Goal: Task Accomplishment & Management: Use online tool/utility

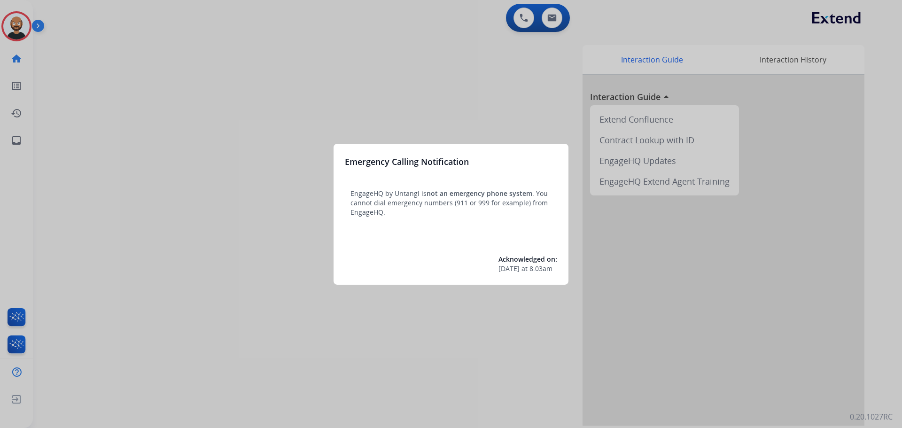
click at [180, 97] on div at bounding box center [451, 214] width 902 height 428
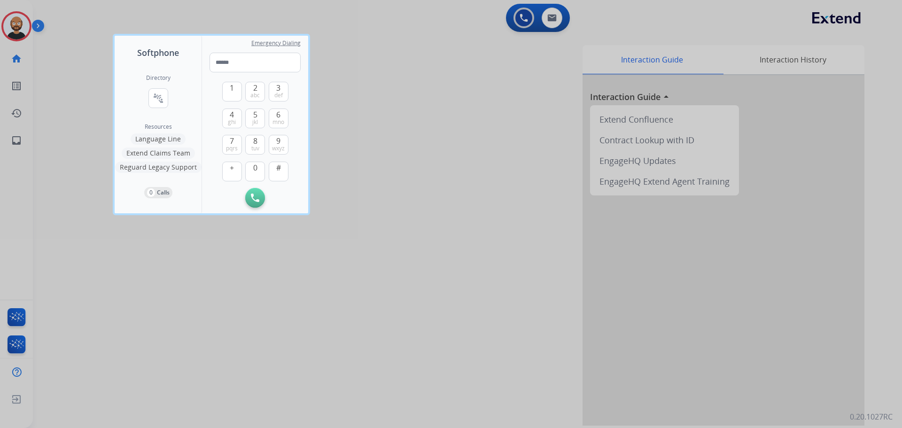
click at [75, 88] on div at bounding box center [451, 214] width 902 height 428
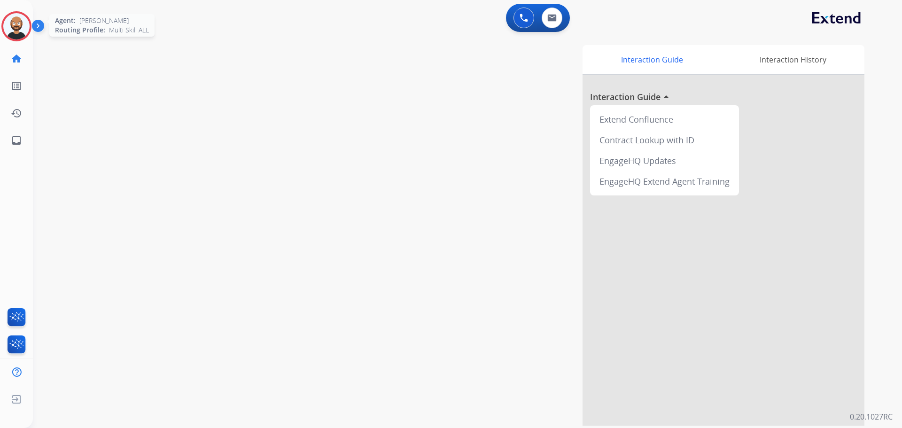
click at [18, 37] on img at bounding box center [16, 26] width 26 height 26
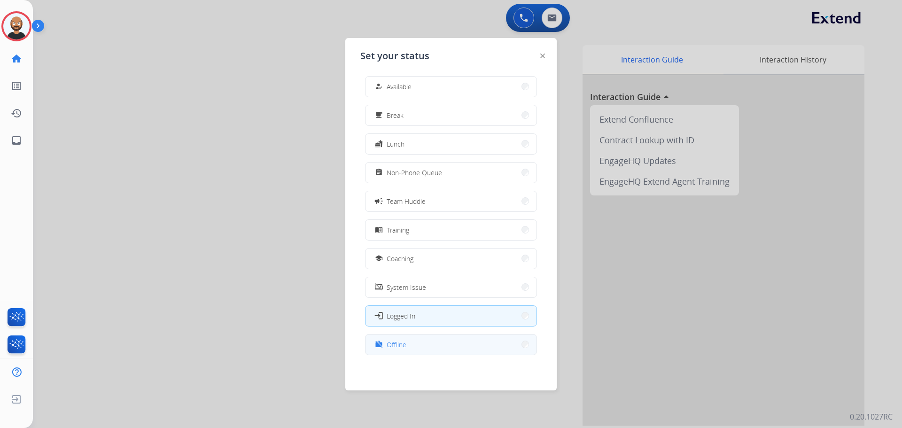
scroll to position [3, 0]
click at [455, 351] on button "work_off Offline" at bounding box center [451, 344] width 171 height 20
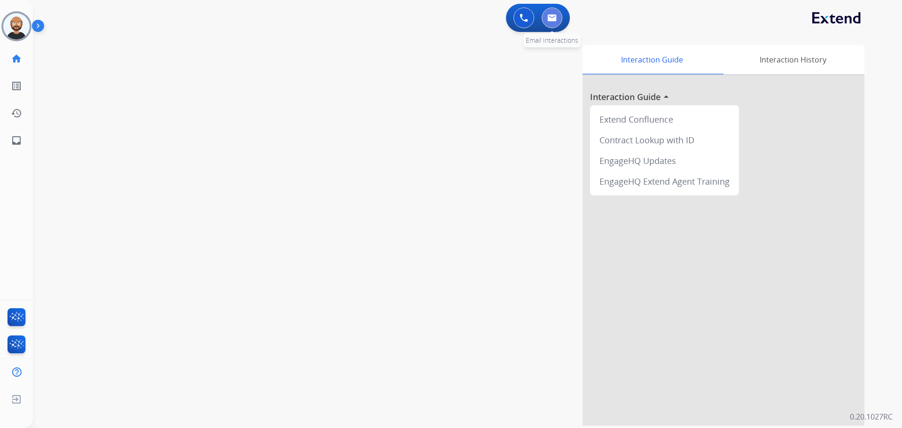
click at [552, 24] on button at bounding box center [552, 18] width 21 height 21
select select "**********"
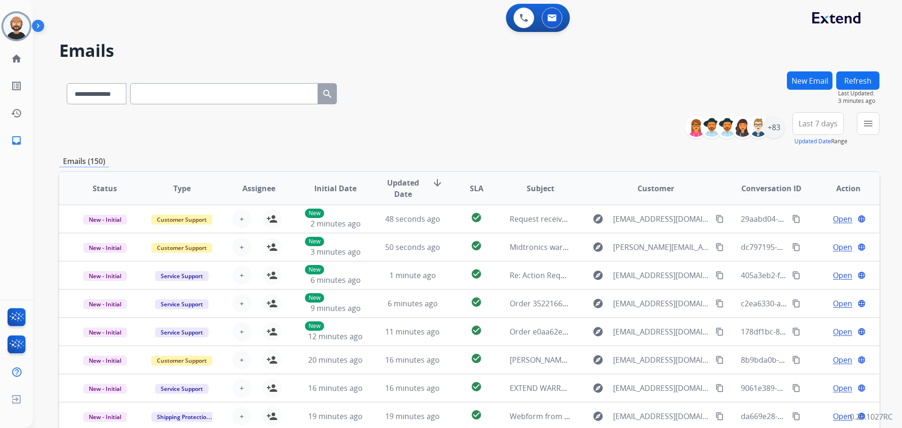
click at [802, 122] on span "Last 7 days" at bounding box center [818, 124] width 39 height 4
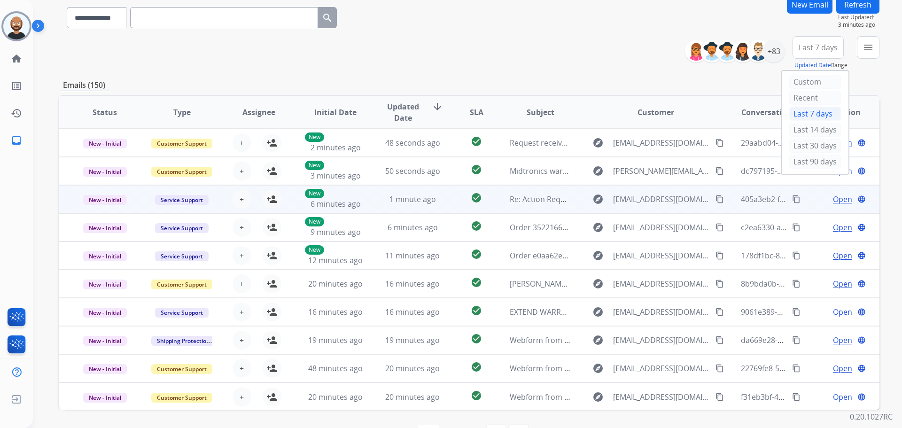
scroll to position [60, 0]
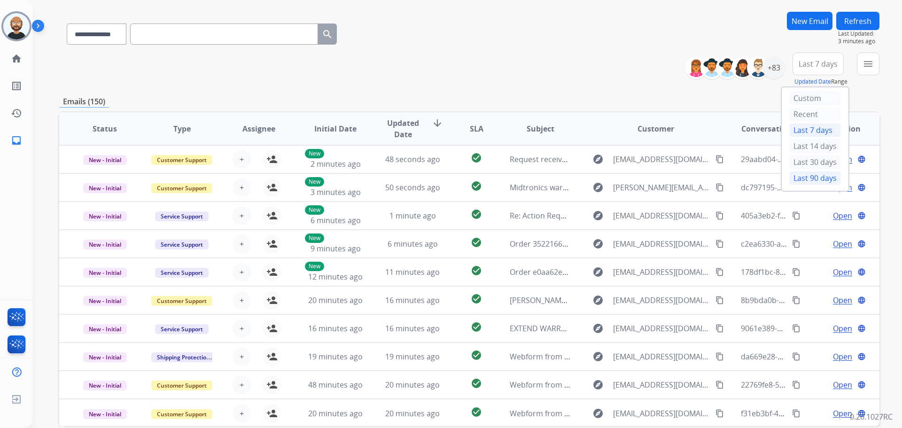
click at [809, 178] on div "Last 90 days" at bounding box center [815, 178] width 52 height 14
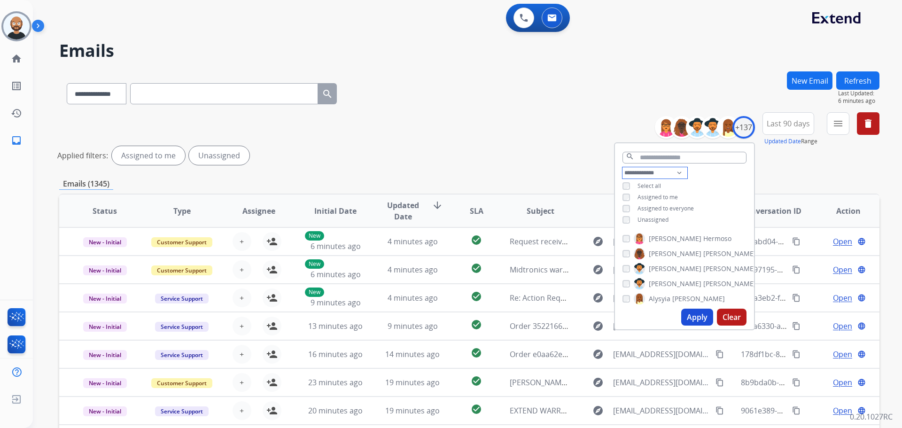
click at [652, 171] on select "**********" at bounding box center [655, 172] width 65 height 11
select select "**********"
click at [623, 167] on select "**********" at bounding box center [655, 172] width 65 height 11
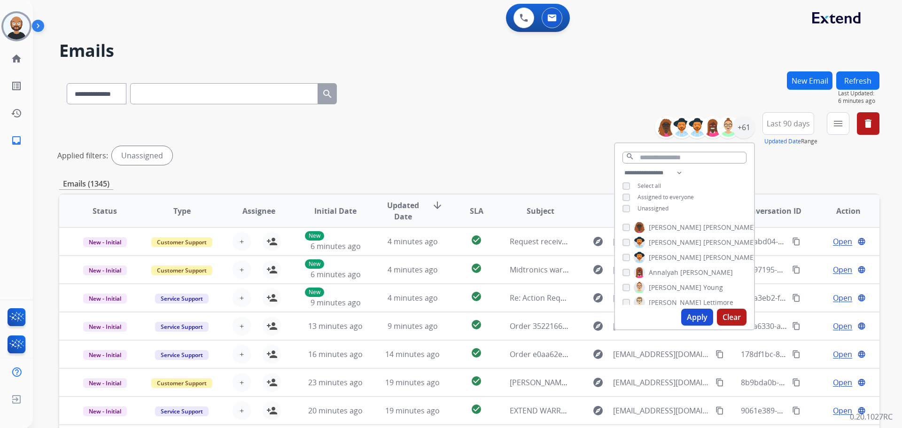
click at [643, 205] on span "Unassigned" at bounding box center [653, 208] width 31 height 8
click at [701, 316] on button "Apply" at bounding box center [697, 317] width 32 height 17
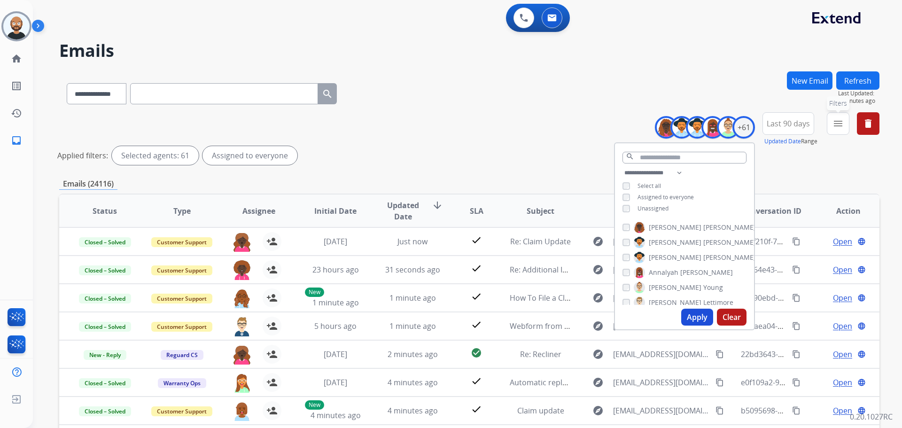
click at [835, 128] on mat-icon "menu" at bounding box center [838, 123] width 11 height 11
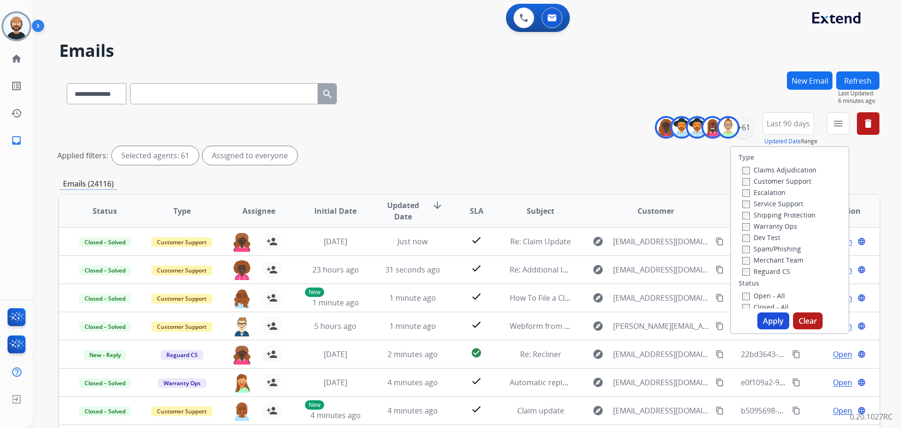
click at [767, 184] on label "Customer Support" at bounding box center [776, 181] width 69 height 9
click at [762, 214] on label "Shipping Protection" at bounding box center [778, 215] width 73 height 9
click at [764, 272] on label "Reguard CS" at bounding box center [766, 271] width 48 height 9
click at [767, 280] on label "New - Reply" at bounding box center [766, 282] width 49 height 9
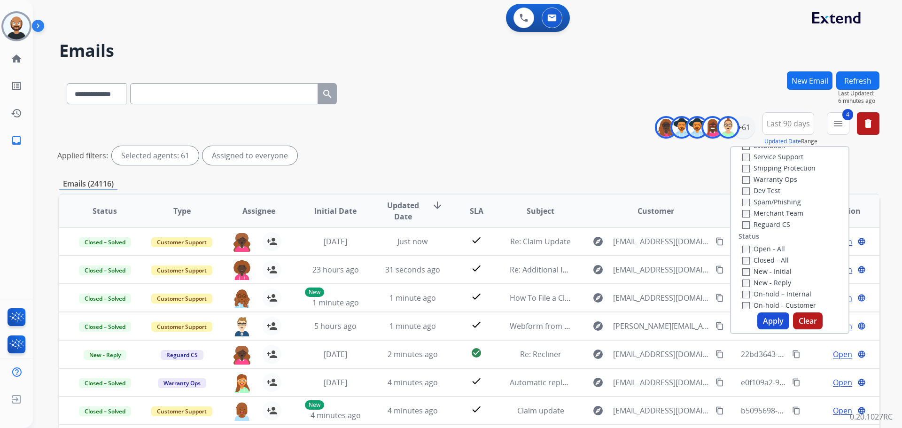
click at [769, 315] on button "Apply" at bounding box center [773, 320] width 32 height 17
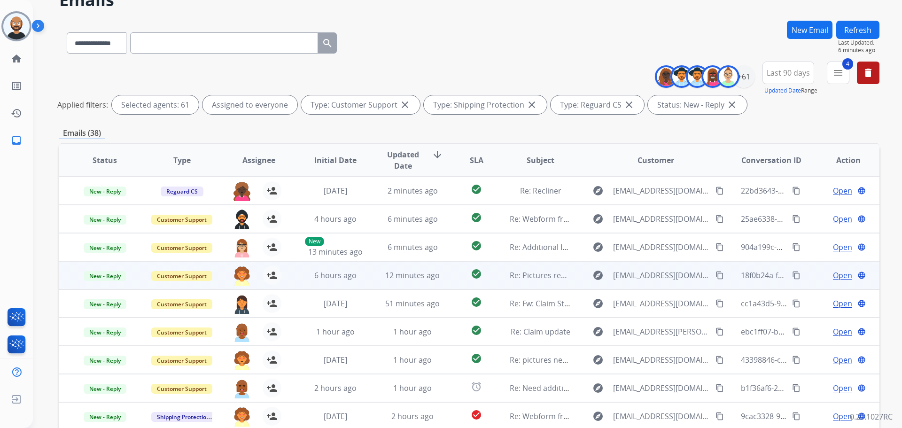
scroll to position [129, 0]
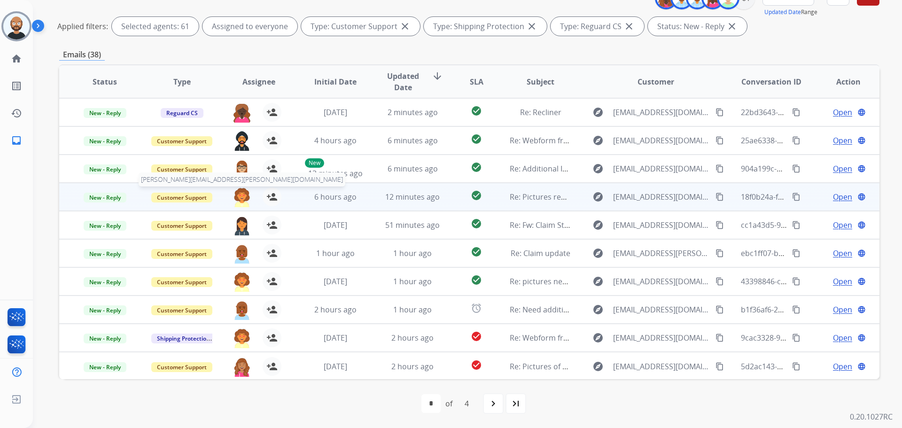
click at [240, 197] on img at bounding box center [242, 197] width 19 height 20
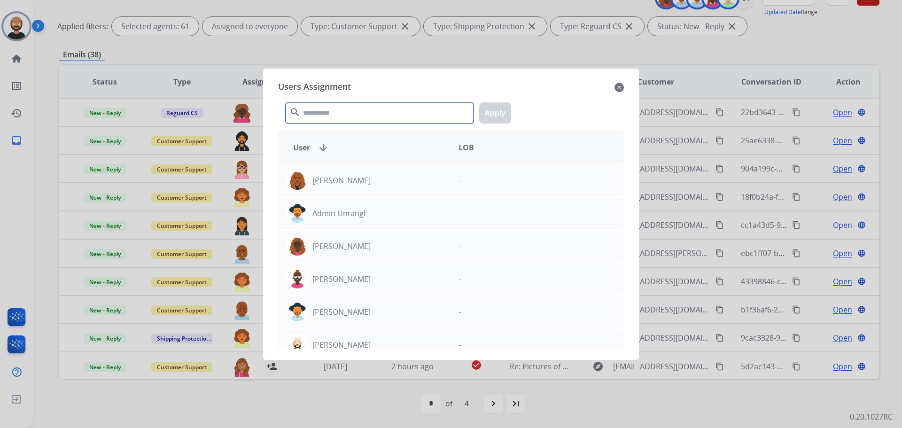
click at [355, 113] on input "text" at bounding box center [380, 112] width 188 height 21
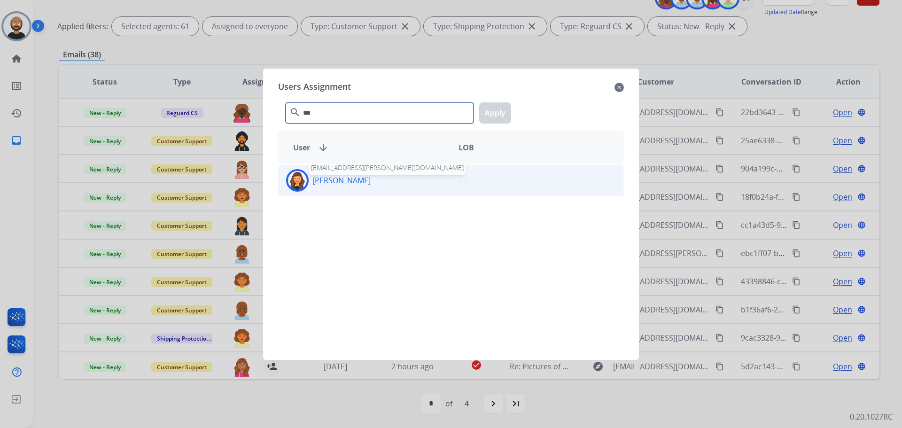
type input "***"
click at [358, 178] on p "[PERSON_NAME]" at bounding box center [341, 180] width 58 height 11
click at [487, 117] on button "Apply" at bounding box center [495, 112] width 32 height 21
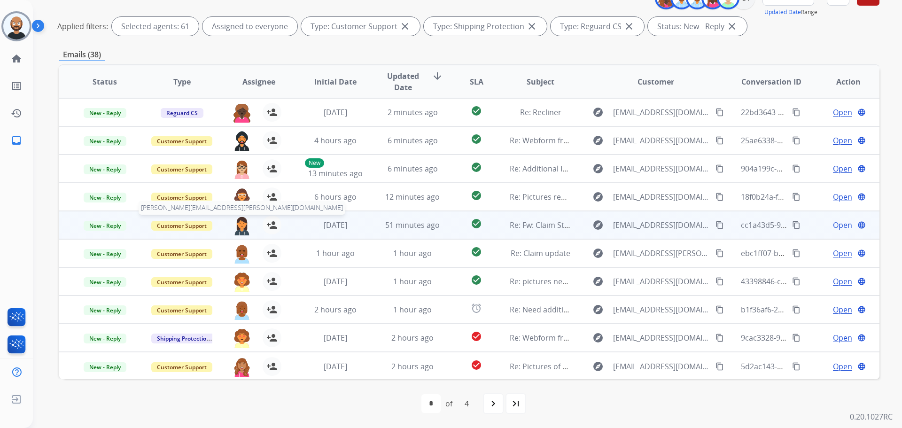
click at [235, 226] on img at bounding box center [242, 226] width 19 height 20
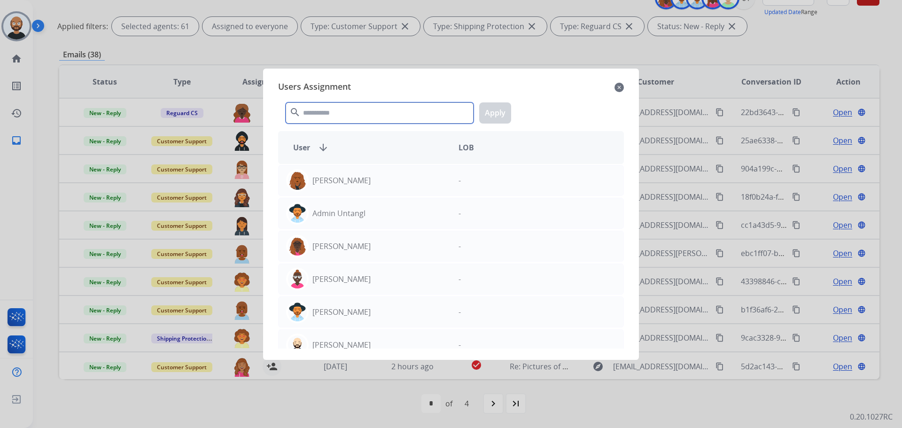
click at [351, 112] on input "text" at bounding box center [380, 112] width 188 height 21
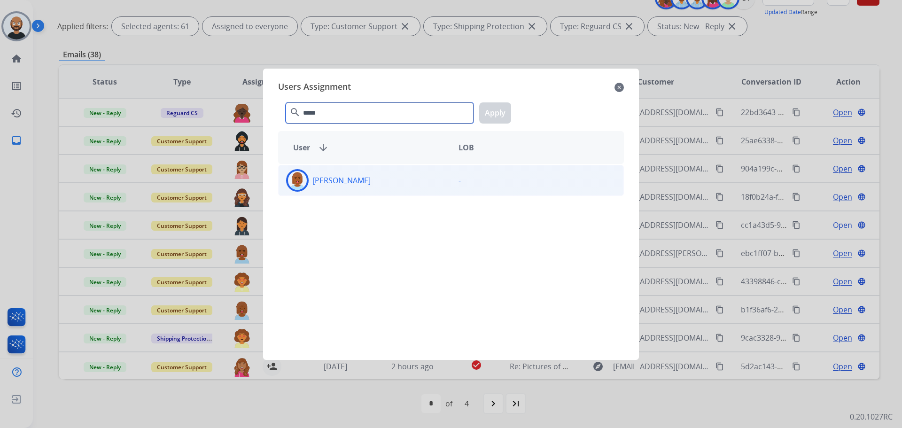
type input "*****"
click at [343, 173] on div "[PERSON_NAME]" at bounding box center [365, 180] width 172 height 23
click at [421, 112] on input "*****" at bounding box center [380, 112] width 188 height 21
click at [490, 111] on button "Apply" at bounding box center [495, 112] width 32 height 21
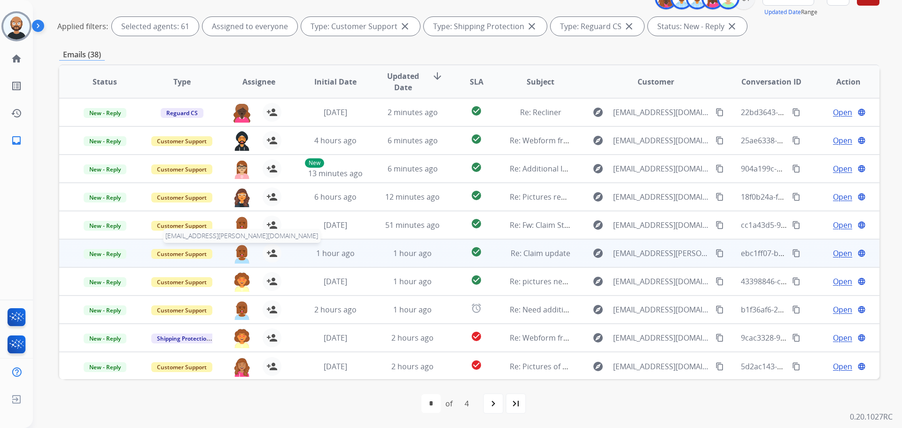
click at [241, 252] on img at bounding box center [242, 254] width 19 height 20
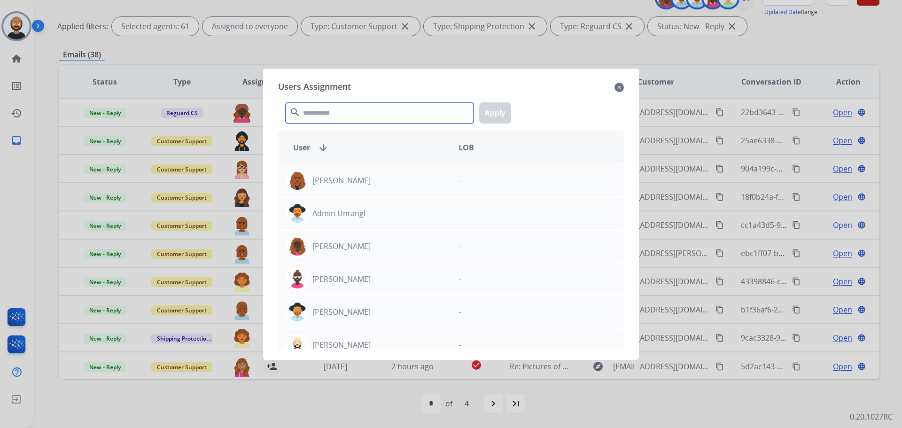
click at [366, 115] on input "text" at bounding box center [380, 112] width 188 height 21
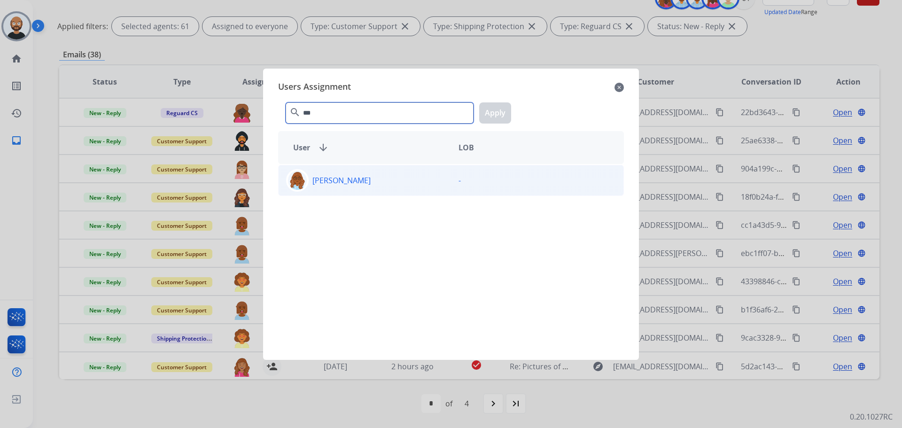
type input "***"
click at [347, 176] on div "[PERSON_NAME]" at bounding box center [365, 180] width 172 height 23
click at [503, 114] on button "Apply" at bounding box center [495, 112] width 32 height 21
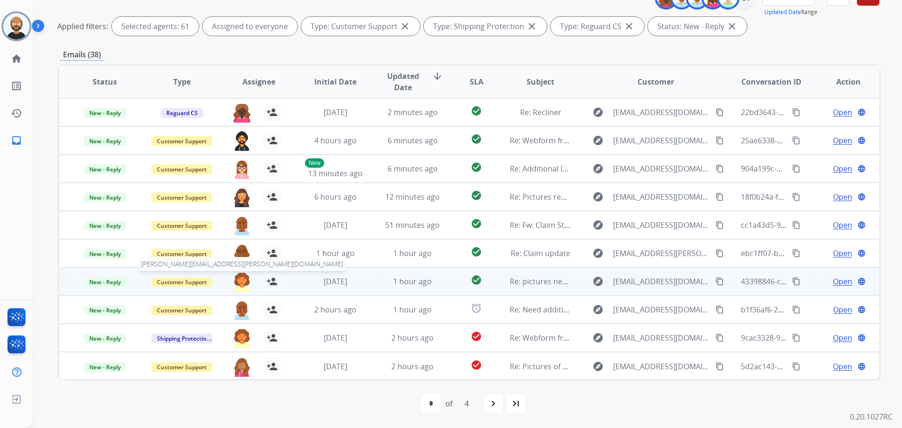
click at [243, 280] on img at bounding box center [242, 282] width 19 height 20
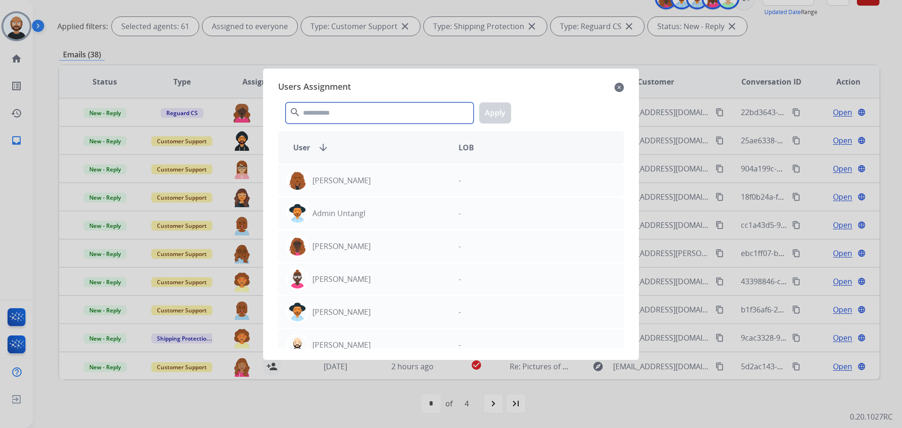
click at [372, 119] on input "text" at bounding box center [380, 112] width 188 height 21
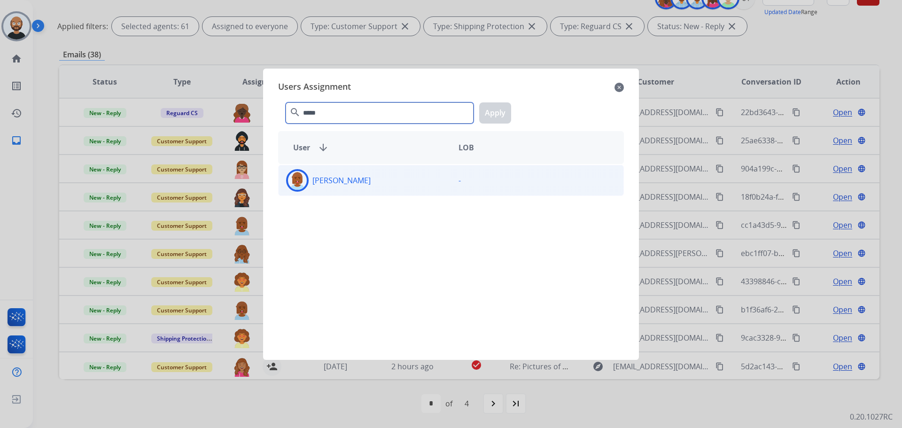
type input "*****"
click at [357, 178] on p "[PERSON_NAME]" at bounding box center [341, 180] width 58 height 11
click at [507, 108] on button "Apply" at bounding box center [495, 112] width 32 height 21
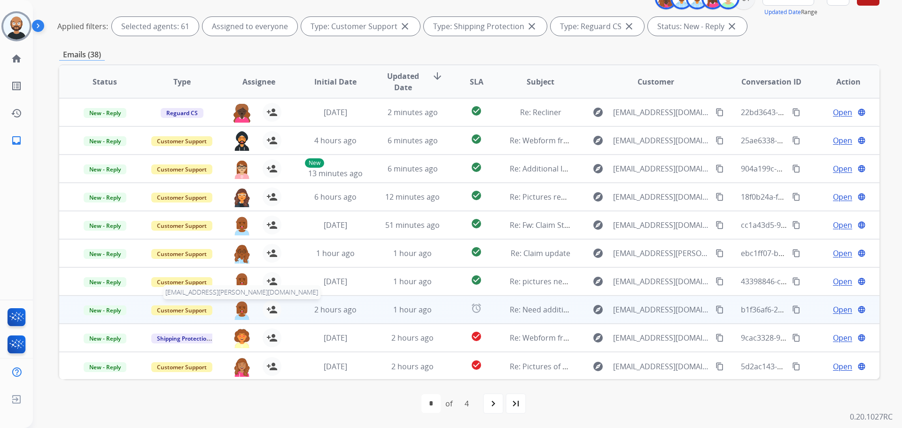
click at [239, 305] on img at bounding box center [242, 310] width 19 height 20
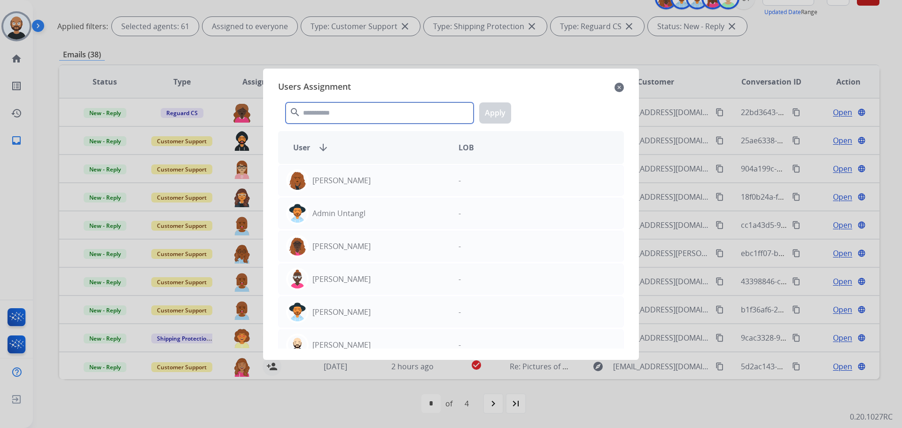
click at [341, 109] on input "text" at bounding box center [380, 112] width 188 height 21
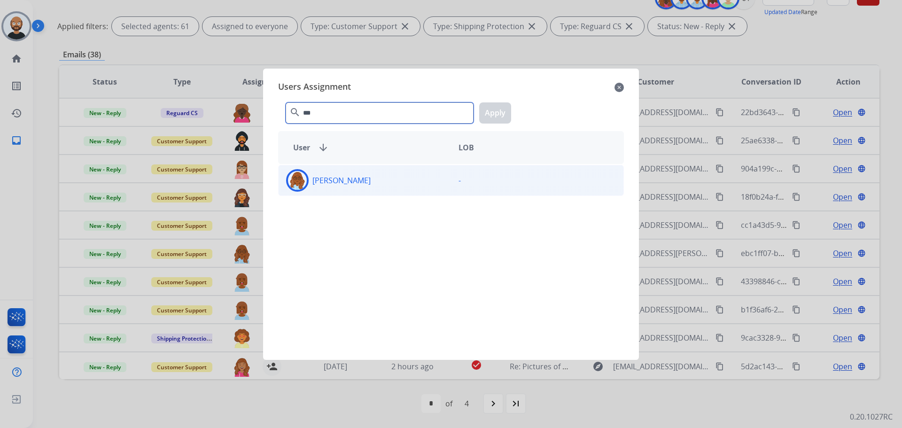
type input "***"
click at [343, 169] on div "[PERSON_NAME]" at bounding box center [365, 180] width 172 height 23
click at [507, 110] on button "Apply" at bounding box center [495, 112] width 32 height 21
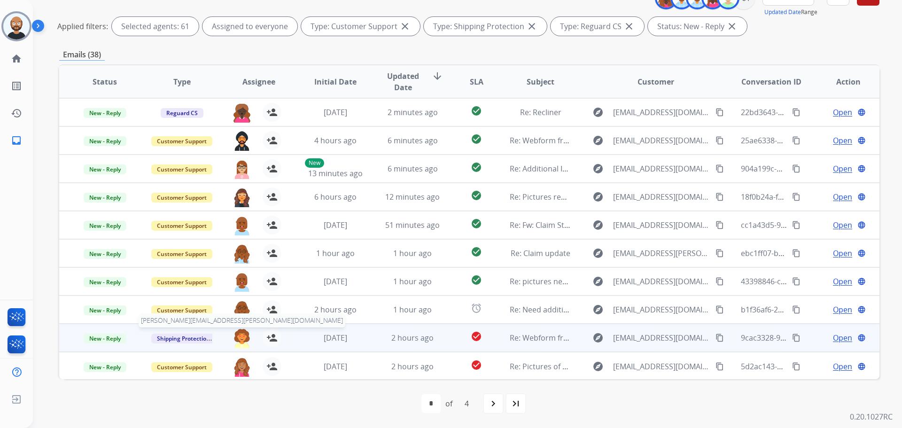
click at [242, 336] on img at bounding box center [242, 338] width 19 height 20
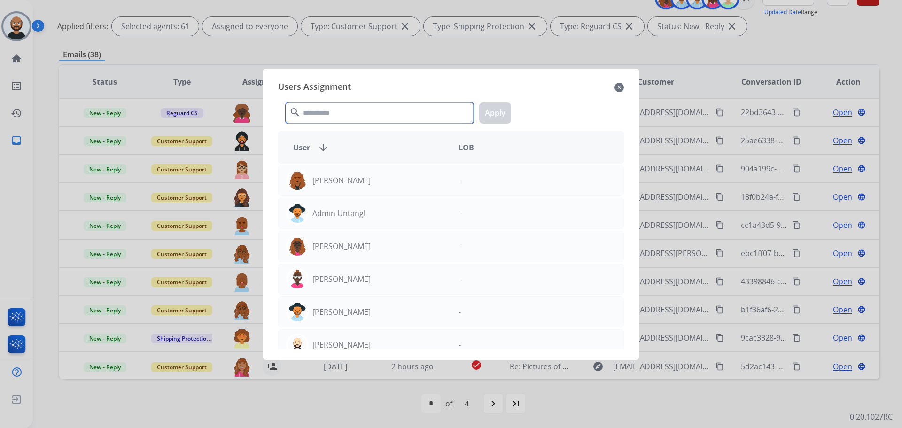
click at [328, 113] on input "text" at bounding box center [380, 112] width 188 height 21
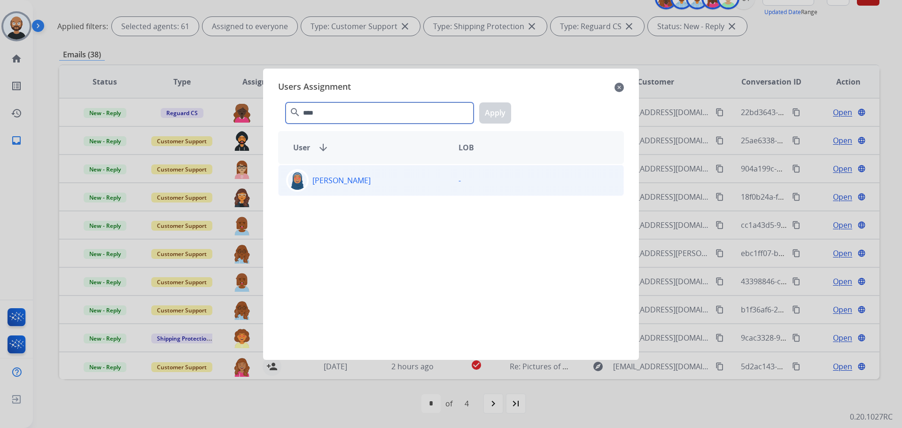
type input "****"
drag, startPoint x: 368, startPoint y: 182, endPoint x: 483, endPoint y: 123, distance: 128.6
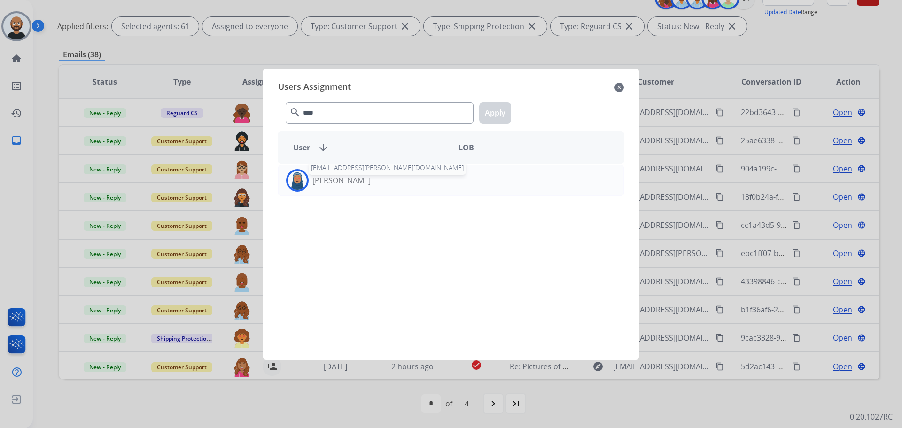
click at [369, 182] on p "[PERSON_NAME]" at bounding box center [341, 180] width 58 height 11
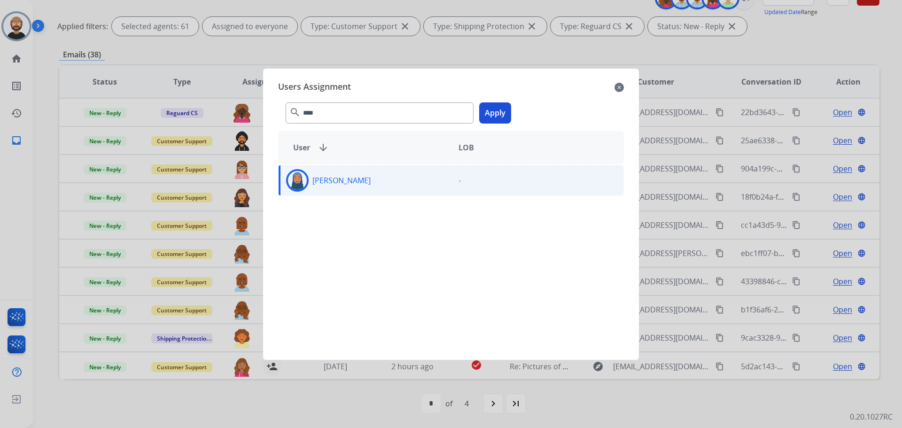
click at [496, 105] on button "Apply" at bounding box center [495, 112] width 32 height 21
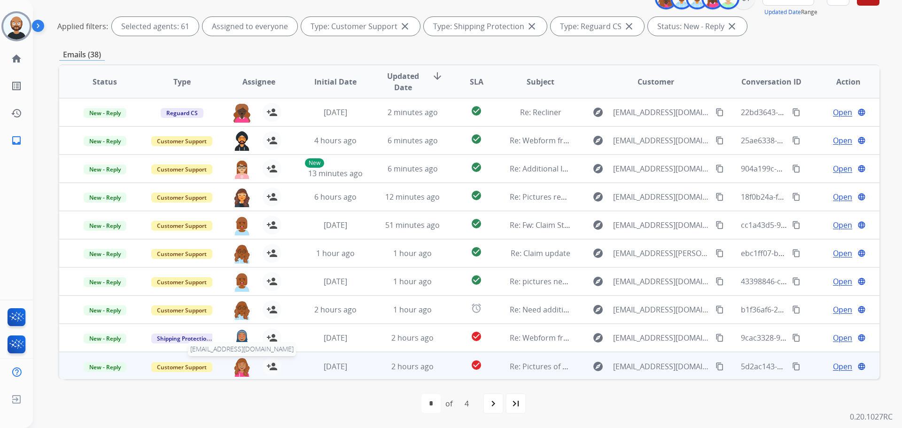
click at [244, 366] on img at bounding box center [242, 367] width 19 height 20
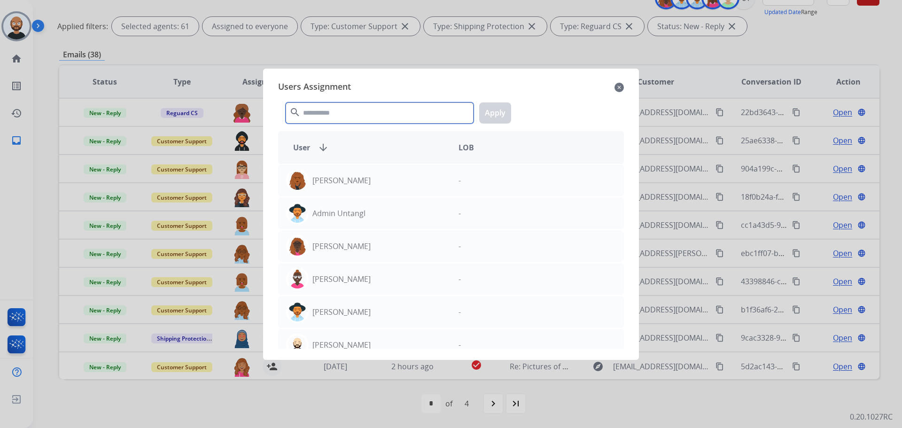
click at [363, 118] on input "text" at bounding box center [380, 112] width 188 height 21
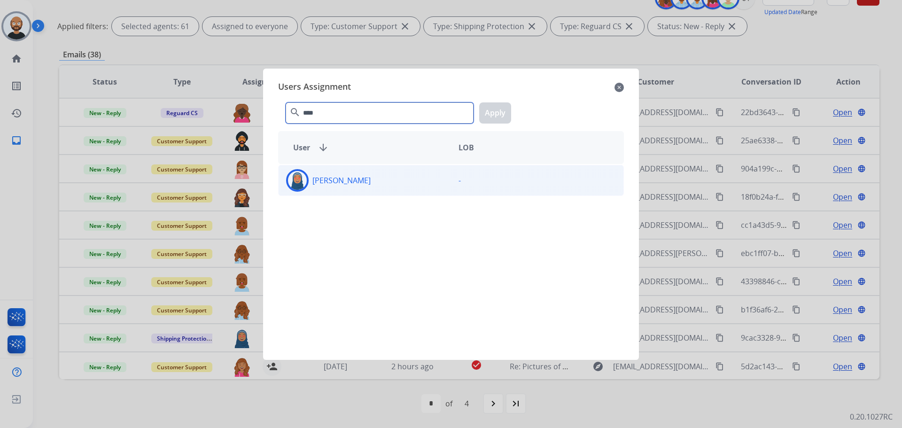
type input "****"
click at [380, 182] on div "[PERSON_NAME]" at bounding box center [365, 180] width 172 height 23
click at [493, 115] on button "Apply" at bounding box center [495, 112] width 32 height 21
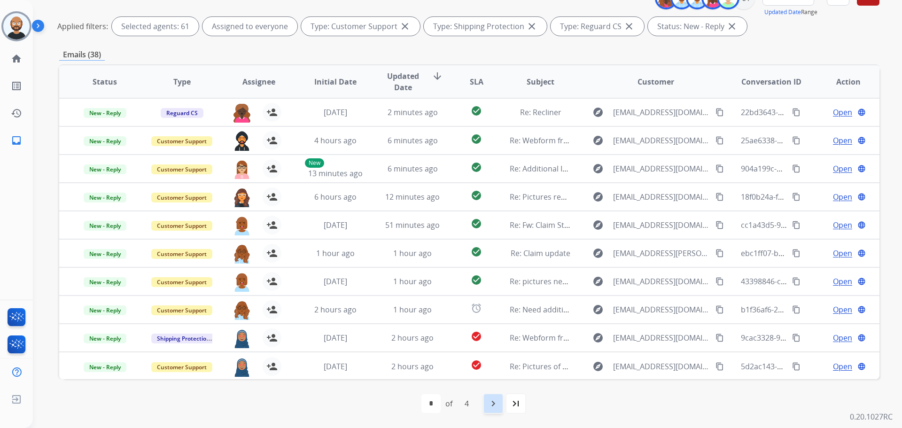
click at [493, 404] on mat-icon "navigate_next" at bounding box center [493, 403] width 11 height 11
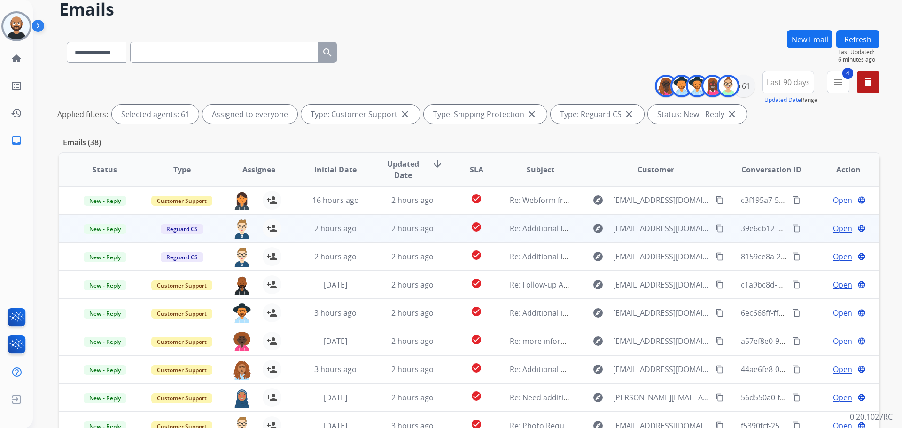
scroll to position [94, 0]
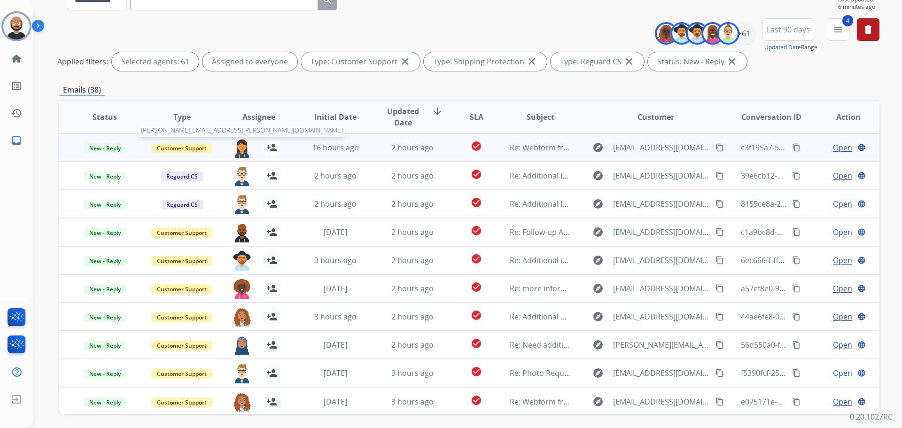
click at [240, 149] on img at bounding box center [242, 148] width 19 height 20
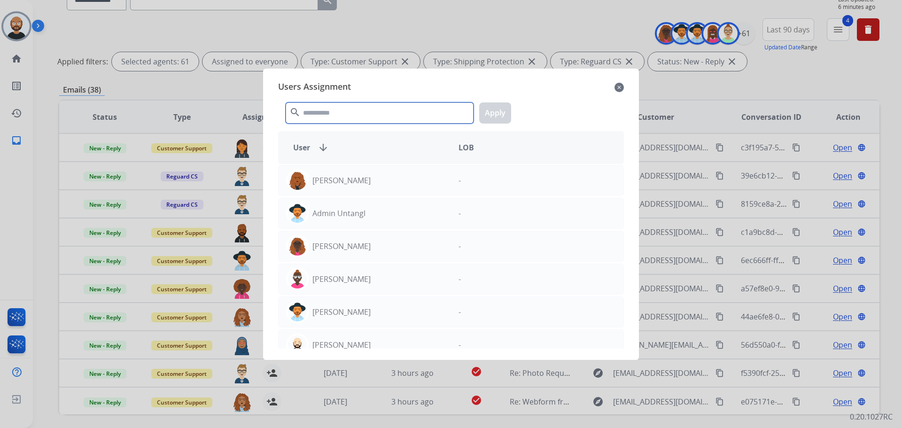
click at [342, 111] on input "text" at bounding box center [380, 112] width 188 height 21
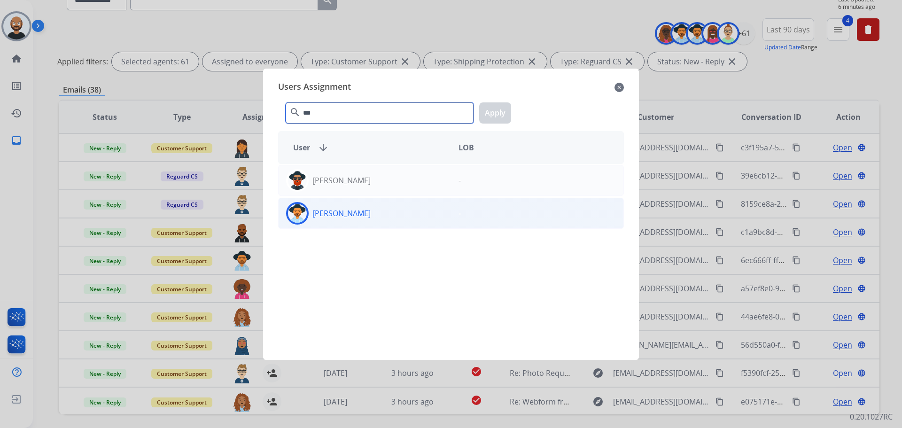
type input "***"
click at [367, 219] on div "[PERSON_NAME]" at bounding box center [365, 213] width 172 height 23
click at [494, 116] on button "Apply" at bounding box center [495, 112] width 32 height 21
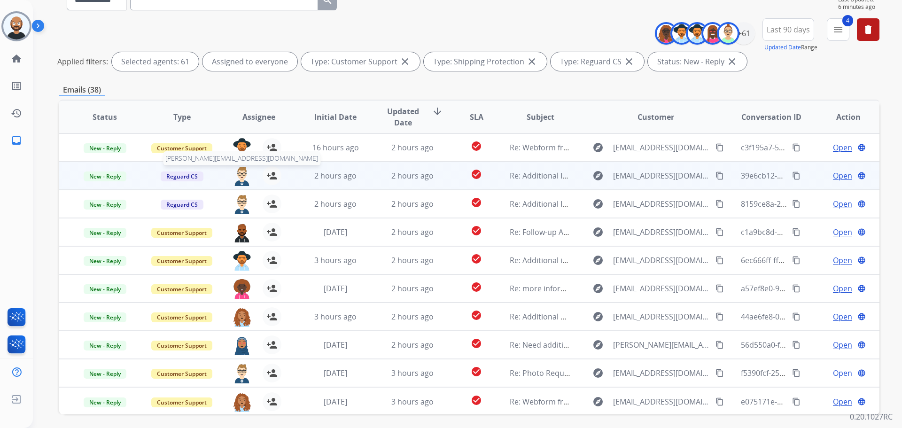
click at [237, 178] on img at bounding box center [242, 176] width 19 height 20
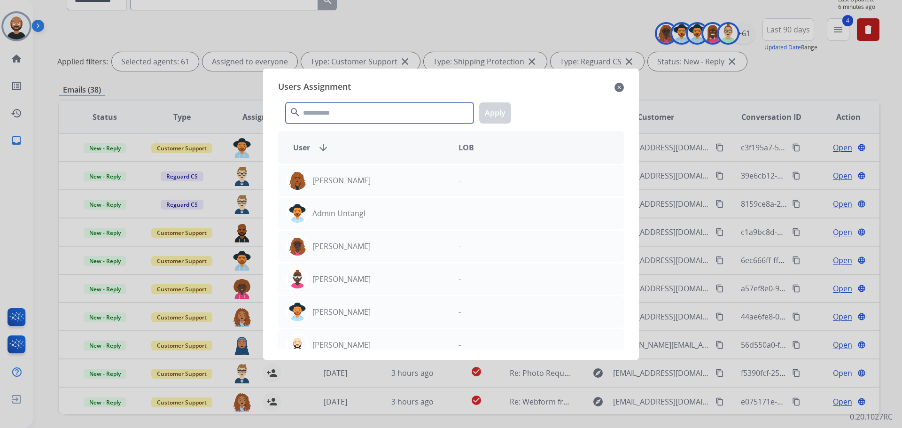
click at [353, 121] on input "text" at bounding box center [380, 112] width 188 height 21
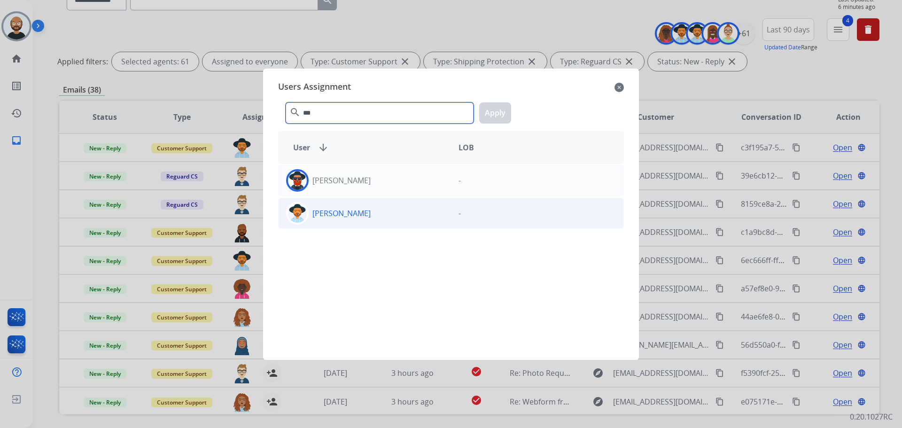
type input "***"
click at [368, 212] on div "[PERSON_NAME]" at bounding box center [365, 213] width 172 height 23
click at [485, 114] on button "Apply" at bounding box center [495, 112] width 32 height 21
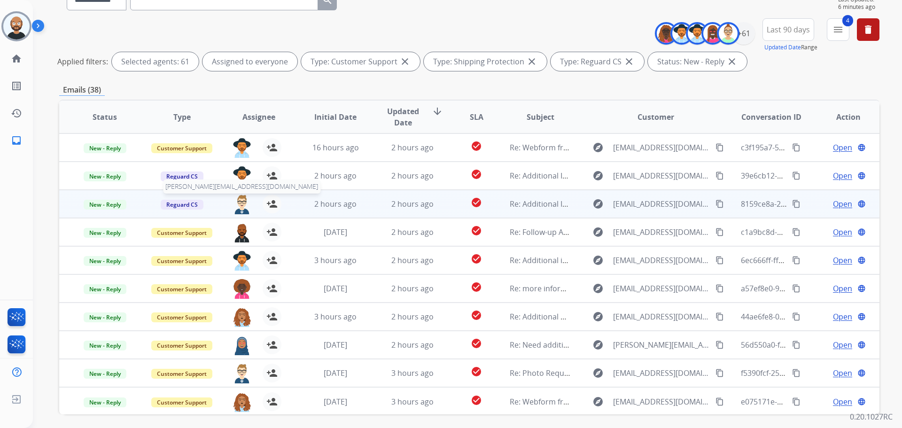
click at [237, 203] on img at bounding box center [242, 205] width 19 height 20
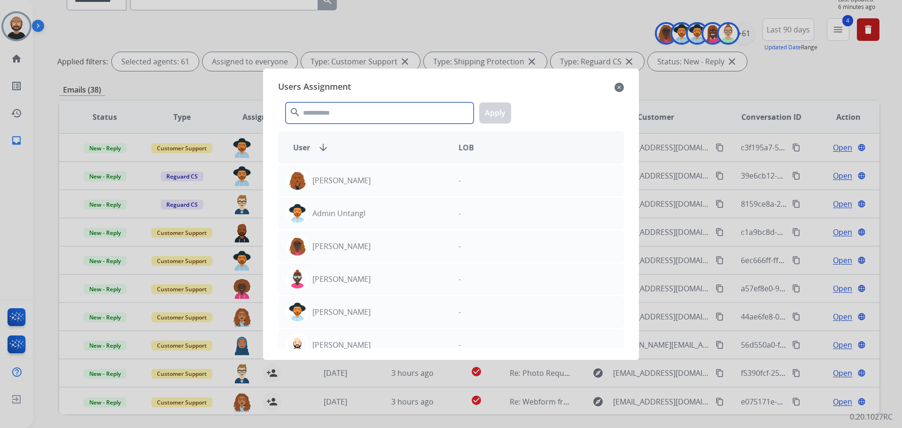
click at [348, 113] on input "text" at bounding box center [380, 112] width 188 height 21
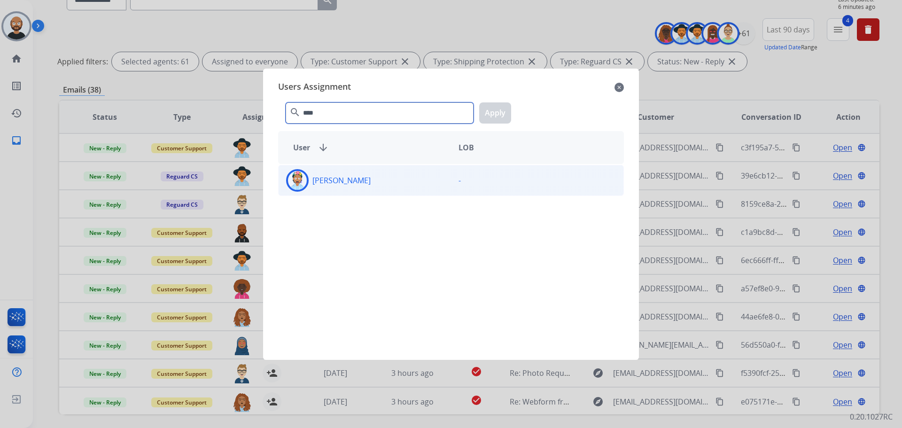
type input "****"
click at [359, 177] on div "[PERSON_NAME]" at bounding box center [365, 180] width 172 height 23
click at [491, 115] on button "Apply" at bounding box center [495, 112] width 32 height 21
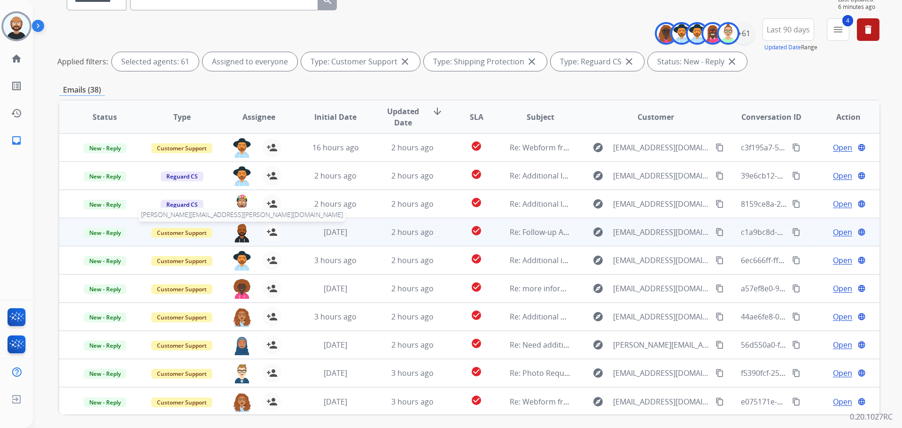
click at [244, 235] on img at bounding box center [242, 233] width 19 height 20
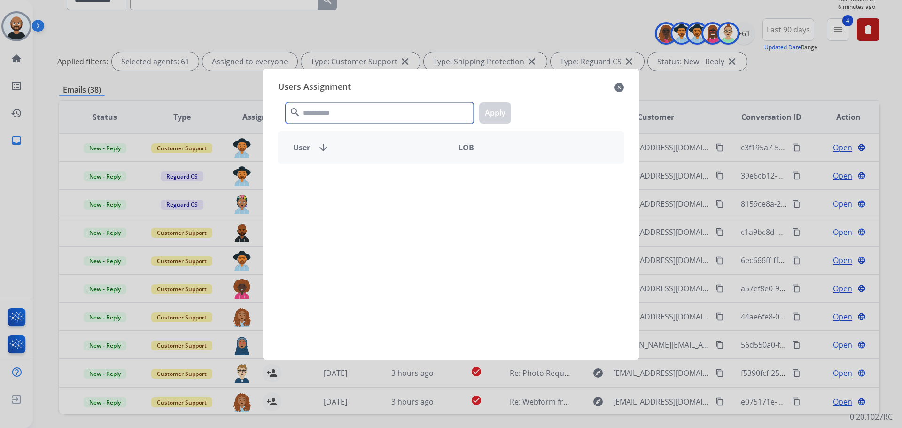
click at [351, 107] on input "text" at bounding box center [380, 112] width 188 height 21
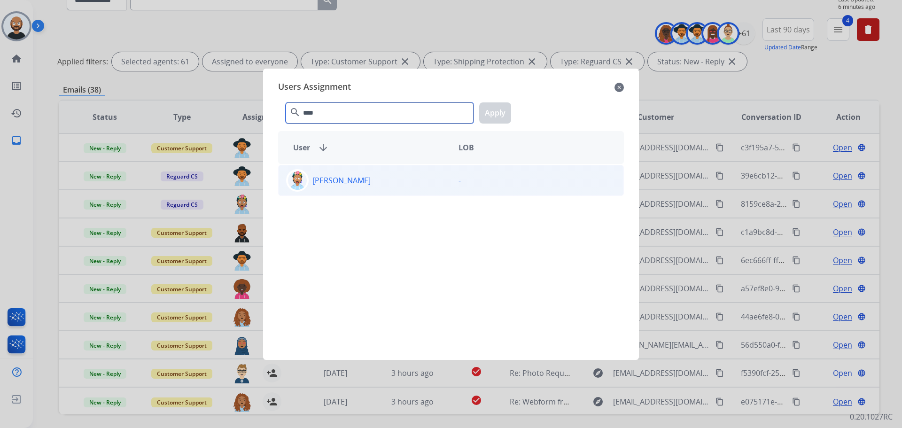
type input "****"
click at [376, 189] on div "[PERSON_NAME]" at bounding box center [365, 180] width 172 height 23
click at [513, 108] on div "**** search Apply" at bounding box center [451, 111] width 346 height 32
click at [507, 107] on button "Apply" at bounding box center [495, 112] width 32 height 21
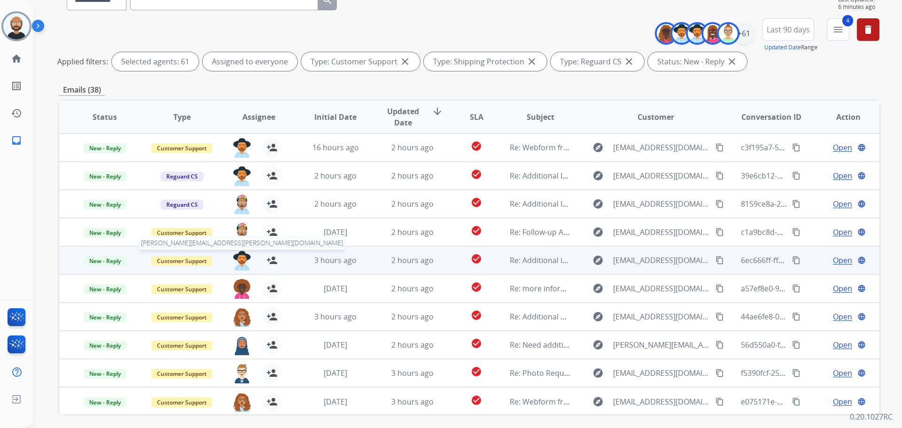
click at [243, 258] on img at bounding box center [242, 261] width 19 height 20
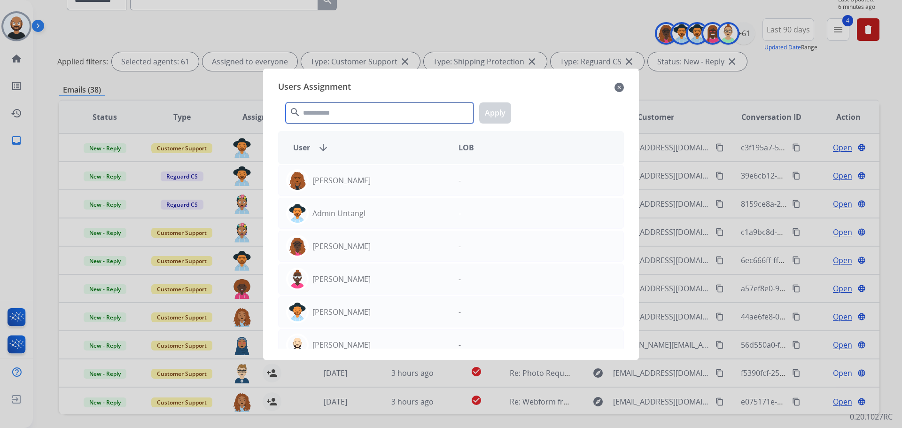
click at [365, 115] on input "text" at bounding box center [380, 112] width 188 height 21
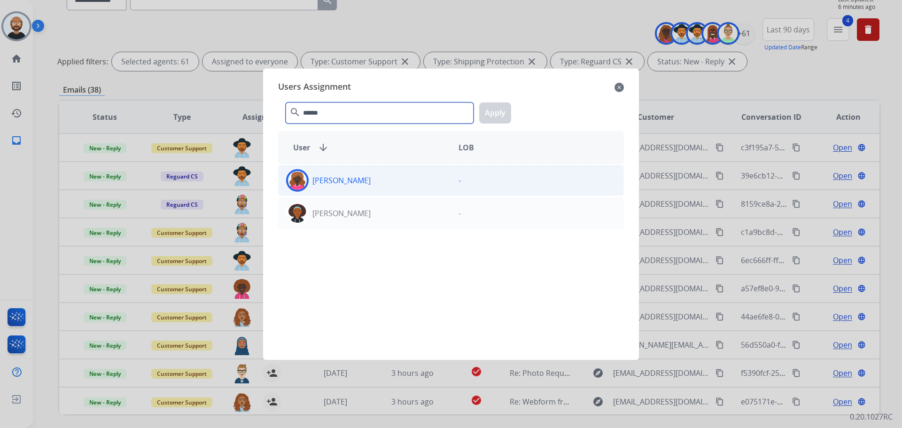
type input "******"
click at [390, 183] on div "[PERSON_NAME]" at bounding box center [365, 180] width 172 height 23
click at [503, 101] on div "****** search Apply" at bounding box center [451, 111] width 346 height 32
click at [499, 109] on button "Apply" at bounding box center [495, 112] width 32 height 21
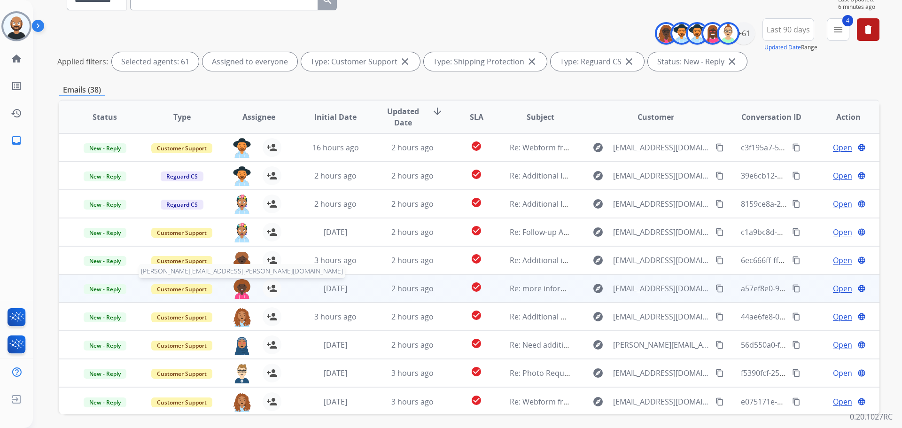
click at [238, 287] on img at bounding box center [242, 289] width 19 height 20
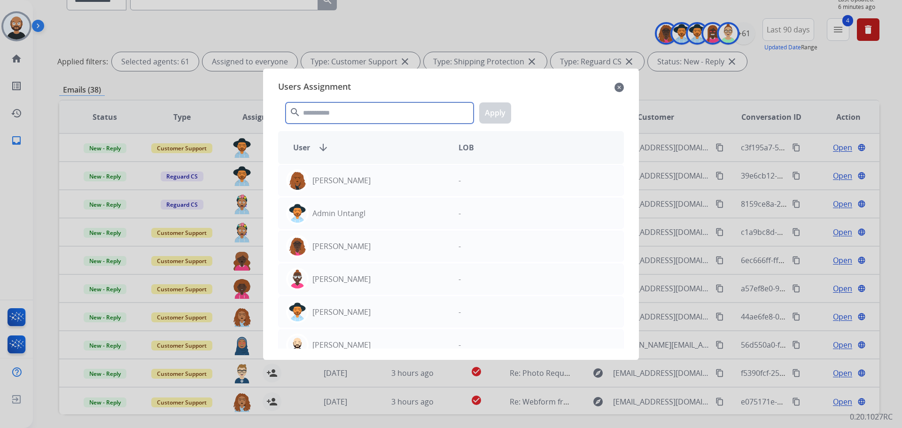
click at [368, 106] on input "text" at bounding box center [380, 112] width 188 height 21
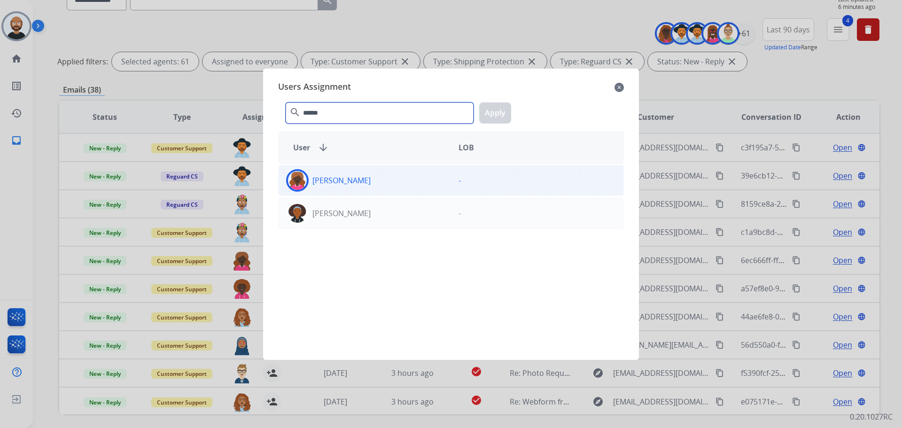
type input "******"
click at [384, 172] on div "[PERSON_NAME]" at bounding box center [365, 180] width 172 height 23
click at [502, 108] on button "Apply" at bounding box center [495, 112] width 32 height 21
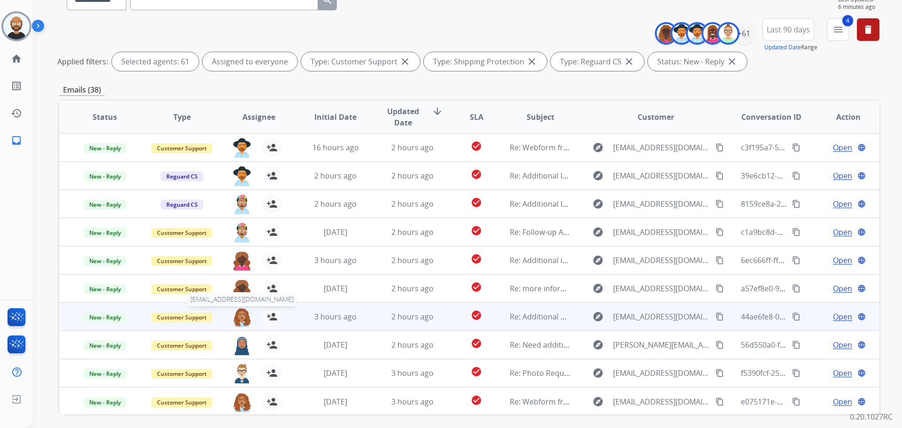
click at [239, 316] on img at bounding box center [242, 317] width 19 height 20
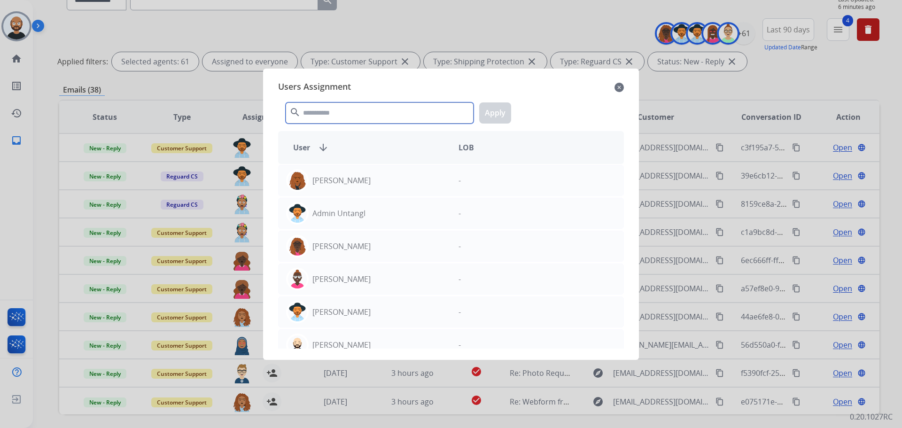
click at [356, 116] on input "text" at bounding box center [380, 112] width 188 height 21
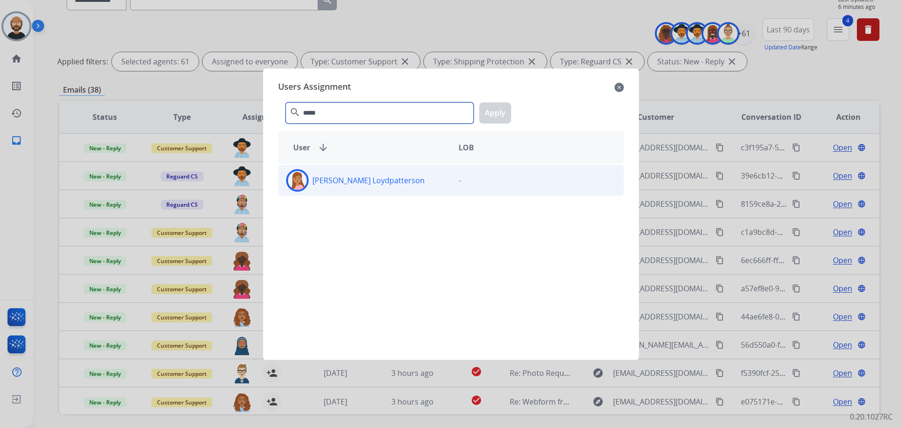
type input "*****"
click at [426, 179] on div "[PERSON_NAME] Loydpatterson" at bounding box center [365, 180] width 172 height 23
click at [487, 119] on button "Apply" at bounding box center [495, 112] width 32 height 21
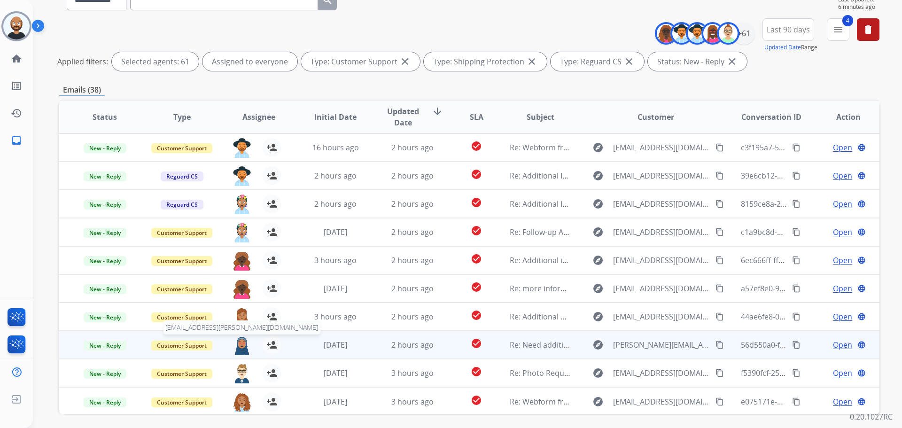
click at [239, 347] on img at bounding box center [242, 345] width 19 height 20
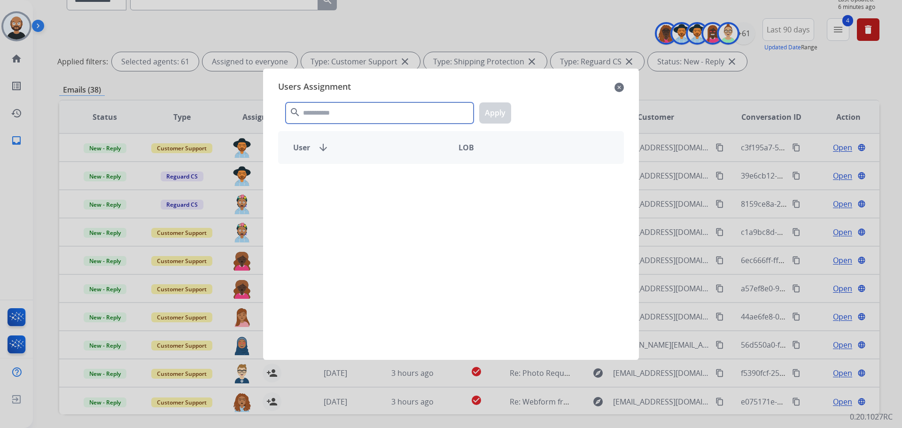
click at [334, 117] on input "text" at bounding box center [380, 112] width 188 height 21
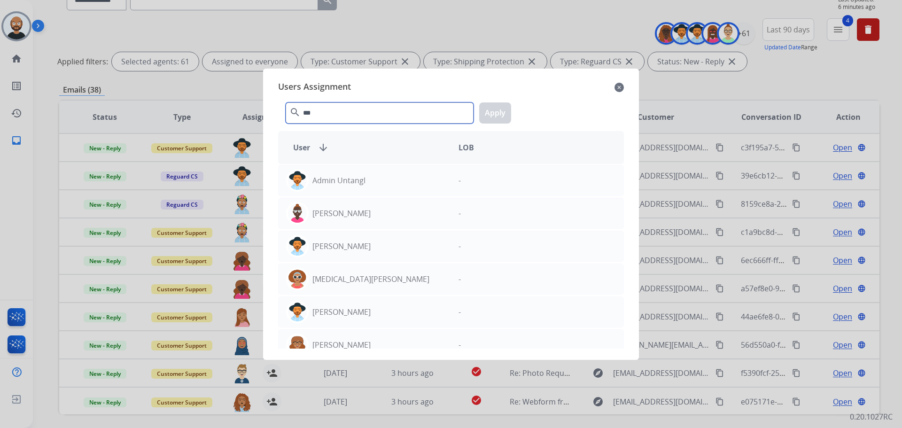
type input "***"
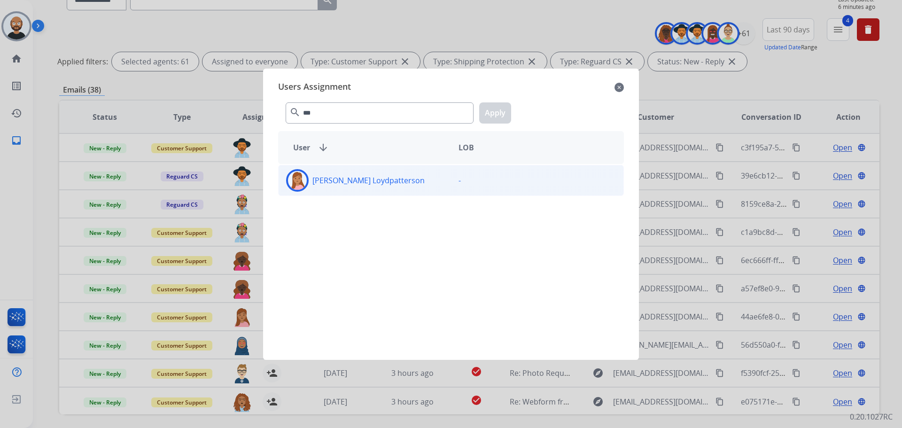
drag, startPoint x: 347, startPoint y: 189, endPoint x: 488, endPoint y: 113, distance: 159.8
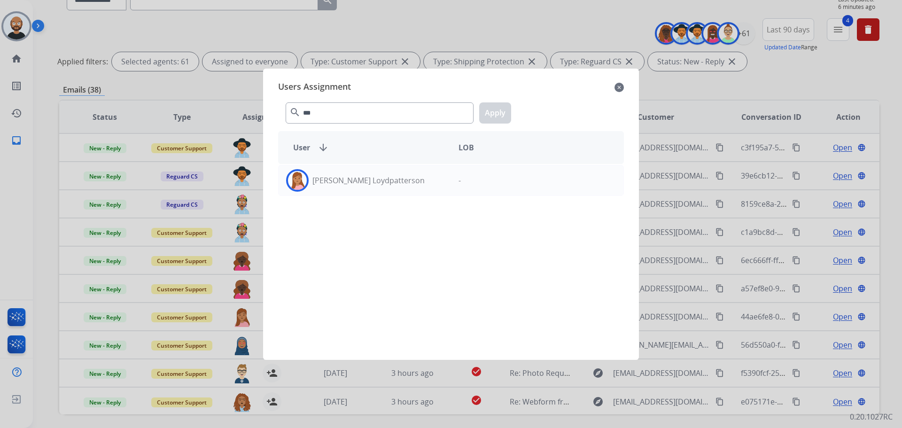
click at [348, 189] on div "[PERSON_NAME] Loydpatterson" at bounding box center [365, 180] width 172 height 23
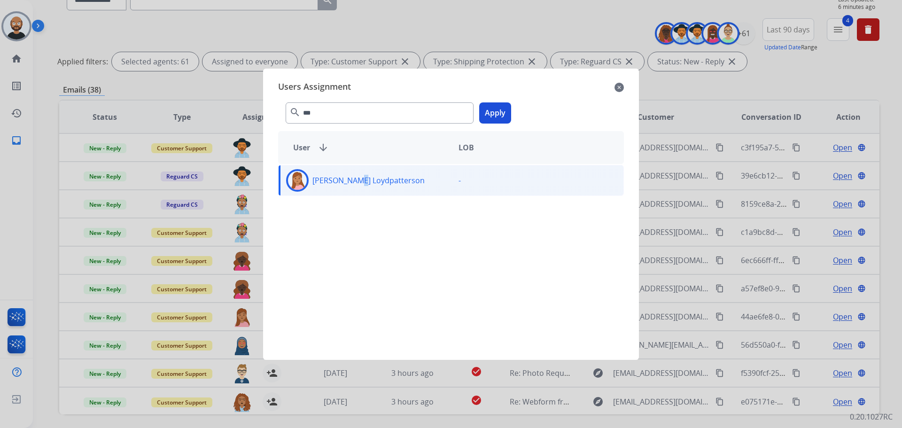
click at [488, 113] on button "Apply" at bounding box center [495, 112] width 32 height 21
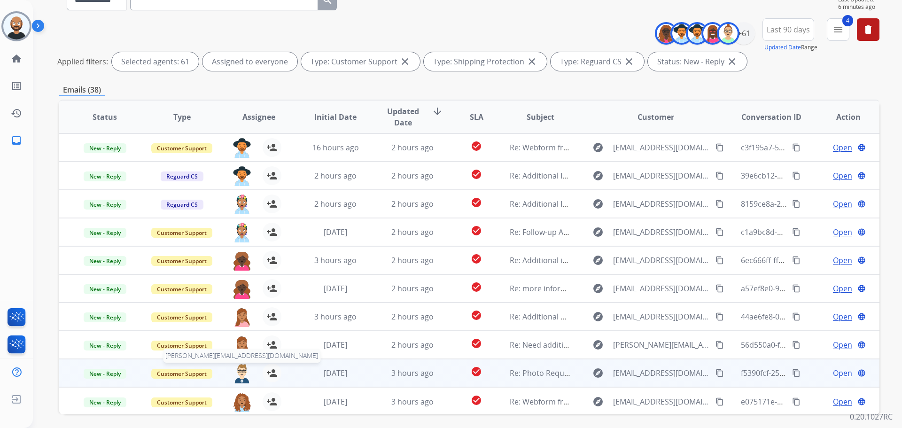
click at [235, 375] on img at bounding box center [242, 374] width 19 height 20
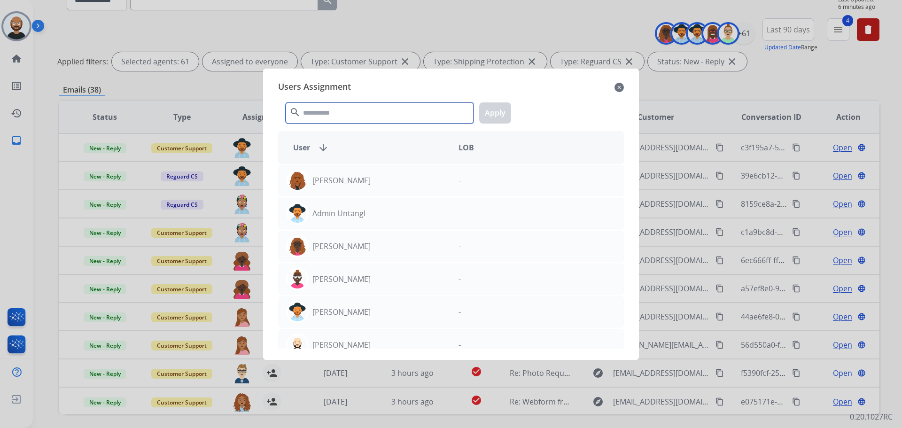
click at [353, 120] on input "text" at bounding box center [380, 112] width 188 height 21
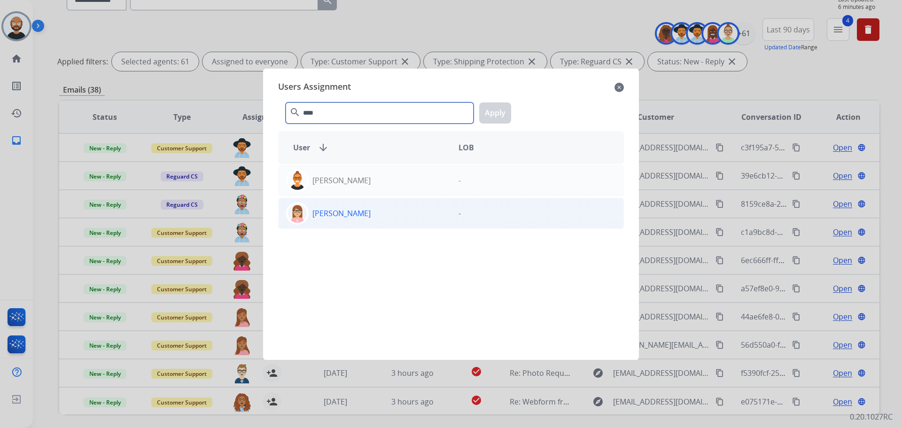
type input "****"
click at [354, 223] on div "[PERSON_NAME]" at bounding box center [365, 213] width 172 height 23
click at [491, 112] on button "Apply" at bounding box center [495, 112] width 32 height 21
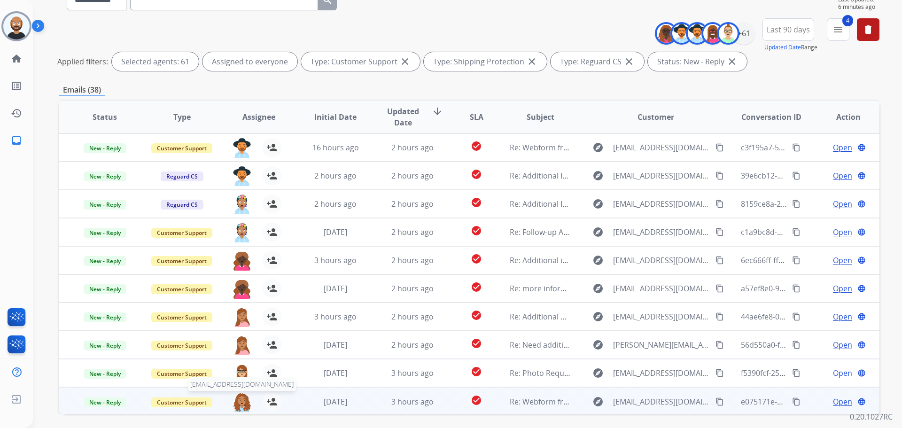
click at [239, 402] on img at bounding box center [242, 402] width 19 height 20
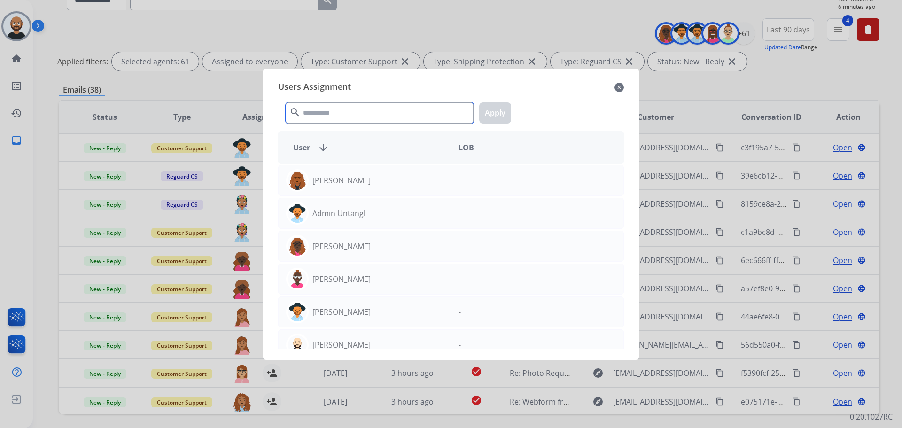
drag, startPoint x: 367, startPoint y: 116, endPoint x: 362, endPoint y: 122, distance: 7.4
click at [365, 118] on input "text" at bounding box center [380, 112] width 188 height 21
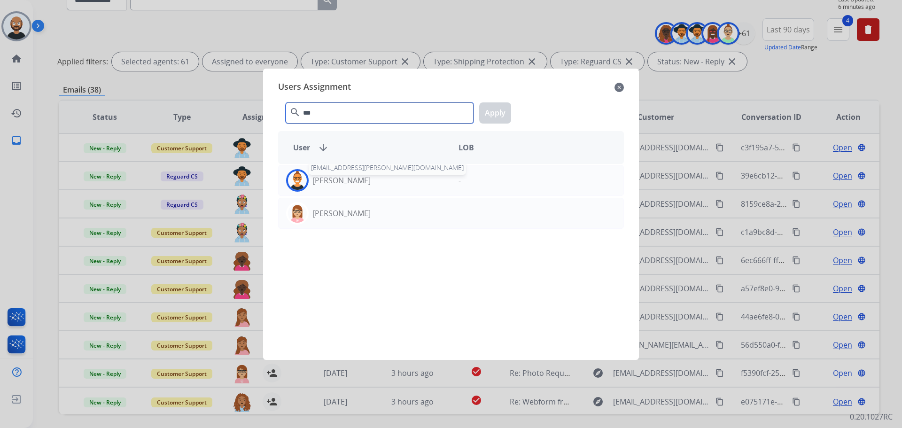
type input "***"
click at [360, 215] on div "[PERSON_NAME]" at bounding box center [365, 213] width 172 height 23
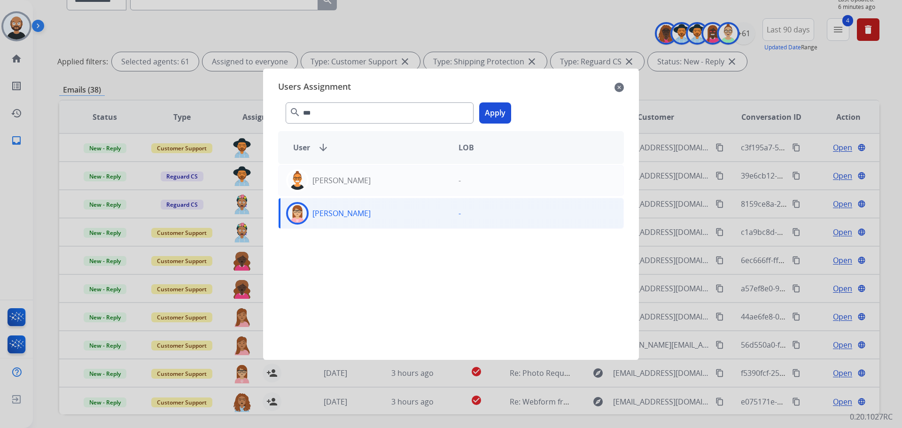
click at [502, 117] on button "Apply" at bounding box center [495, 112] width 32 height 21
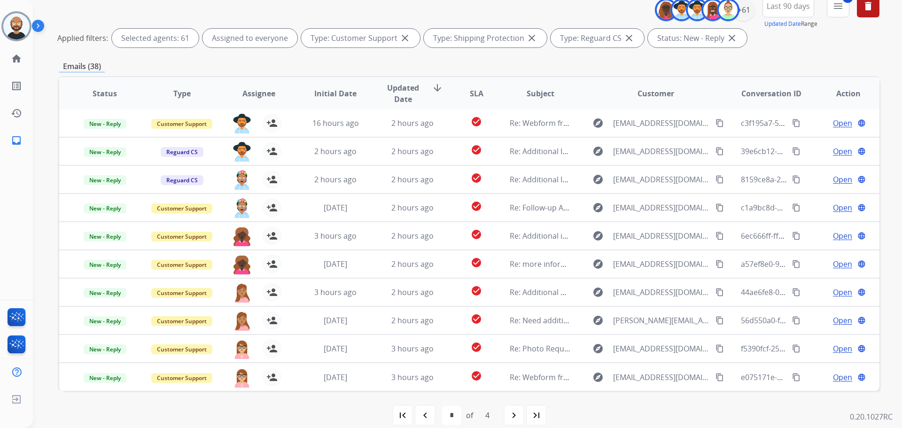
scroll to position [129, 0]
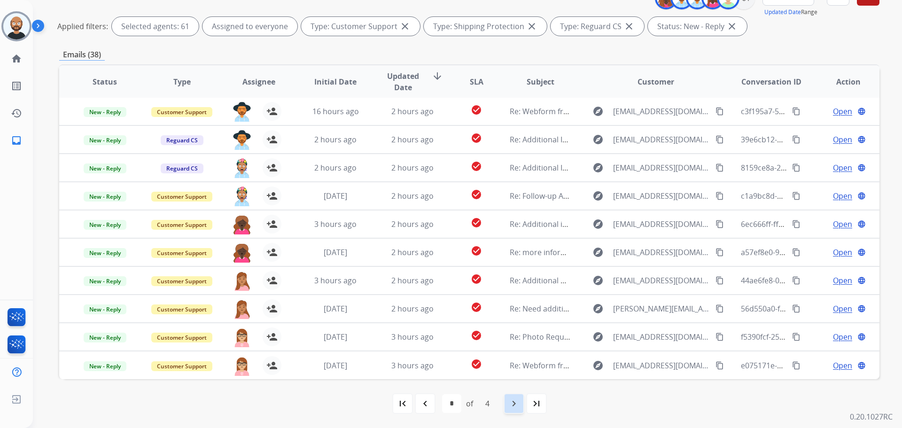
click at [517, 405] on mat-icon "navigate_next" at bounding box center [513, 403] width 11 height 11
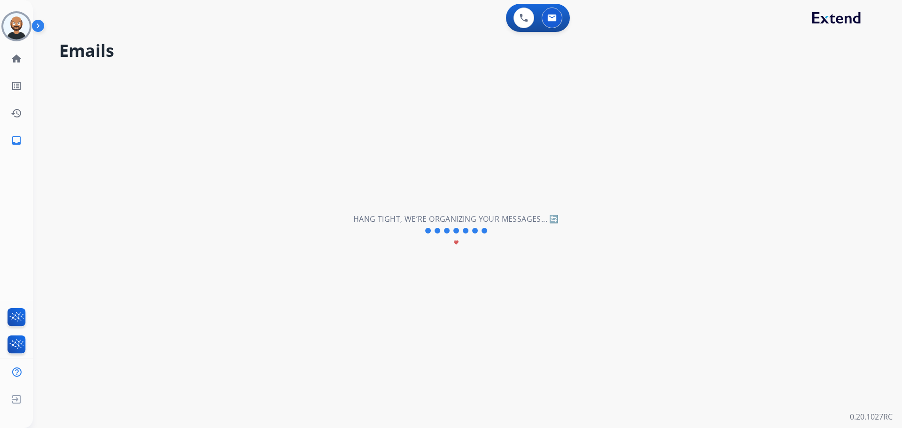
select select "*"
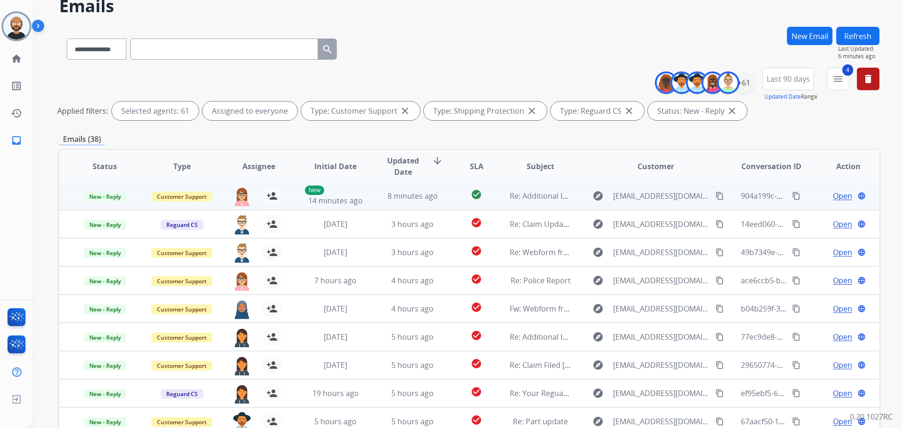
scroll to position [94, 0]
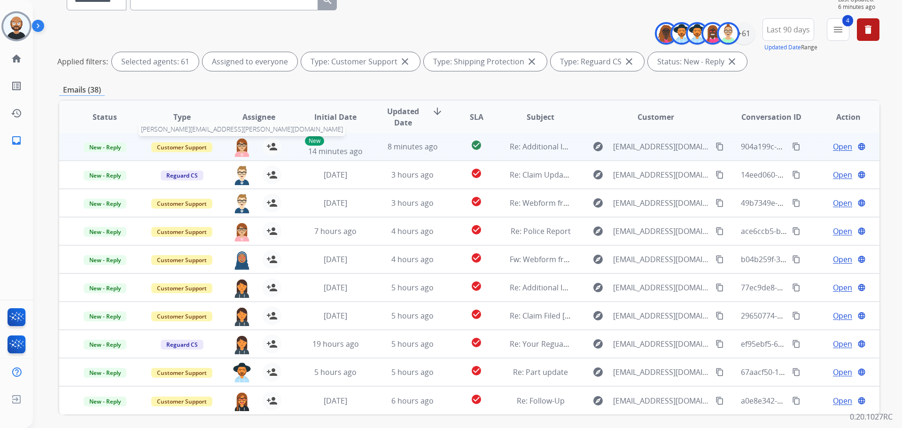
click at [241, 151] on img at bounding box center [242, 147] width 19 height 20
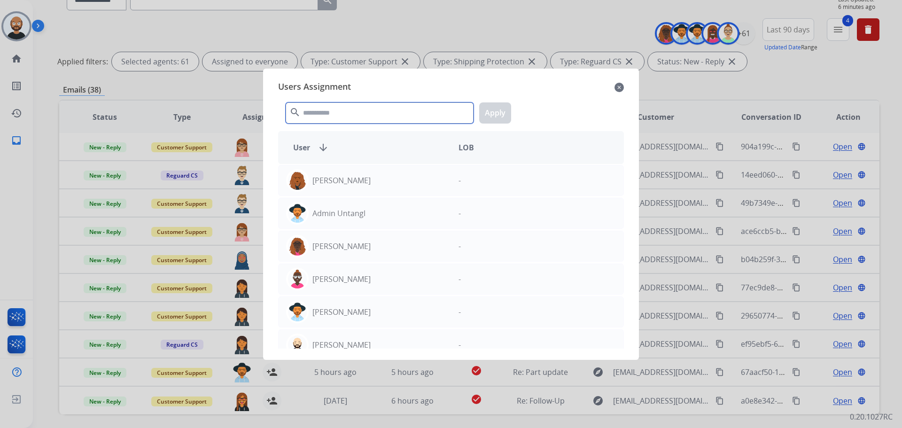
click at [354, 109] on input "text" at bounding box center [380, 112] width 188 height 21
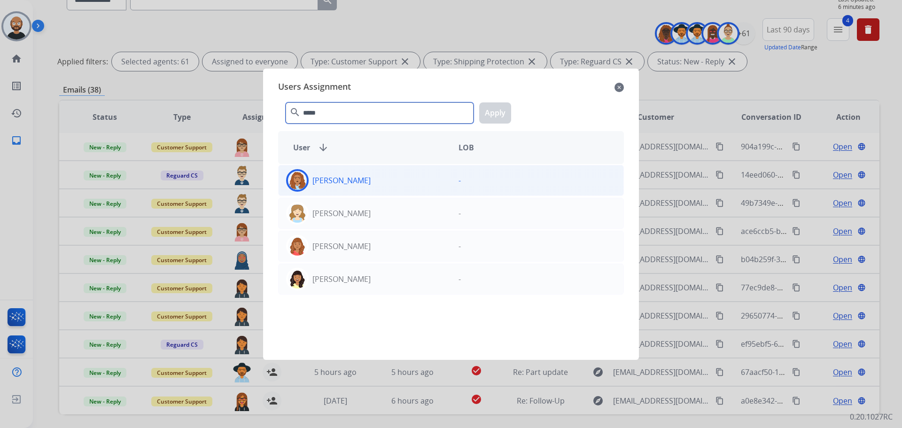
type input "*****"
click at [374, 185] on div "[PERSON_NAME]" at bounding box center [365, 180] width 172 height 23
click at [485, 116] on button "Apply" at bounding box center [495, 112] width 32 height 21
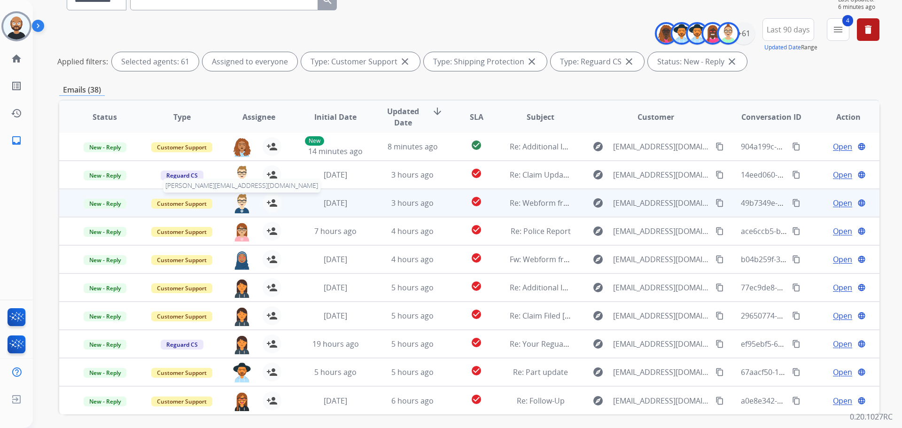
click at [237, 183] on span "[PERSON_NAME][EMAIL_ADDRESS][DOMAIN_NAME]" at bounding box center [241, 186] width 157 height 14
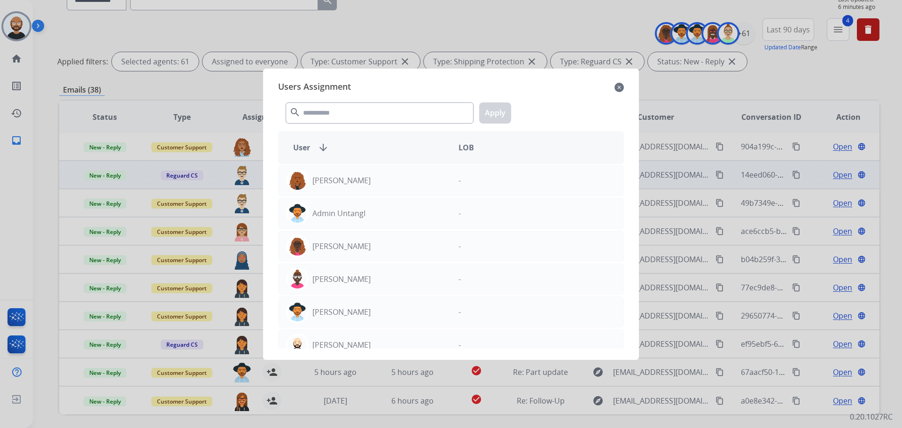
click at [621, 85] on mat-icon "close" at bounding box center [619, 87] width 9 height 11
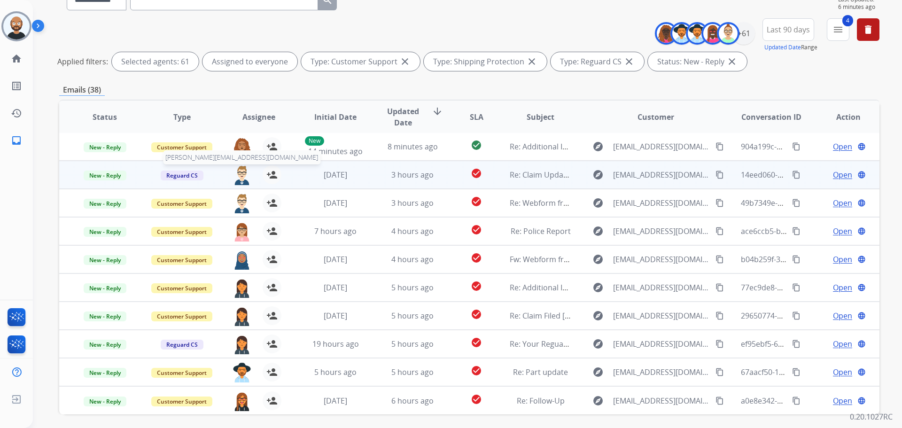
click at [241, 174] on img at bounding box center [242, 175] width 19 height 20
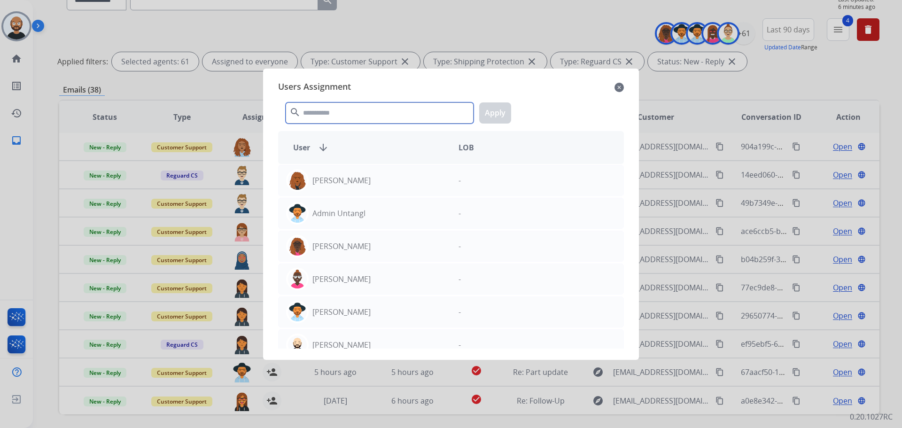
click at [365, 114] on input "text" at bounding box center [380, 112] width 188 height 21
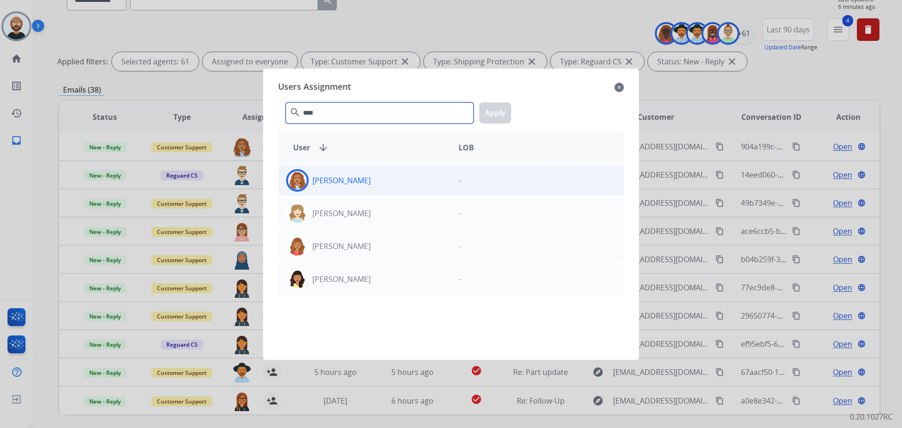
type input "****"
click at [354, 186] on div "[PERSON_NAME]" at bounding box center [365, 180] width 172 height 23
click at [492, 108] on button "Apply" at bounding box center [495, 112] width 32 height 21
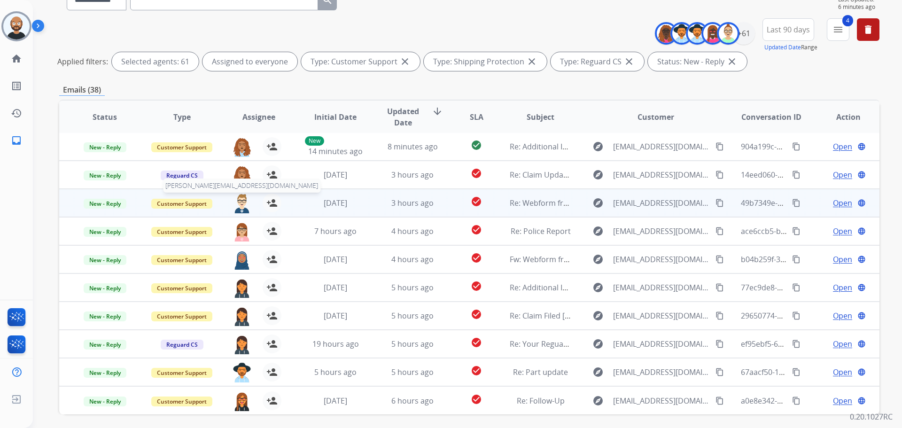
click at [240, 203] on img at bounding box center [242, 204] width 19 height 20
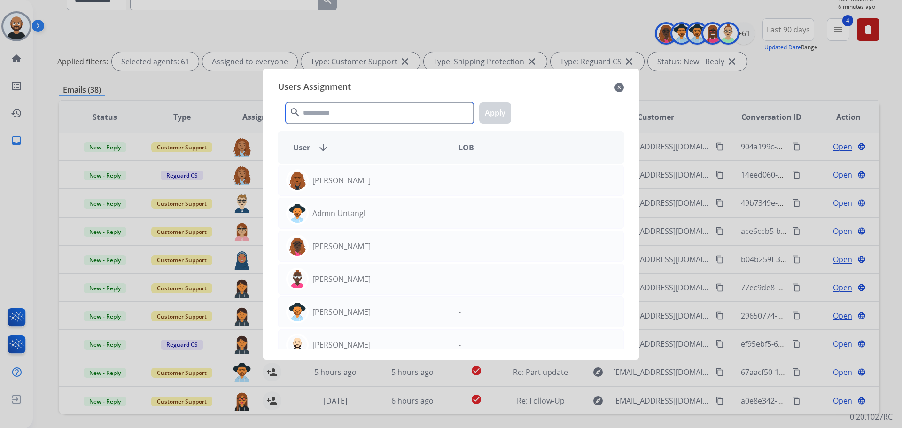
click at [324, 118] on input "text" at bounding box center [380, 112] width 188 height 21
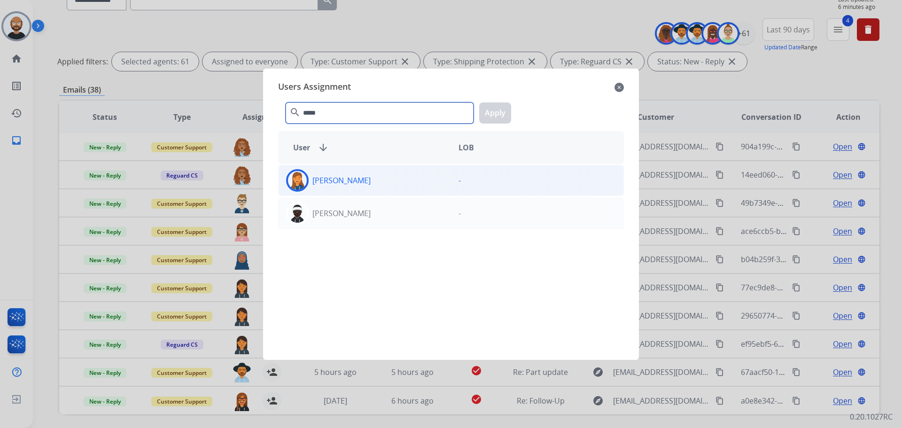
type input "*****"
click at [348, 176] on p "[PERSON_NAME]" at bounding box center [341, 180] width 58 height 11
click at [489, 115] on button "Apply" at bounding box center [495, 112] width 32 height 21
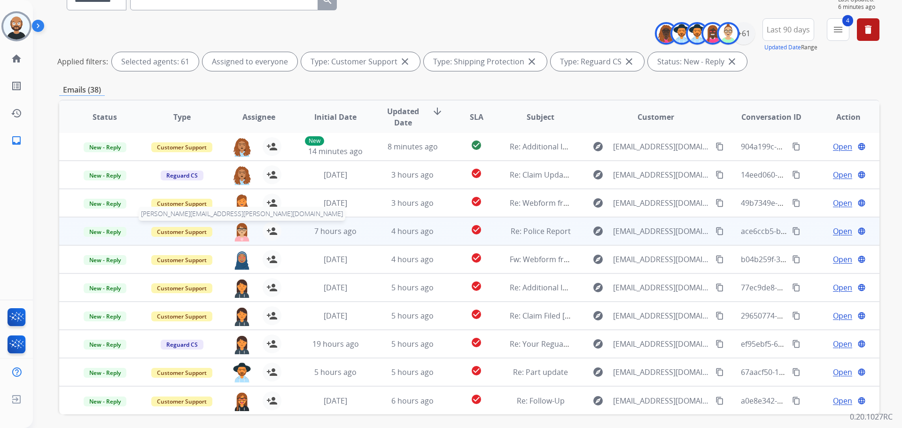
click at [240, 230] on img at bounding box center [242, 232] width 19 height 20
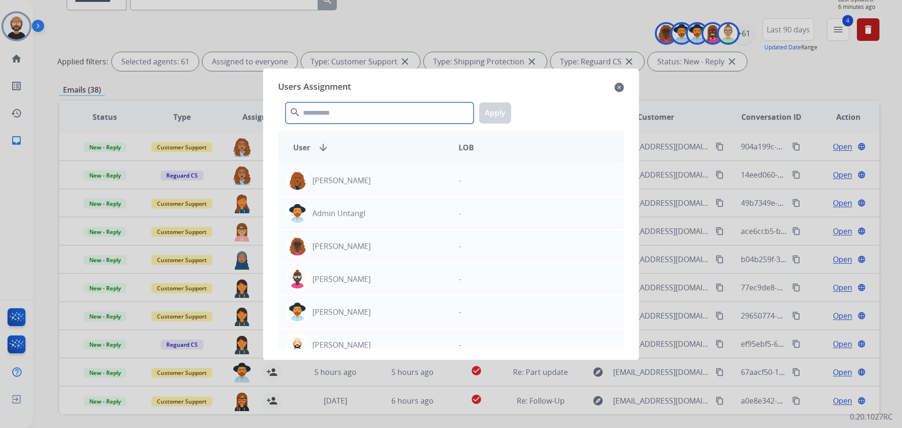
click at [362, 119] on input "text" at bounding box center [380, 112] width 188 height 21
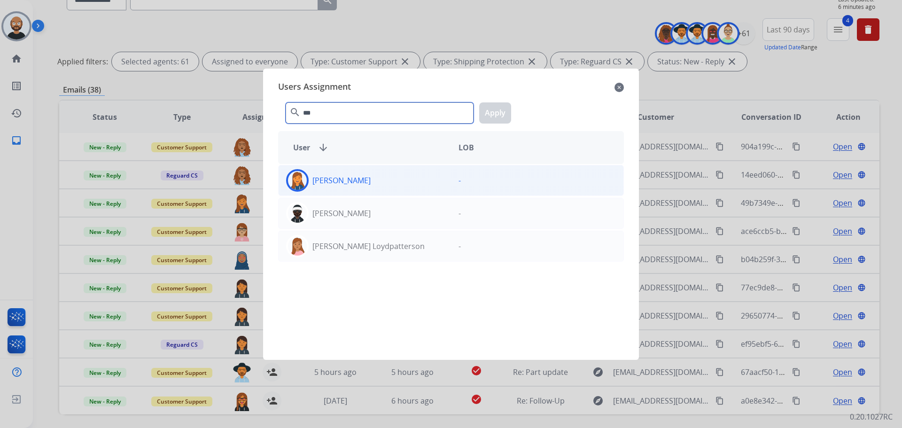
type input "***"
click at [379, 180] on div "[PERSON_NAME]" at bounding box center [365, 180] width 172 height 23
click at [500, 113] on button "Apply" at bounding box center [495, 112] width 32 height 21
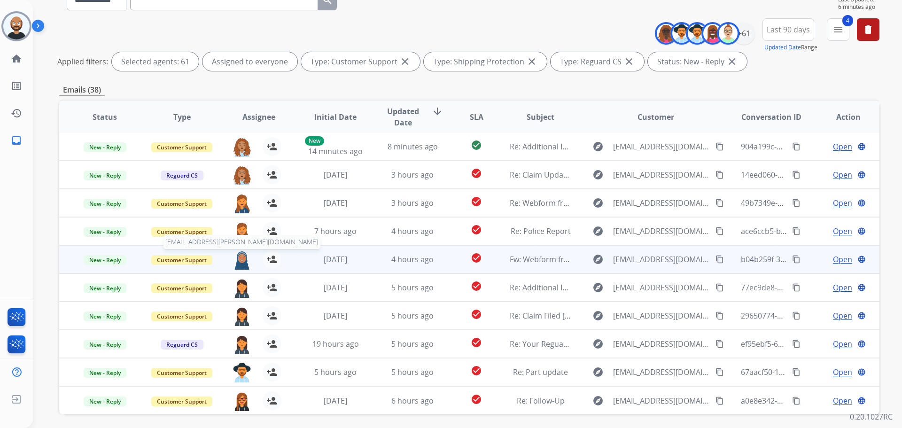
click at [236, 258] on img at bounding box center [242, 260] width 19 height 20
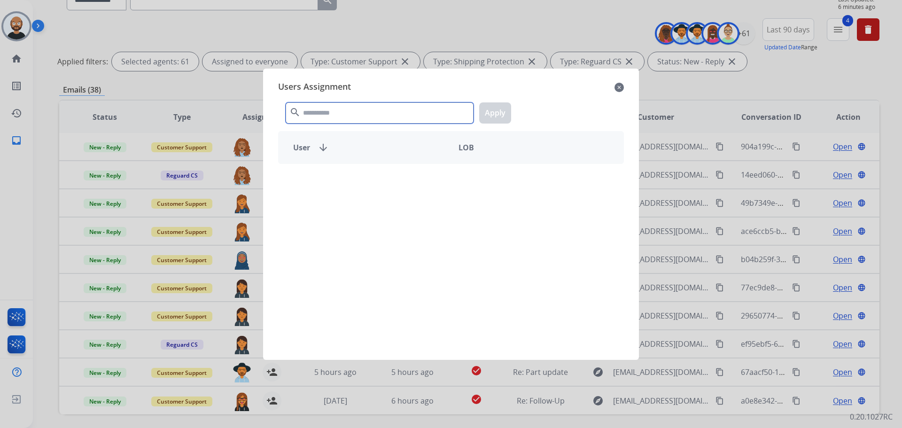
click at [373, 112] on input "text" at bounding box center [380, 112] width 188 height 21
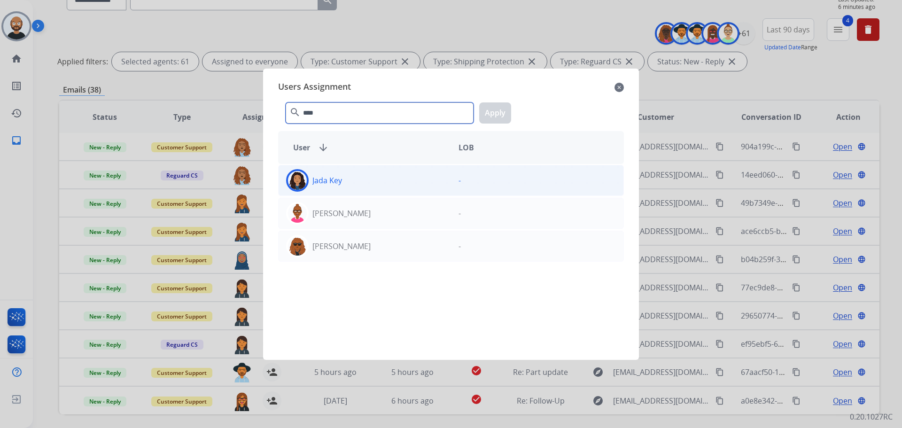
type input "****"
click at [387, 182] on div "Jada Key" at bounding box center [365, 180] width 172 height 23
click at [484, 112] on button "Apply" at bounding box center [495, 112] width 32 height 21
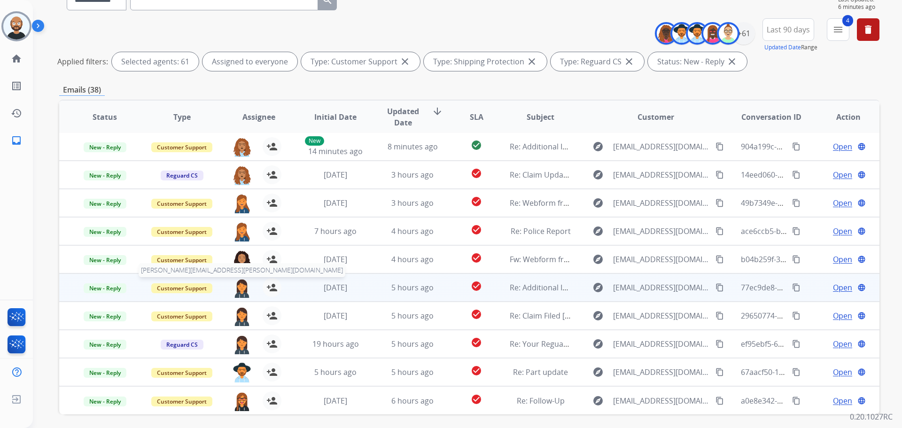
click at [241, 285] on img at bounding box center [242, 288] width 19 height 20
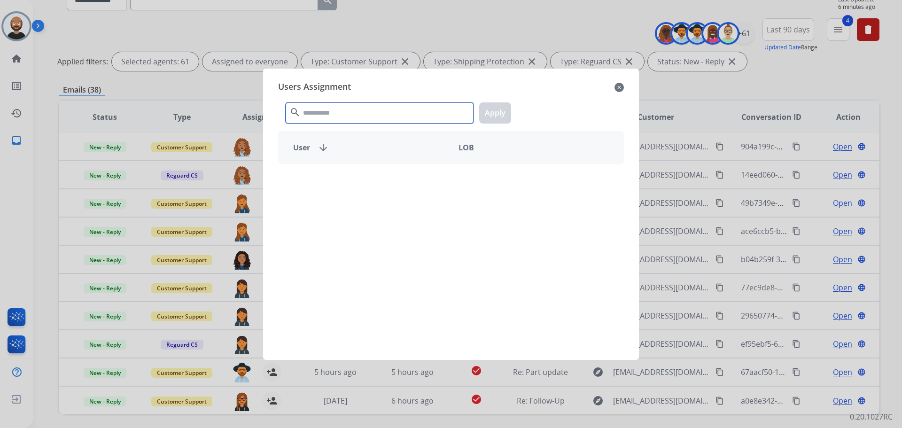
click at [362, 111] on input "text" at bounding box center [380, 112] width 188 height 21
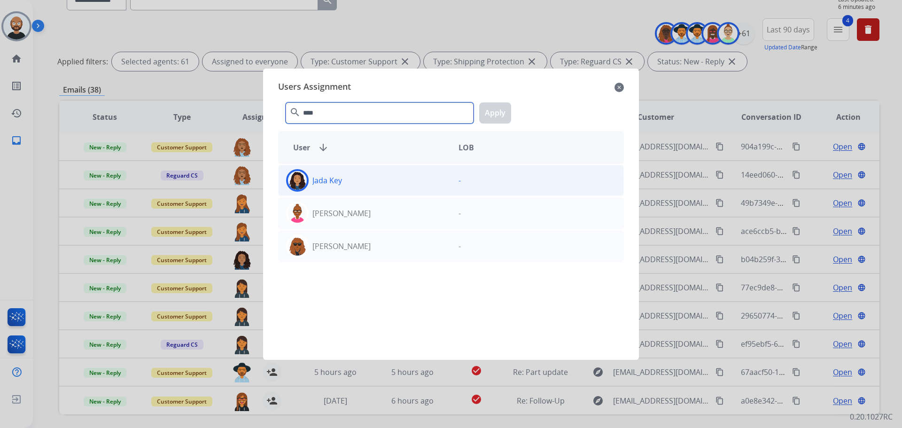
type input "****"
click at [369, 183] on div "Jada Key" at bounding box center [365, 180] width 172 height 23
click at [487, 114] on button "Apply" at bounding box center [495, 112] width 32 height 21
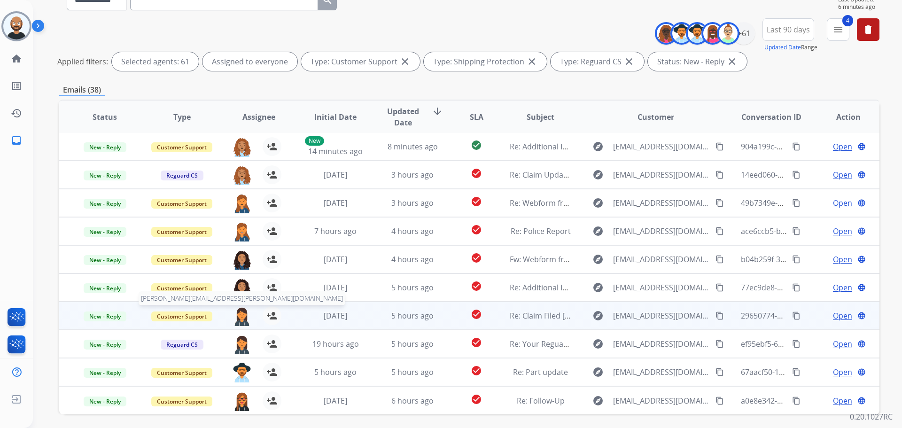
click at [241, 311] on img at bounding box center [242, 316] width 19 height 20
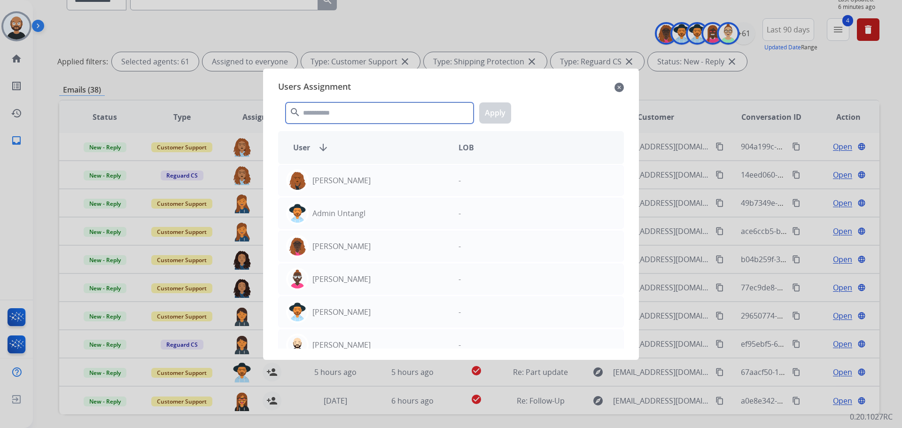
click at [358, 112] on input "text" at bounding box center [380, 112] width 188 height 21
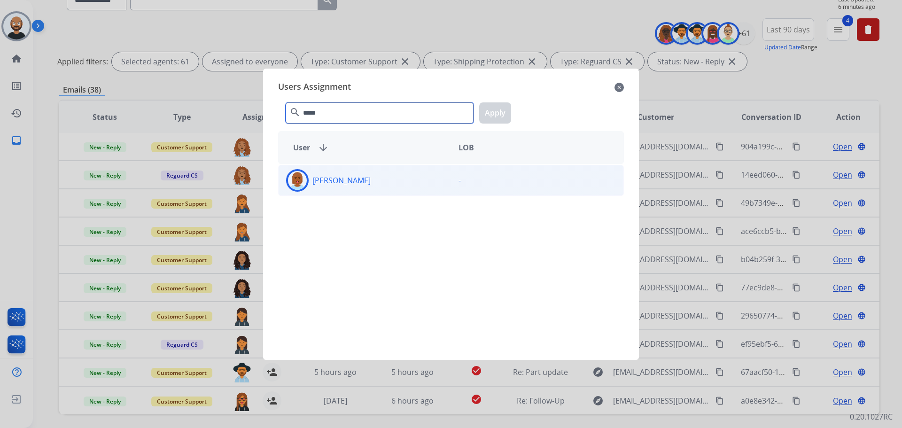
type input "*****"
drag, startPoint x: 379, startPoint y: 185, endPoint x: 483, endPoint y: 116, distance: 125.1
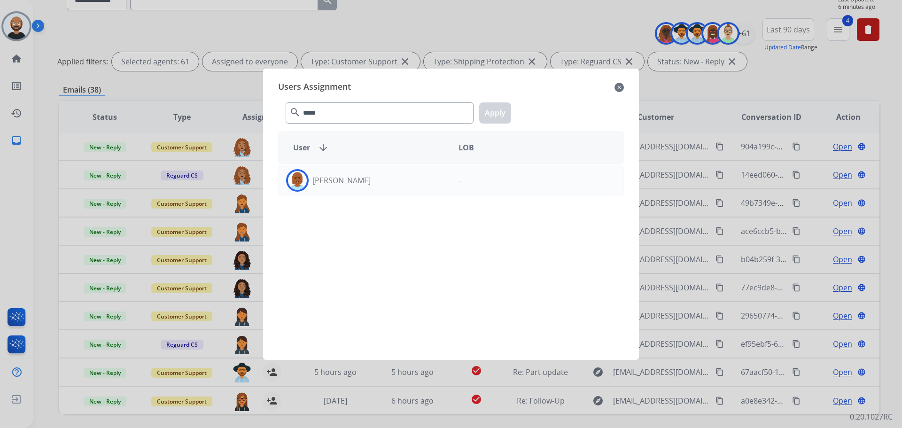
click at [379, 185] on div "[PERSON_NAME]" at bounding box center [365, 180] width 172 height 23
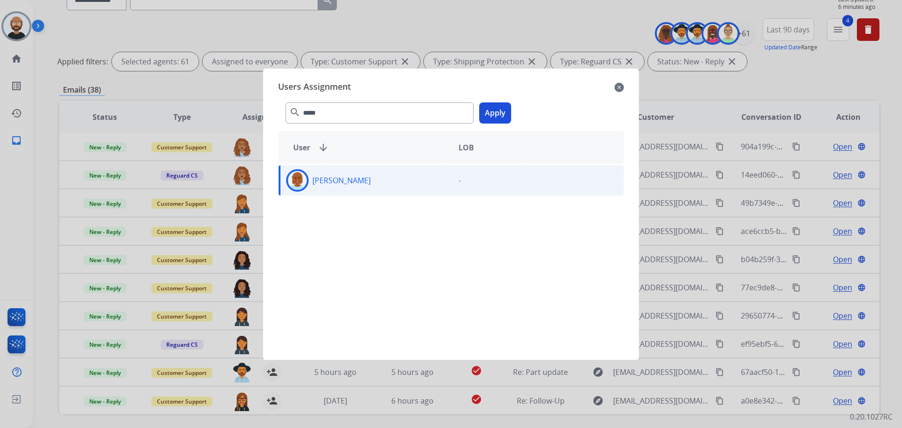
click at [499, 111] on button "Apply" at bounding box center [495, 112] width 32 height 21
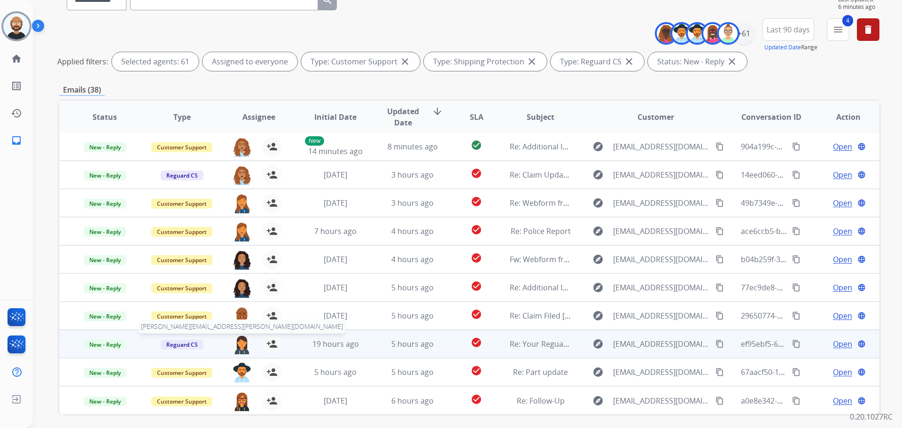
click at [243, 342] on img at bounding box center [242, 345] width 19 height 20
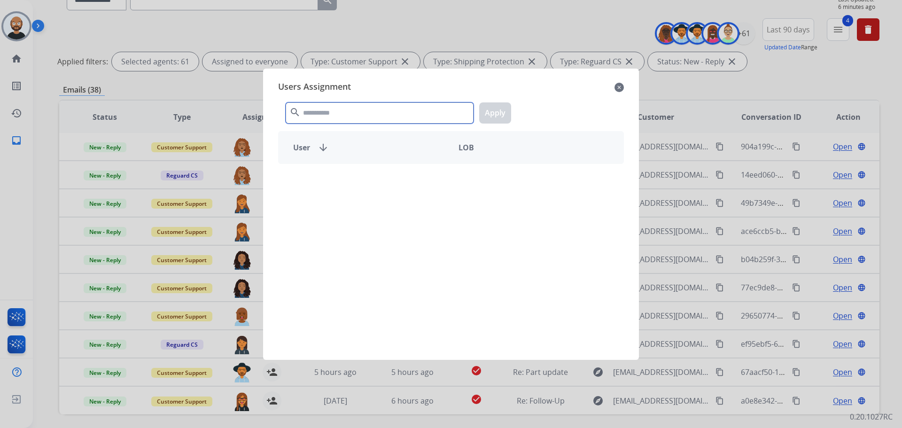
click at [341, 118] on input "text" at bounding box center [380, 112] width 188 height 21
type input "***"
click at [384, 197] on div "[PERSON_NAME] -" at bounding box center [451, 256] width 346 height 185
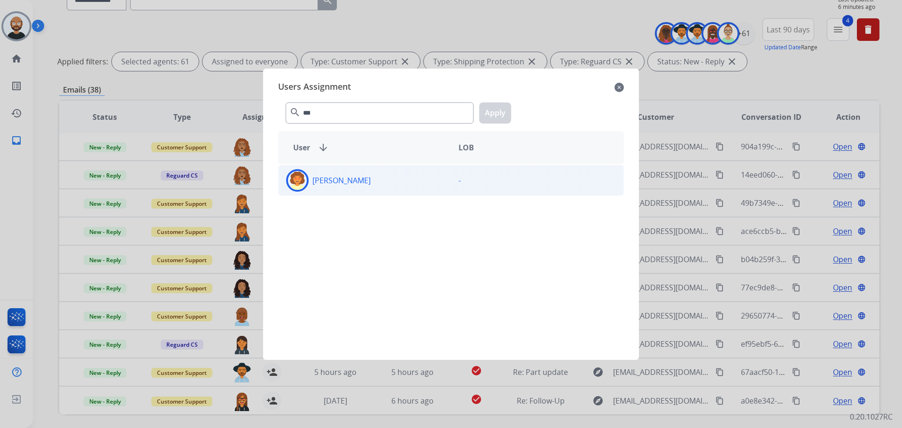
click at [390, 185] on div "[PERSON_NAME]" at bounding box center [365, 180] width 172 height 23
click at [504, 109] on button "Apply" at bounding box center [495, 112] width 32 height 21
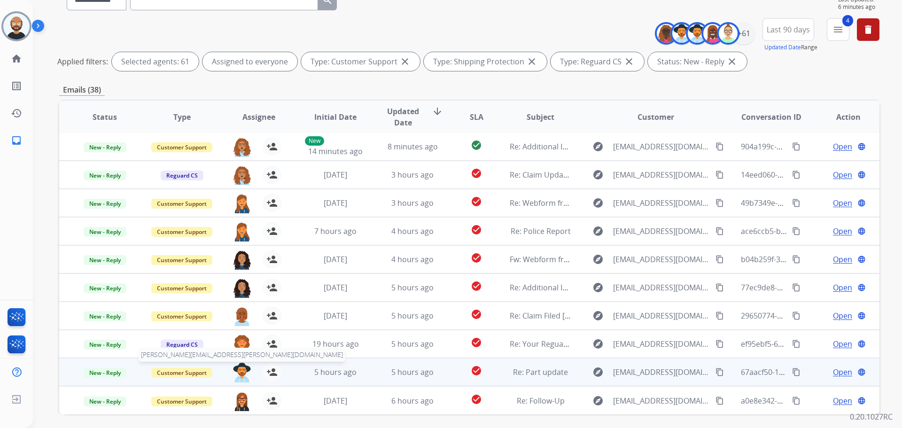
click at [240, 371] on img at bounding box center [242, 373] width 19 height 20
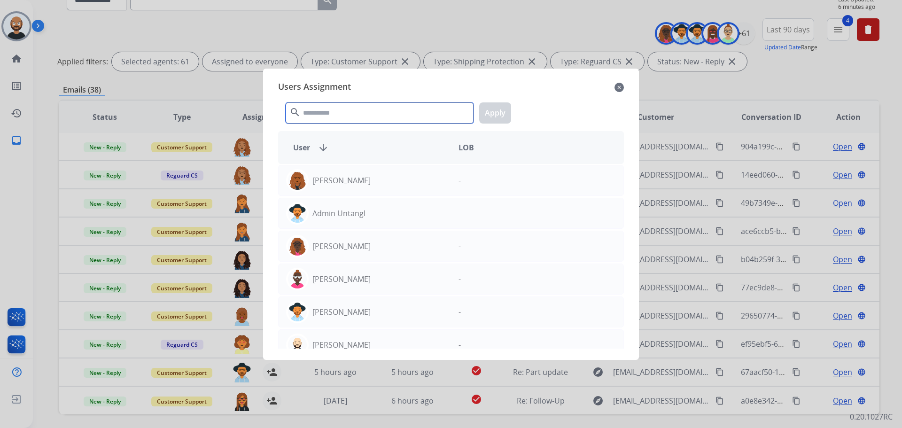
click at [385, 112] on input "text" at bounding box center [380, 112] width 188 height 21
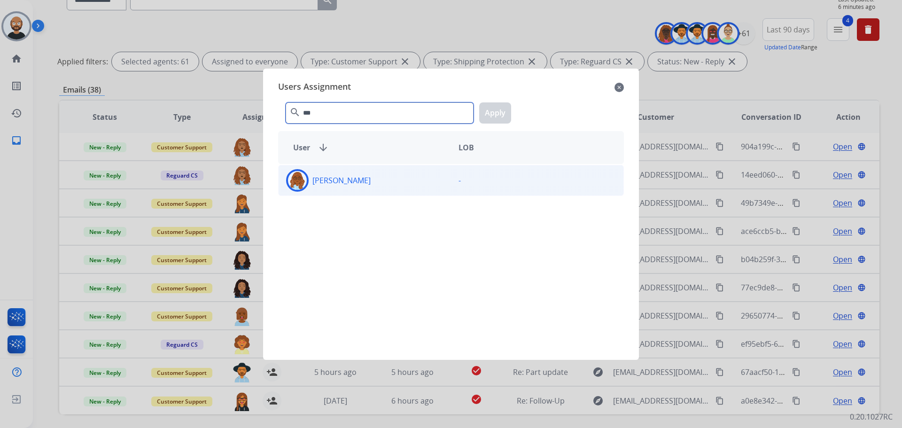
type input "***"
click at [403, 192] on div "[PERSON_NAME] -" at bounding box center [451, 180] width 346 height 31
click at [495, 117] on button "Apply" at bounding box center [495, 112] width 32 height 21
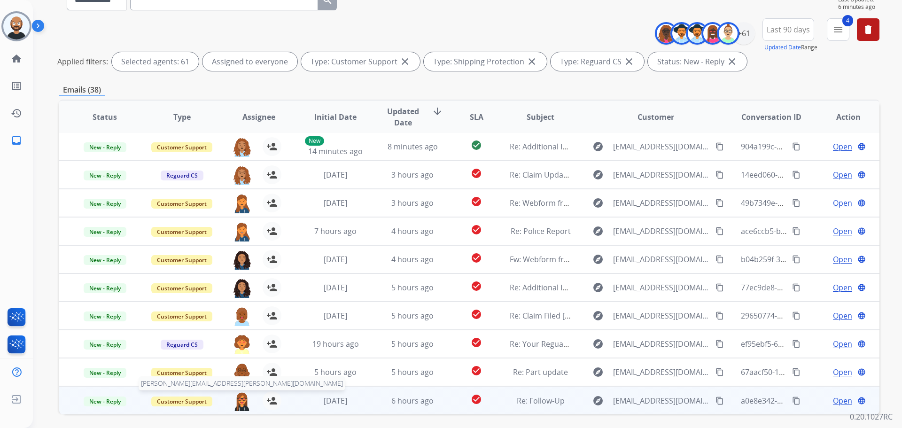
click at [238, 404] on img at bounding box center [242, 401] width 19 height 20
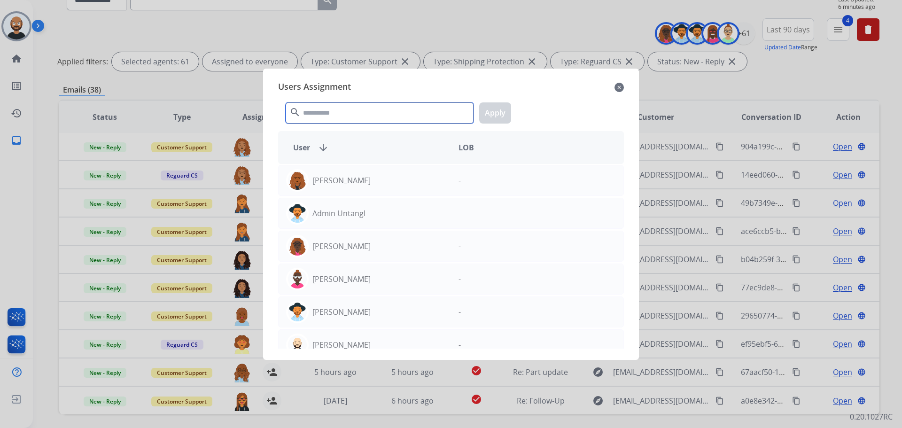
click at [354, 112] on input "text" at bounding box center [380, 112] width 188 height 21
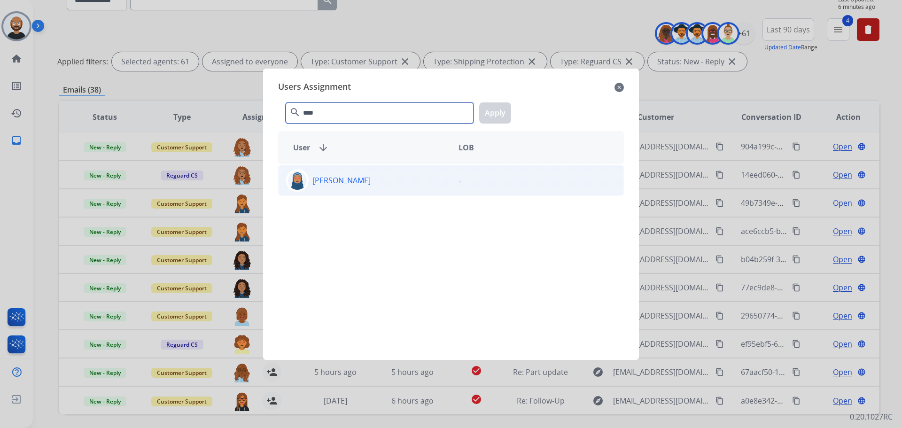
type input "****"
click at [368, 179] on p "[PERSON_NAME]" at bounding box center [341, 180] width 58 height 11
click at [497, 108] on button "Apply" at bounding box center [495, 112] width 32 height 21
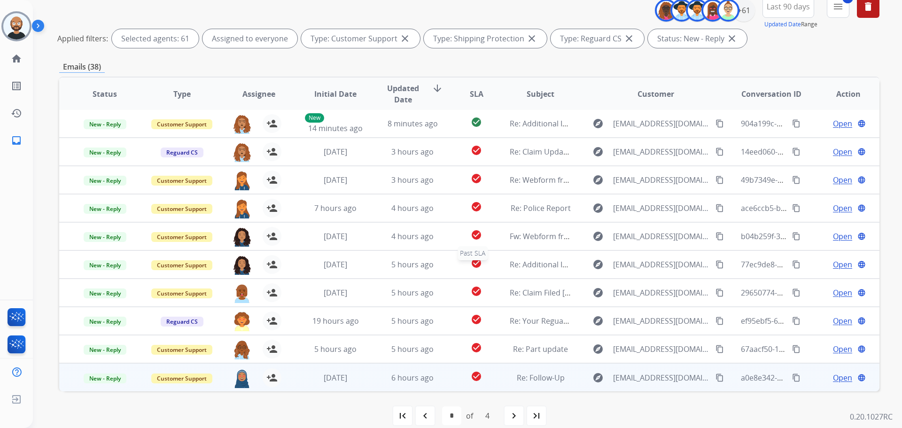
scroll to position [129, 0]
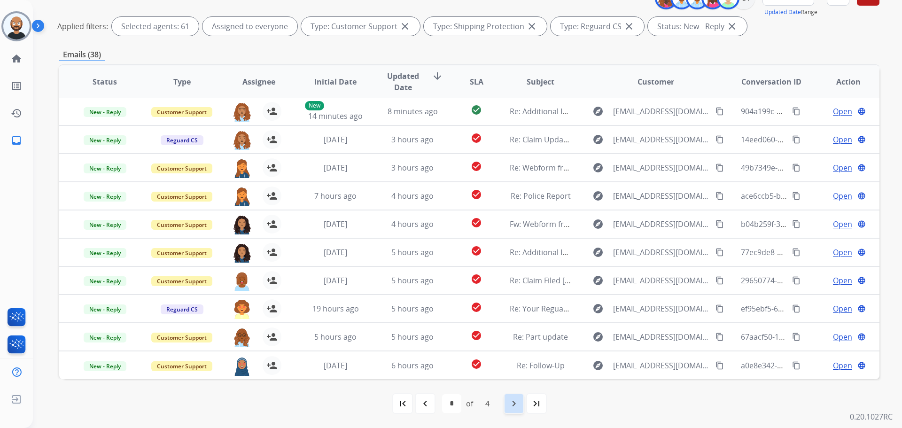
click at [507, 405] on div "navigate_next" at bounding box center [514, 403] width 21 height 21
select select "*"
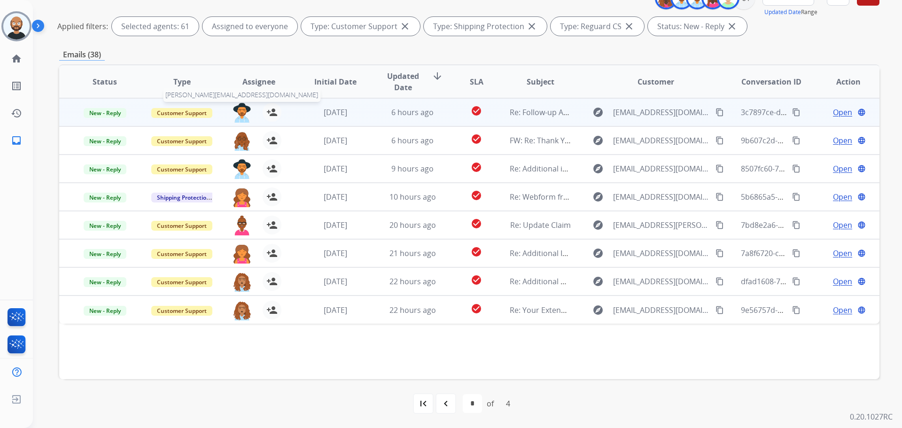
click at [240, 111] on img at bounding box center [242, 113] width 19 height 20
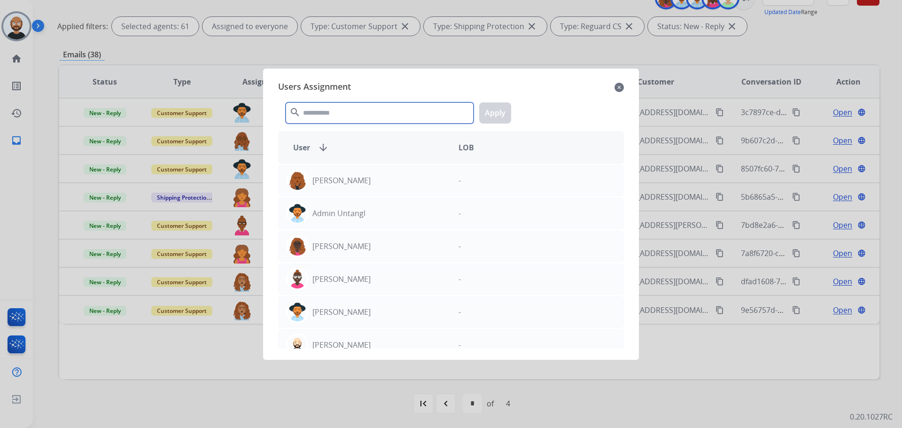
click at [365, 113] on input "text" at bounding box center [380, 112] width 188 height 21
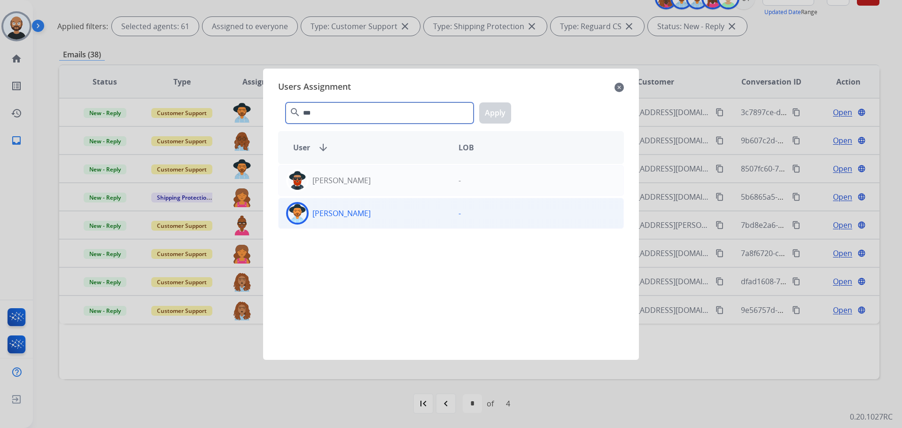
type input "***"
click at [385, 210] on div "[PERSON_NAME]" at bounding box center [365, 213] width 172 height 23
click at [489, 115] on button "Apply" at bounding box center [495, 112] width 32 height 21
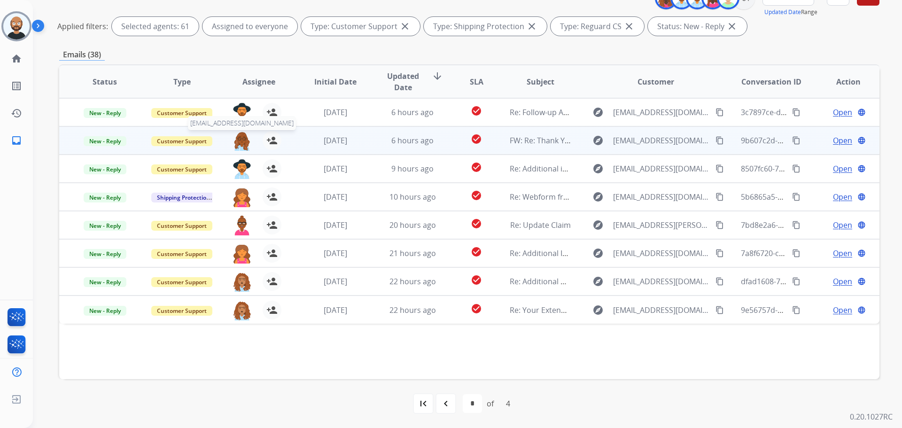
click at [242, 141] on img at bounding box center [242, 141] width 19 height 20
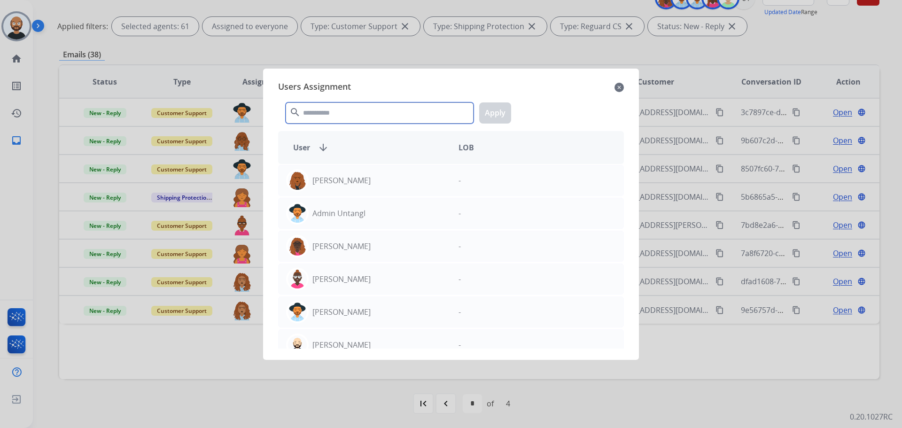
click at [343, 116] on input "text" at bounding box center [380, 112] width 188 height 21
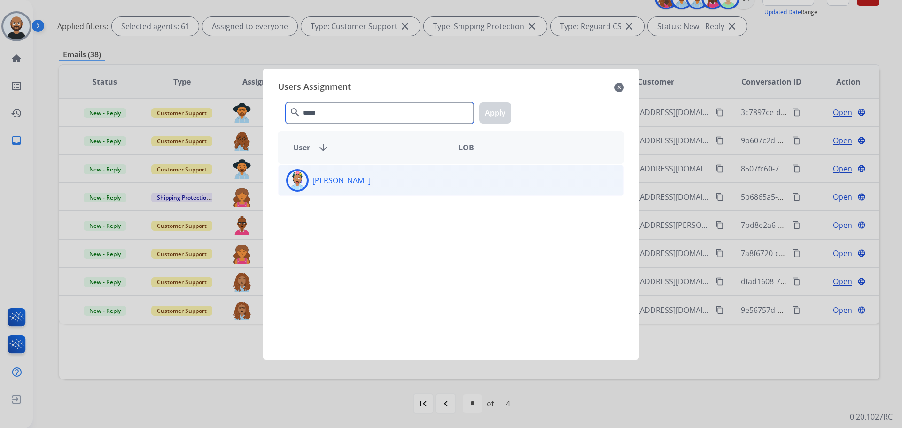
type input "*****"
click at [404, 185] on div "[PERSON_NAME]" at bounding box center [365, 180] width 172 height 23
drag, startPoint x: 497, startPoint y: 116, endPoint x: 493, endPoint y: 119, distance: 5.1
click at [497, 117] on button "Apply" at bounding box center [495, 112] width 32 height 21
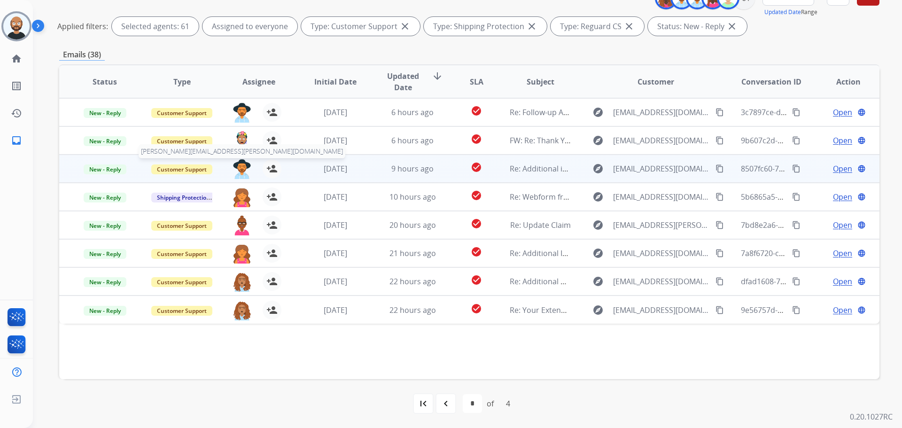
click at [242, 170] on img at bounding box center [242, 169] width 19 height 20
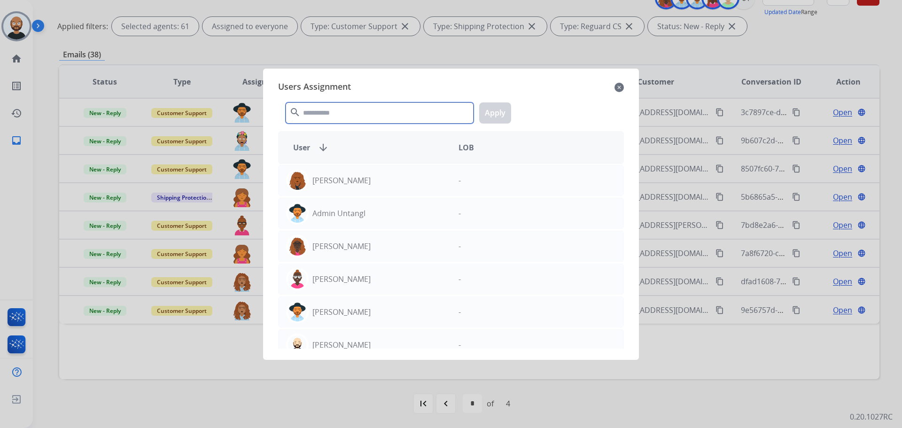
click at [394, 111] on input "text" at bounding box center [380, 112] width 188 height 21
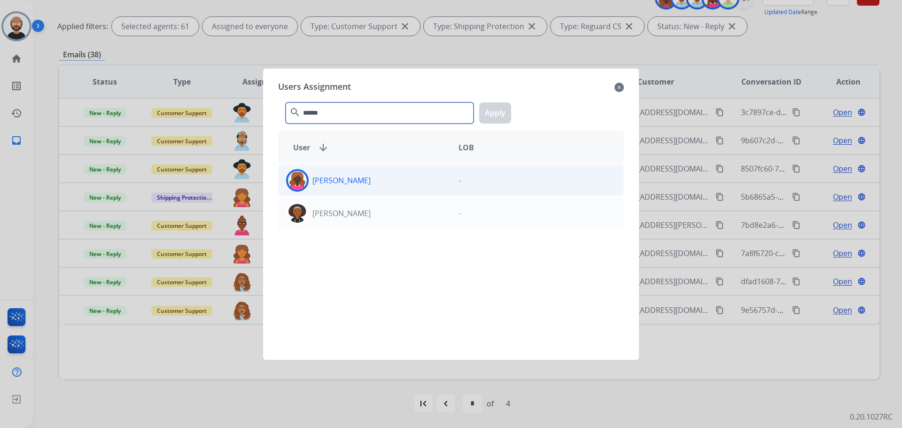
type input "******"
click at [405, 181] on div "[PERSON_NAME]" at bounding box center [365, 180] width 172 height 23
click at [494, 117] on button "Apply" at bounding box center [495, 112] width 32 height 21
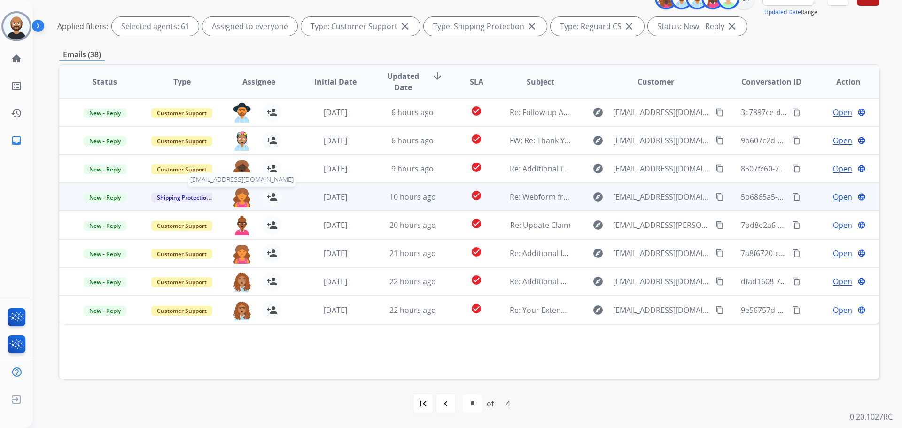
click at [237, 201] on img at bounding box center [242, 197] width 19 height 20
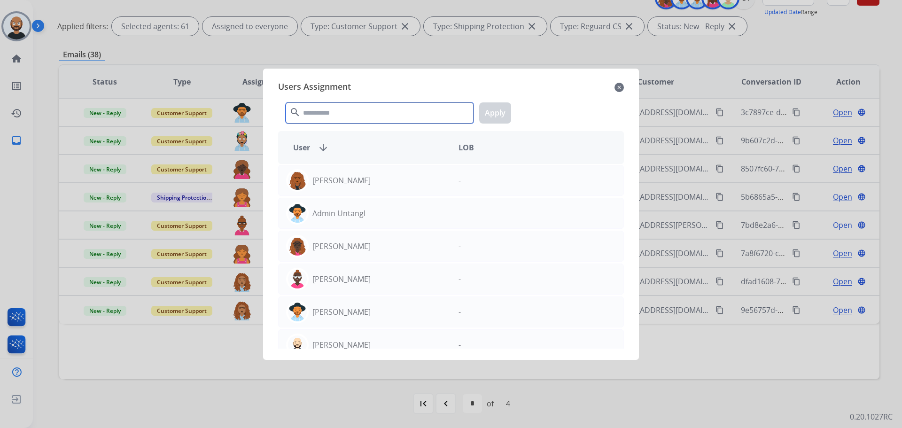
click at [391, 114] on input "text" at bounding box center [380, 112] width 188 height 21
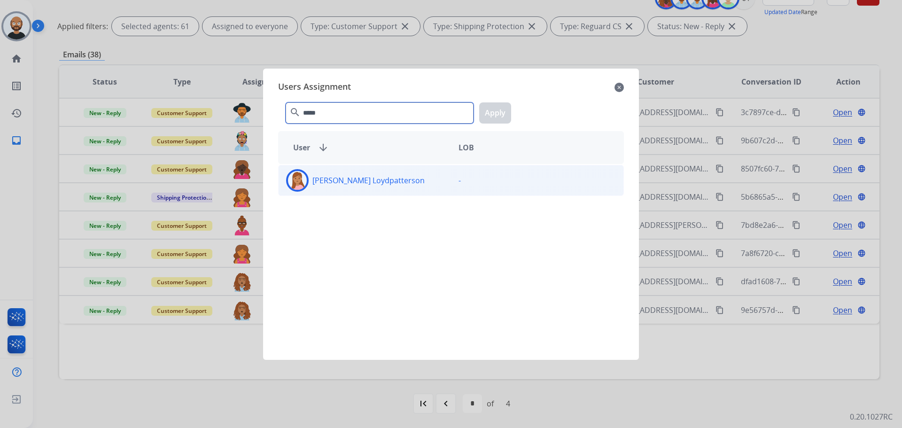
type input "*****"
click at [403, 187] on div "[PERSON_NAME] Loydpatterson" at bounding box center [365, 180] width 172 height 23
click at [502, 106] on button "Apply" at bounding box center [495, 112] width 32 height 21
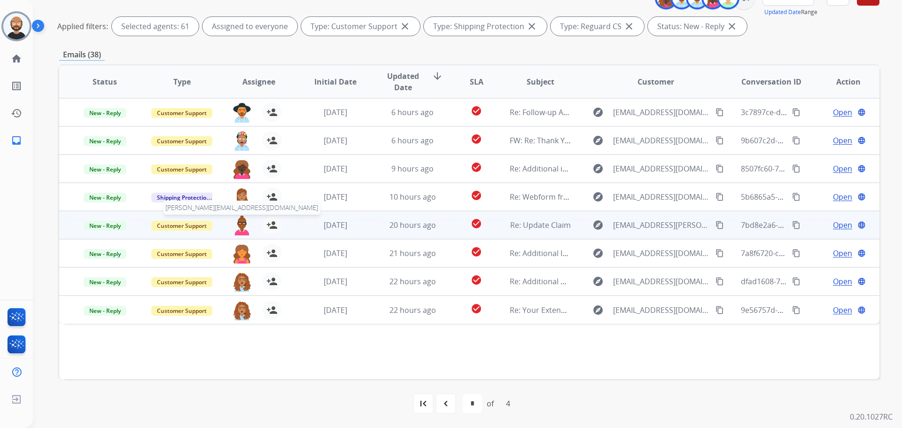
click at [240, 226] on img at bounding box center [242, 226] width 19 height 20
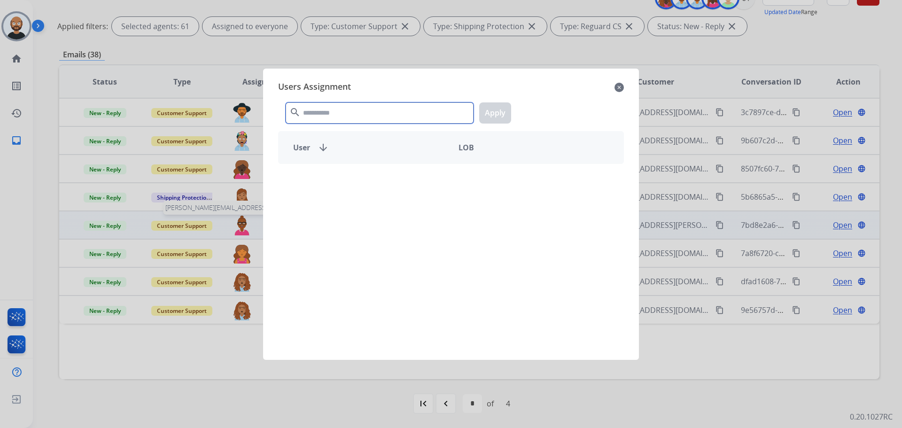
click at [365, 116] on input "text" at bounding box center [380, 112] width 188 height 21
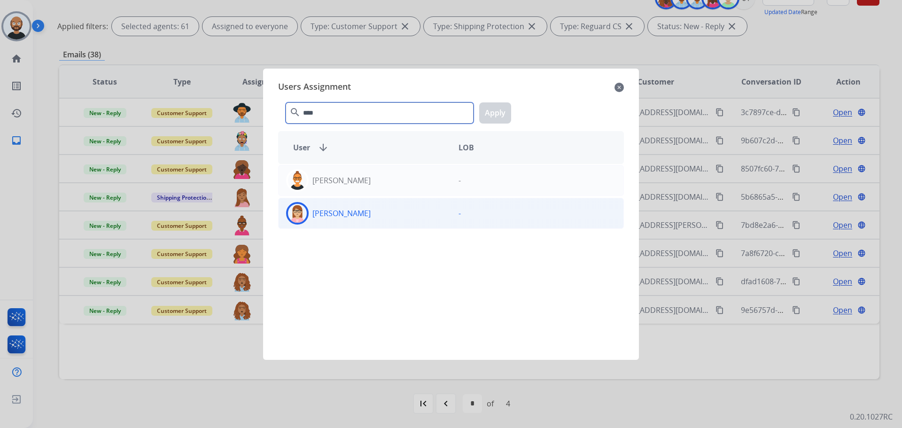
type input "****"
click at [401, 212] on div "[PERSON_NAME]" at bounding box center [365, 213] width 172 height 23
click at [491, 105] on button "Apply" at bounding box center [495, 112] width 32 height 21
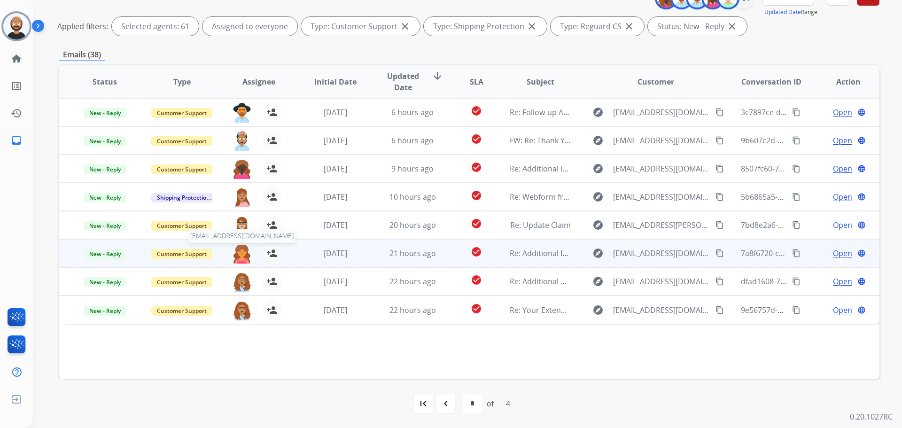
click at [240, 251] on img at bounding box center [242, 254] width 19 height 20
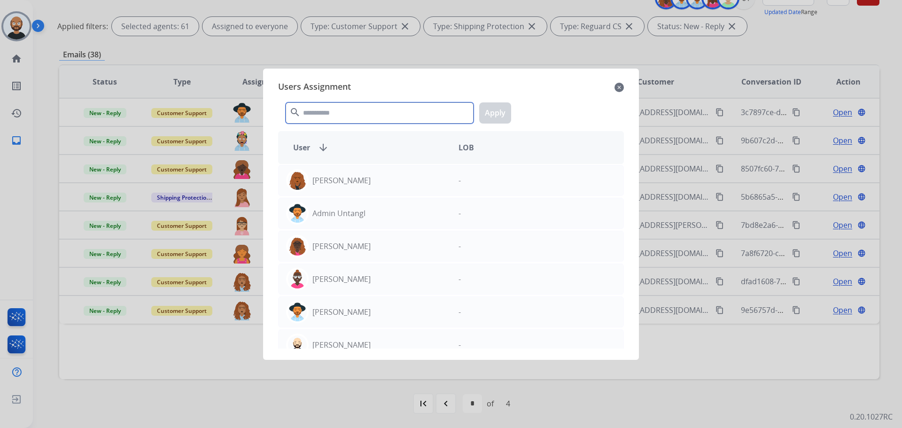
click at [367, 117] on input "text" at bounding box center [380, 112] width 188 height 21
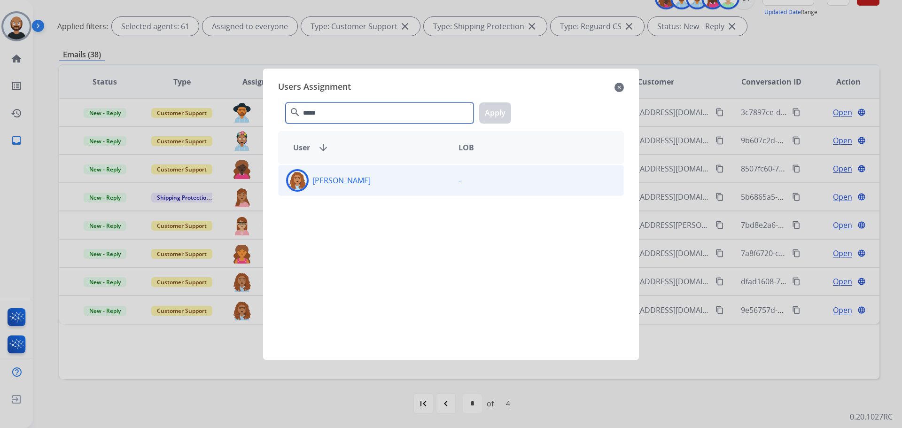
type input "*****"
click at [360, 187] on div "[PERSON_NAME]" at bounding box center [365, 180] width 172 height 23
click at [485, 115] on button "Apply" at bounding box center [495, 112] width 32 height 21
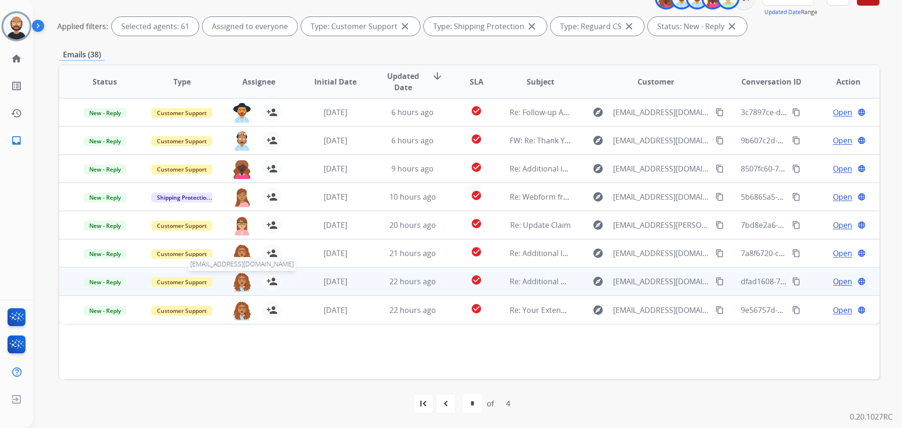
click at [242, 283] on img at bounding box center [242, 282] width 19 height 20
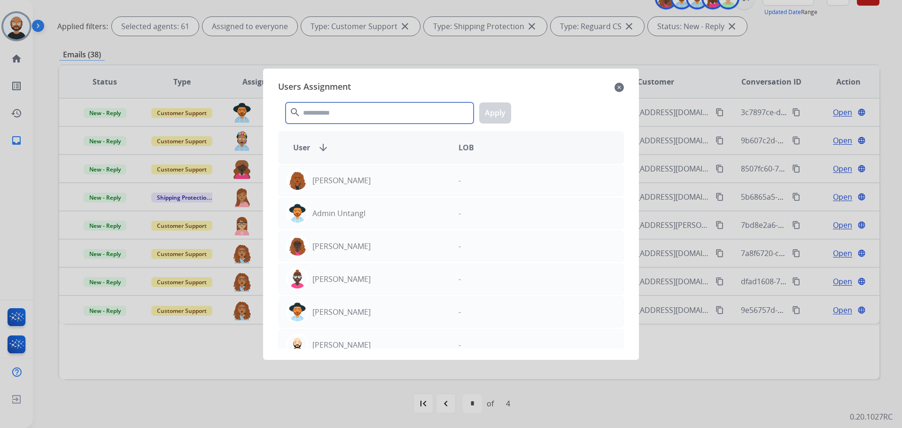
click at [371, 113] on input "text" at bounding box center [380, 112] width 188 height 21
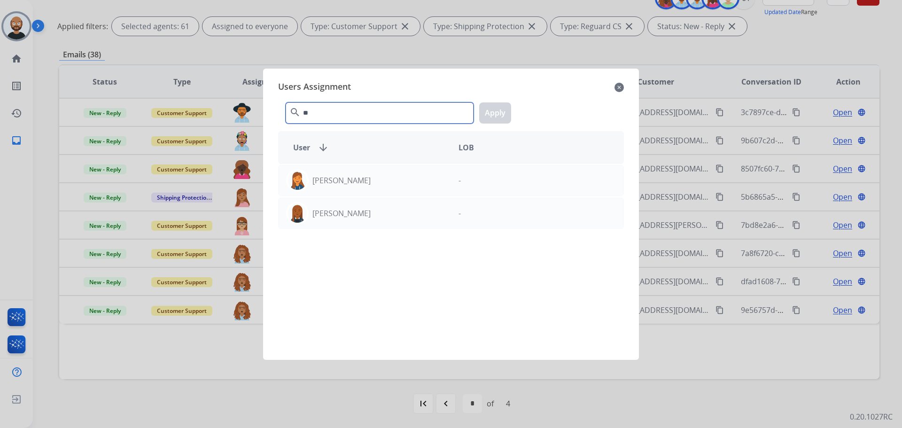
type input "*"
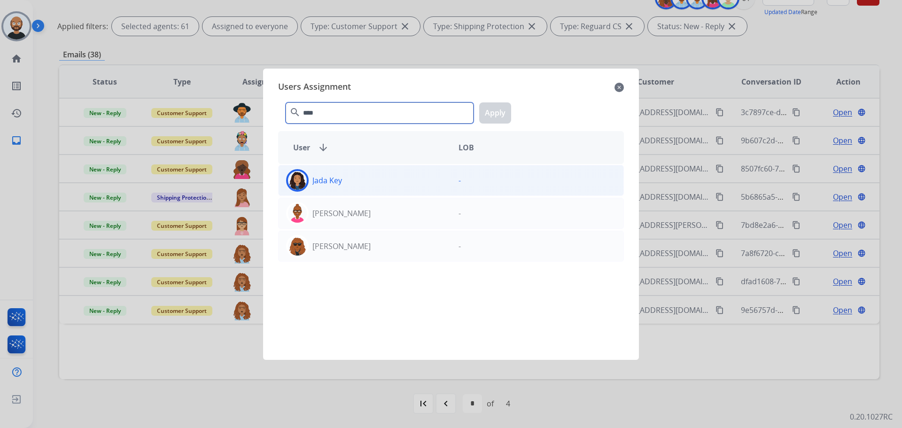
type input "****"
click at [356, 195] on div "[PERSON_NAME] -" at bounding box center [451, 180] width 346 height 31
click at [492, 114] on button "Apply" at bounding box center [495, 112] width 32 height 21
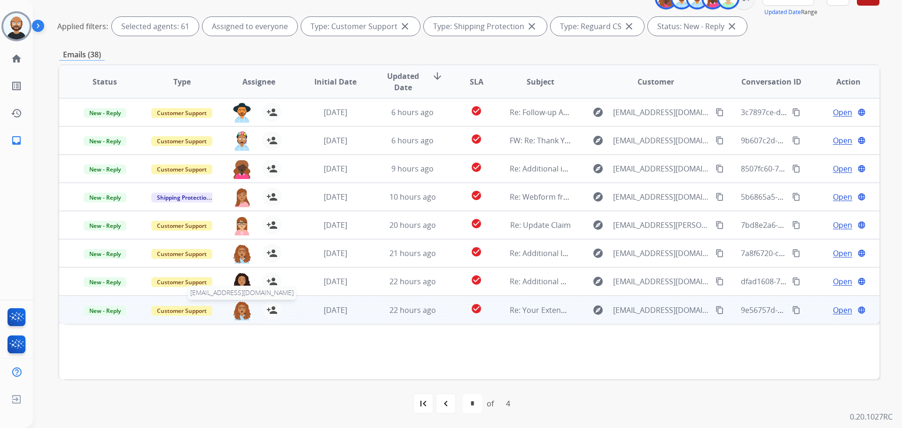
click at [244, 309] on img at bounding box center [242, 311] width 19 height 20
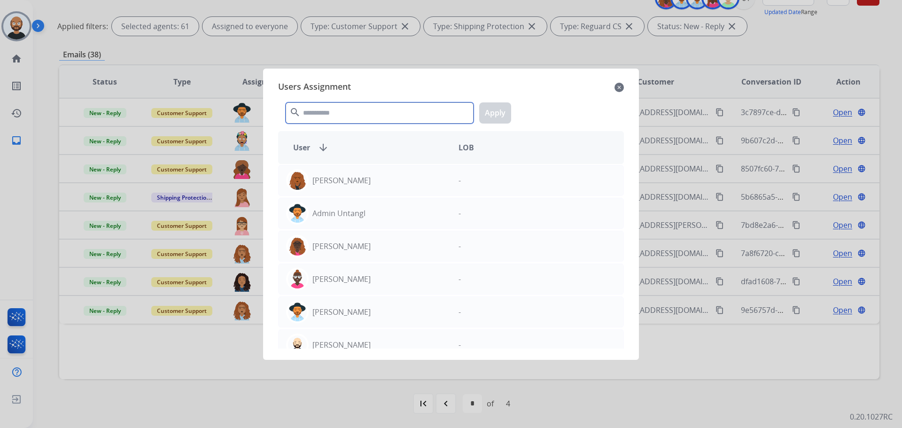
click at [371, 120] on input "text" at bounding box center [380, 112] width 188 height 21
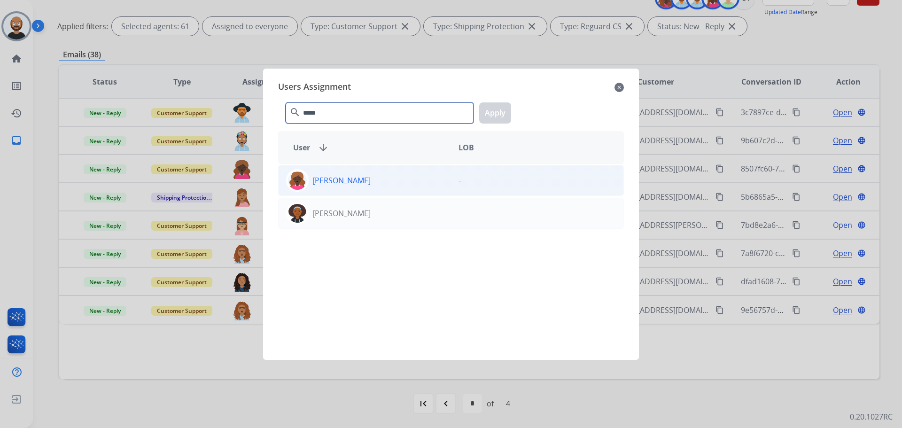
type input "*****"
click at [388, 176] on div "[PERSON_NAME]" at bounding box center [365, 180] width 172 height 23
click at [484, 116] on button "Apply" at bounding box center [495, 112] width 32 height 21
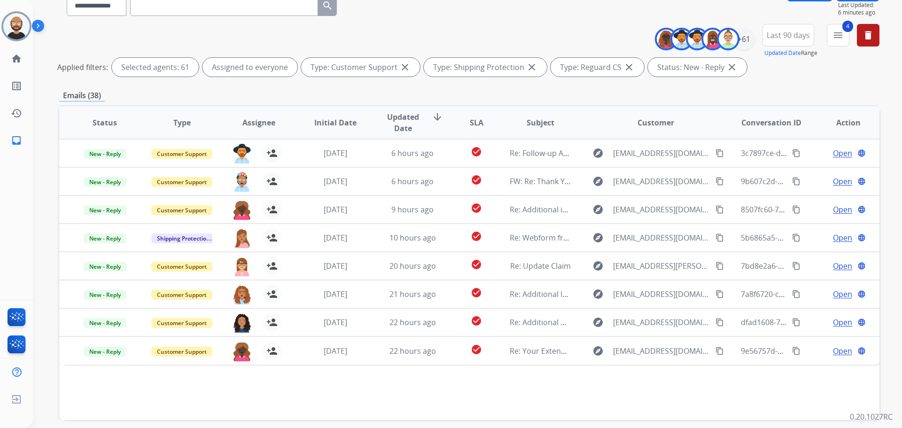
scroll to position [0, 0]
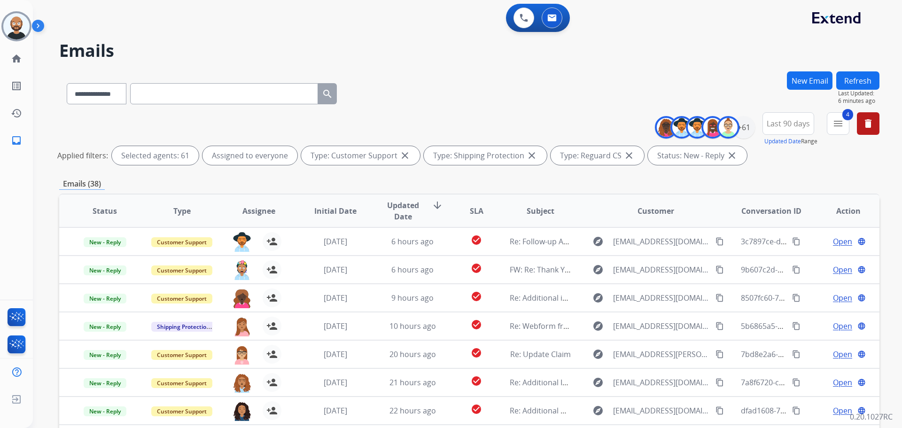
click at [869, 75] on button "Refresh" at bounding box center [857, 80] width 43 height 18
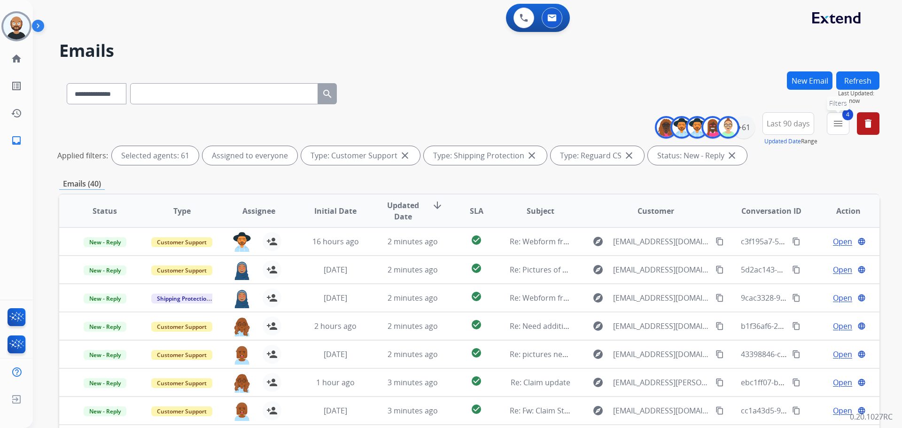
click at [832, 123] on button "4 menu Filters" at bounding box center [838, 123] width 23 height 23
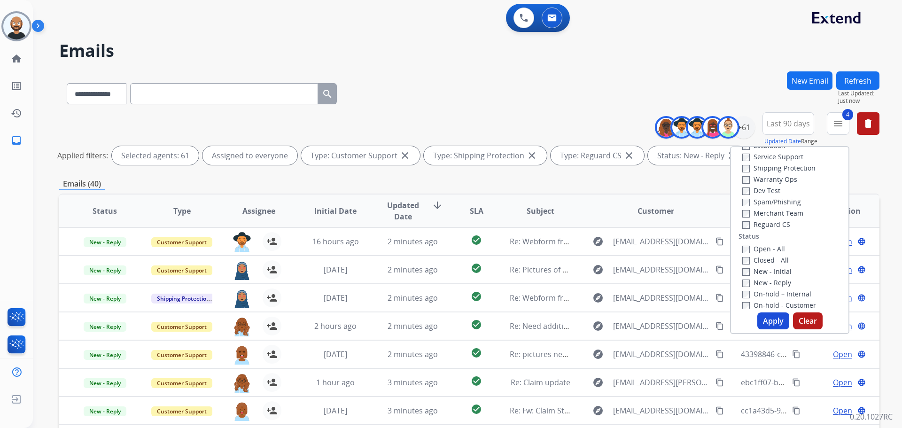
click at [758, 278] on label "New - Reply" at bounding box center [766, 282] width 49 height 9
click at [761, 270] on label "New - Initial" at bounding box center [766, 271] width 49 height 9
click at [767, 317] on button "Apply" at bounding box center [773, 320] width 32 height 17
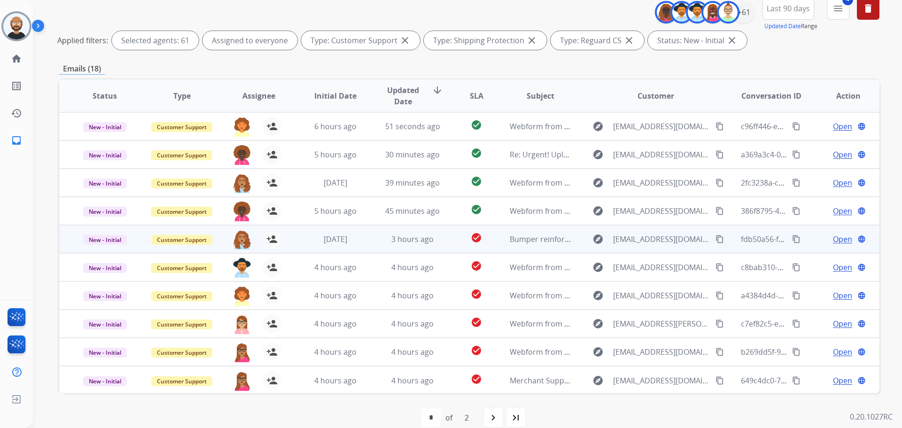
scroll to position [129, 0]
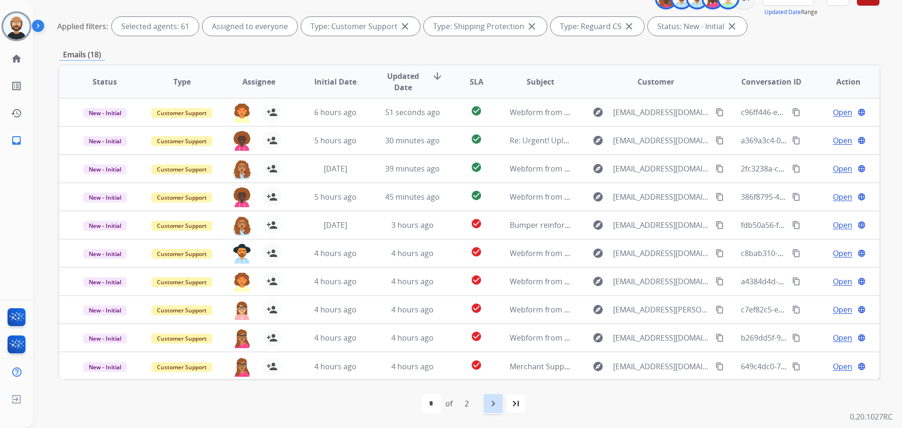
click at [493, 402] on mat-icon "navigate_next" at bounding box center [493, 403] width 11 height 11
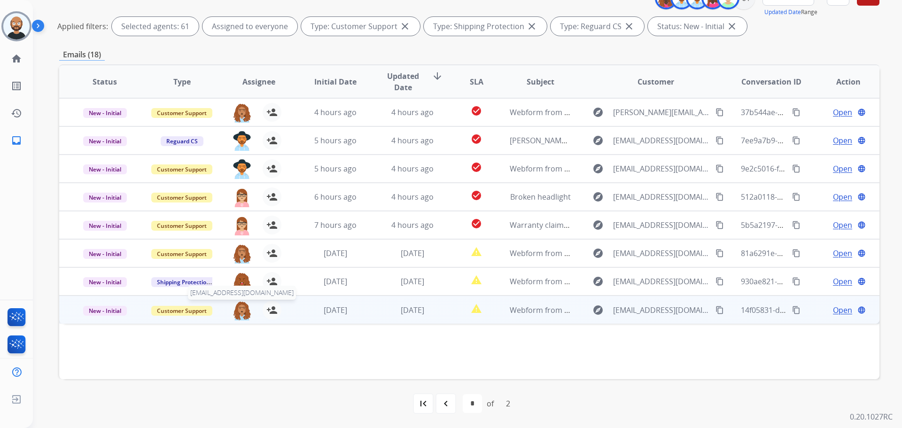
click at [239, 313] on img at bounding box center [242, 311] width 19 height 20
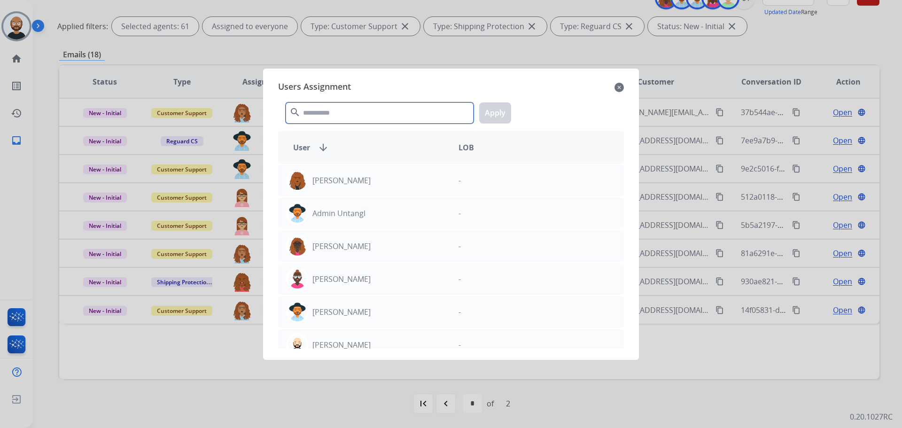
click at [363, 114] on input "text" at bounding box center [380, 112] width 188 height 21
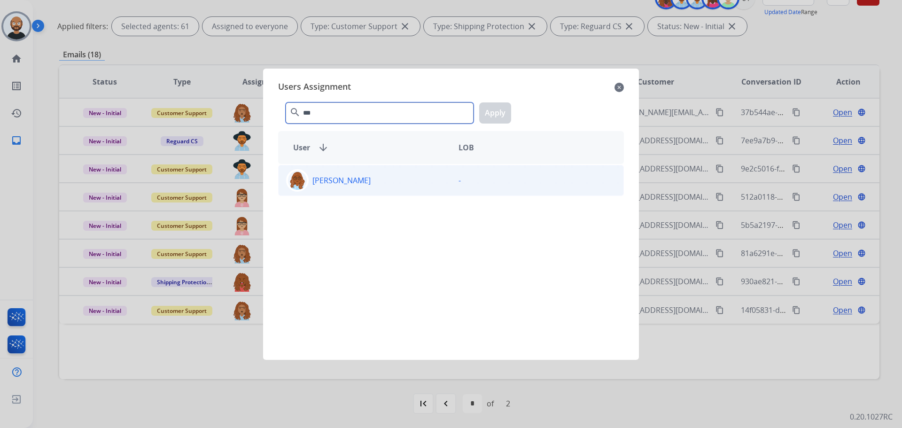
type input "***"
click at [445, 179] on div "[PERSON_NAME]" at bounding box center [365, 180] width 172 height 23
click at [488, 117] on button "Apply" at bounding box center [495, 112] width 32 height 21
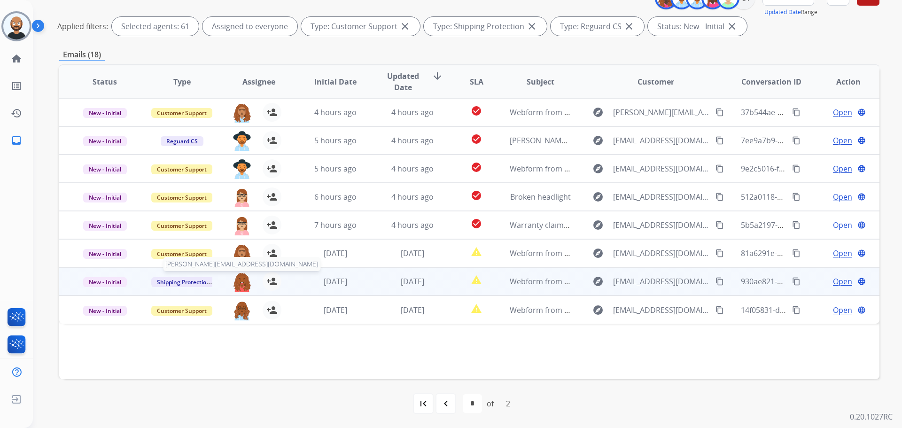
click at [239, 278] on img at bounding box center [242, 282] width 19 height 20
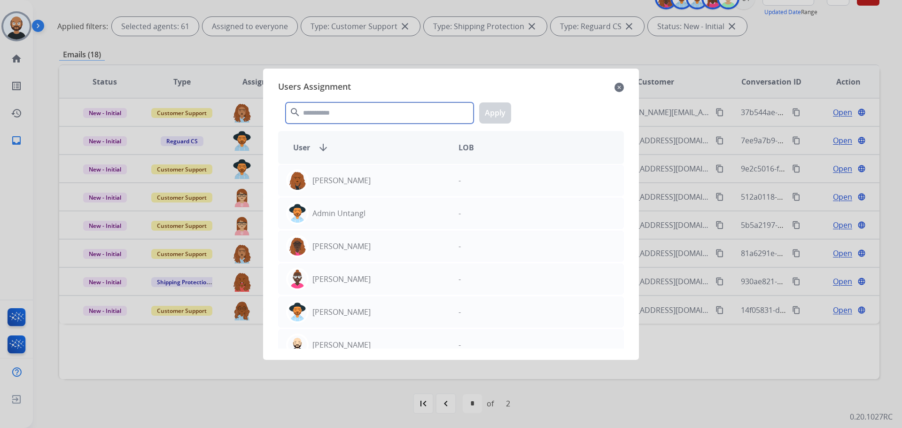
click at [354, 105] on input "text" at bounding box center [380, 112] width 188 height 21
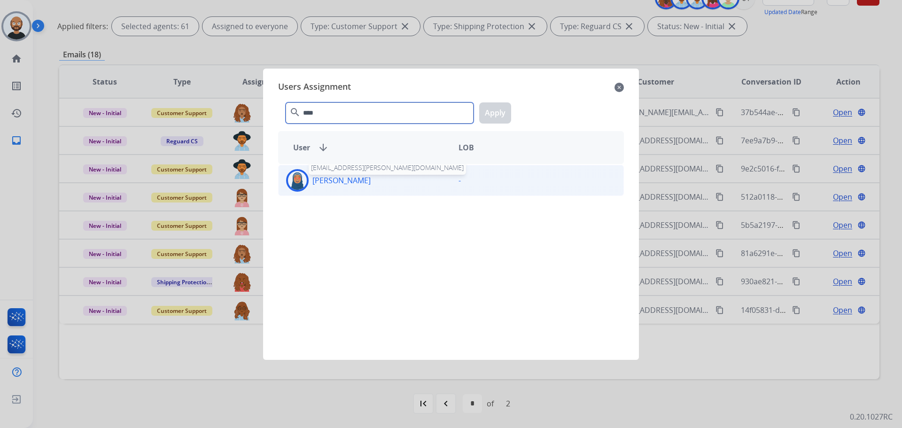
type input "****"
click at [369, 183] on p "[PERSON_NAME]" at bounding box center [341, 180] width 58 height 11
click at [507, 105] on button "Apply" at bounding box center [495, 112] width 32 height 21
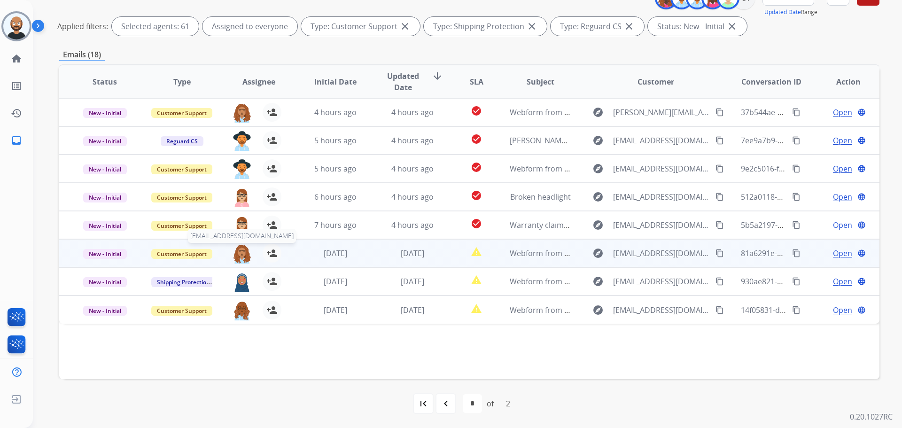
click at [238, 251] on img at bounding box center [242, 254] width 19 height 20
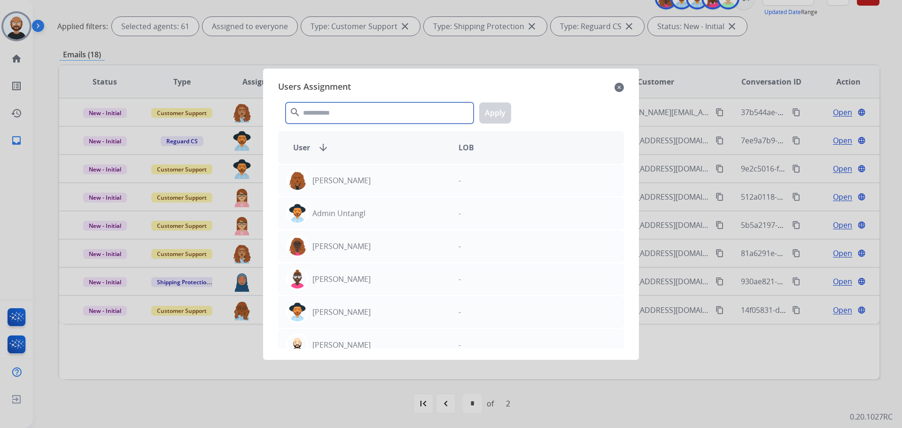
click at [350, 113] on input "text" at bounding box center [380, 112] width 188 height 21
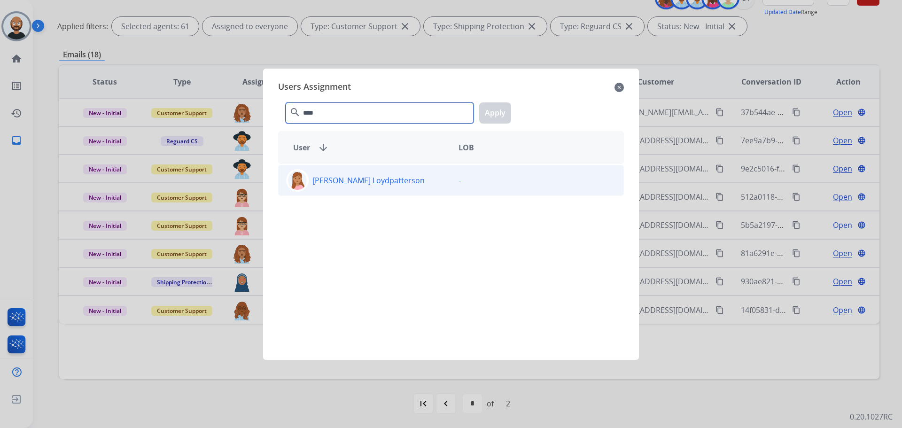
type input "****"
click at [386, 184] on div "[PERSON_NAME] Loydpatterson" at bounding box center [365, 180] width 172 height 23
click at [487, 116] on button "Apply" at bounding box center [495, 112] width 32 height 21
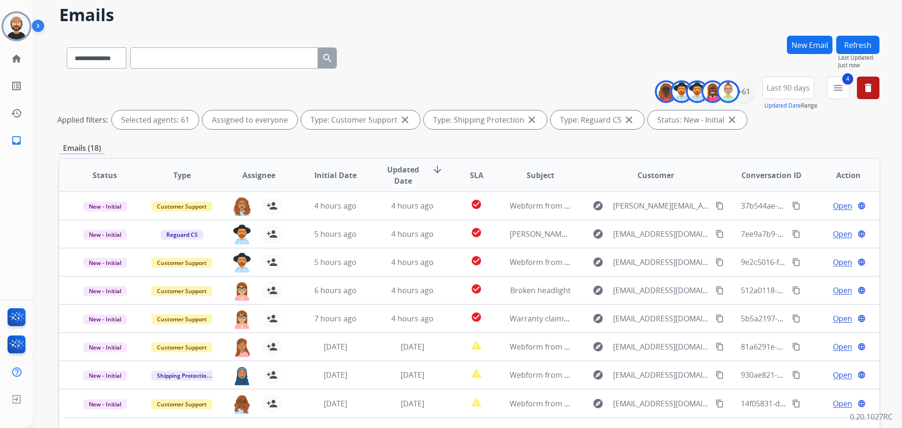
scroll to position [0, 0]
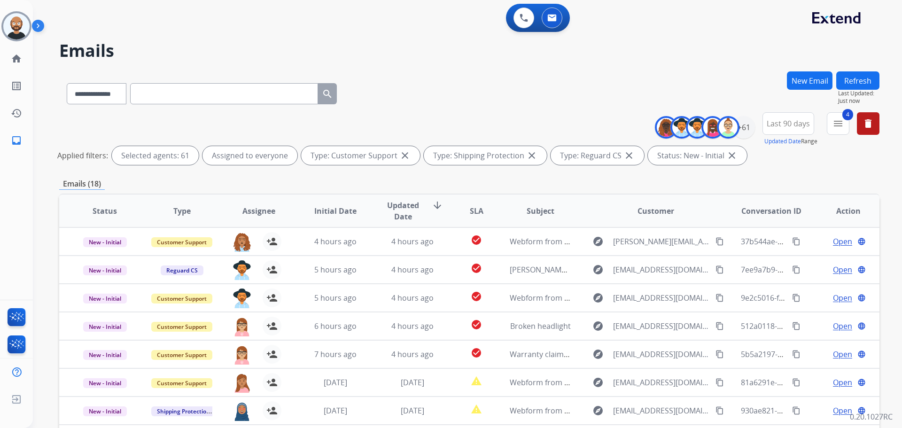
click at [845, 81] on button "Refresh" at bounding box center [857, 80] width 43 height 18
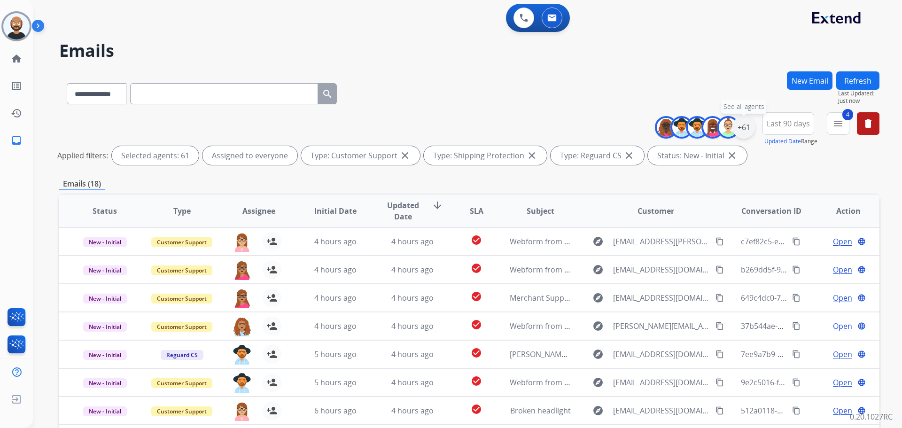
click at [749, 129] on div "+61" at bounding box center [744, 127] width 23 height 23
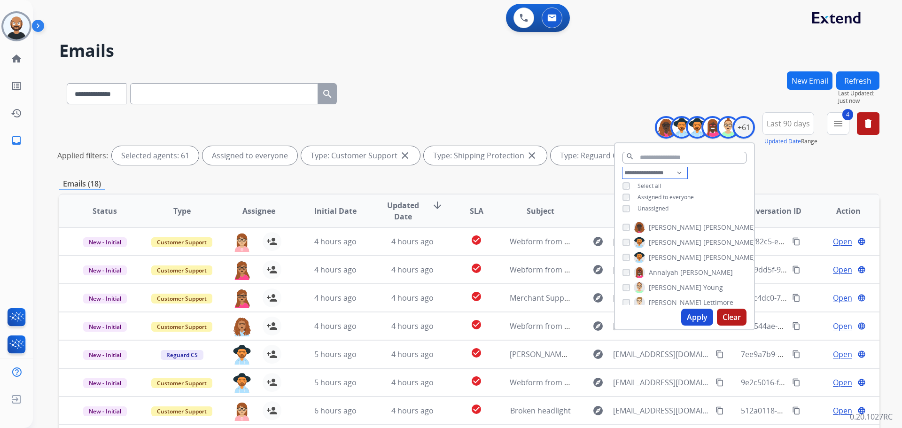
click at [663, 170] on select "**********" at bounding box center [655, 172] width 65 height 11
select select "***"
click at [623, 167] on select "**********" at bounding box center [655, 172] width 65 height 11
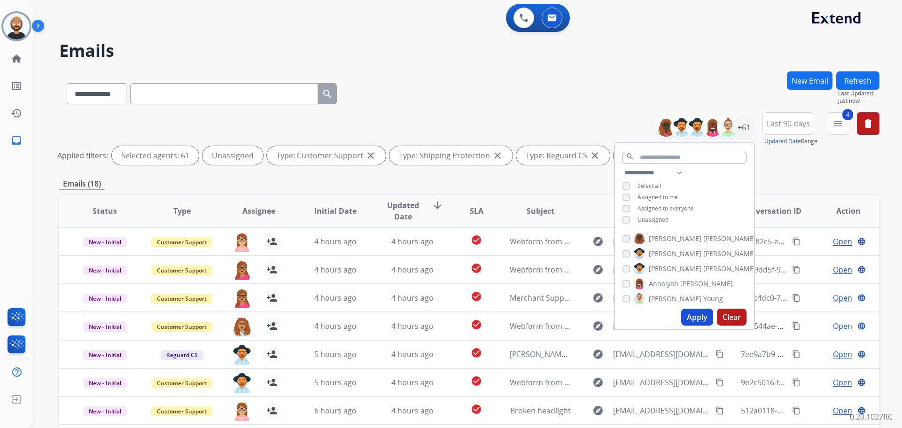
click at [686, 313] on button "Apply" at bounding box center [697, 317] width 32 height 17
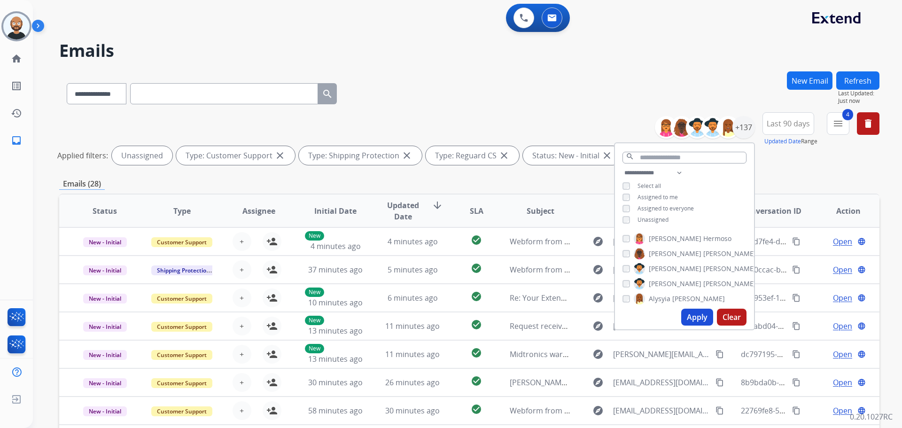
click at [480, 185] on div "Emails (28)" at bounding box center [469, 184] width 820 height 12
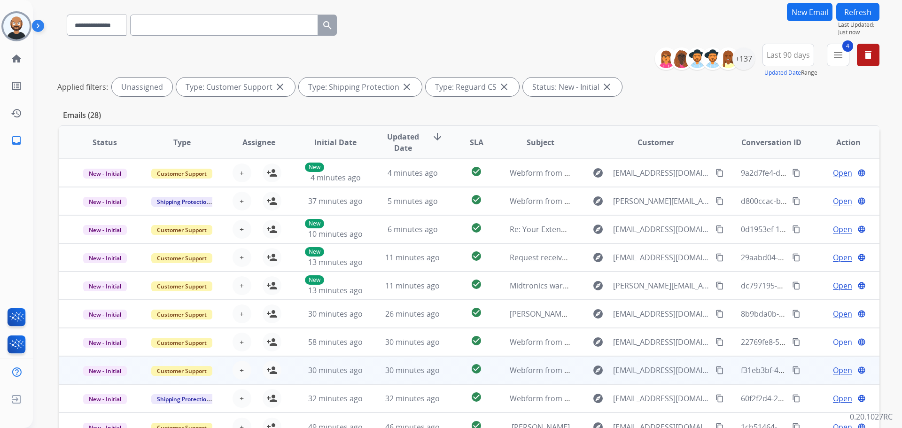
scroll to position [129, 0]
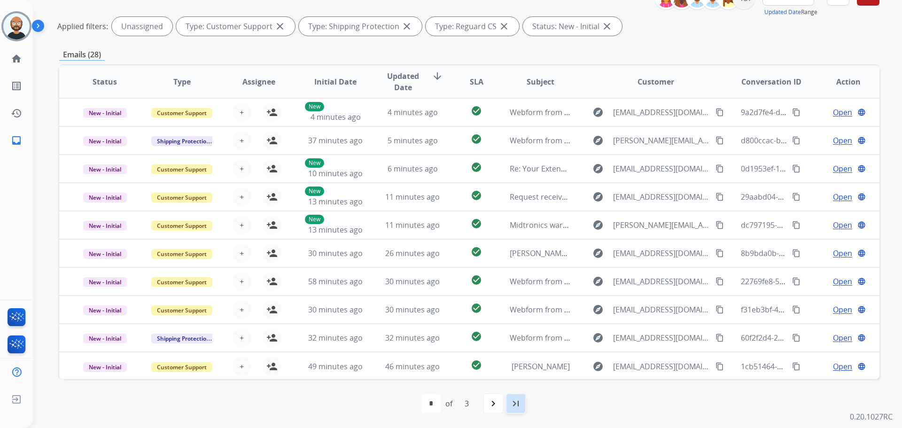
click at [511, 402] on mat-icon "last_page" at bounding box center [515, 403] width 11 height 11
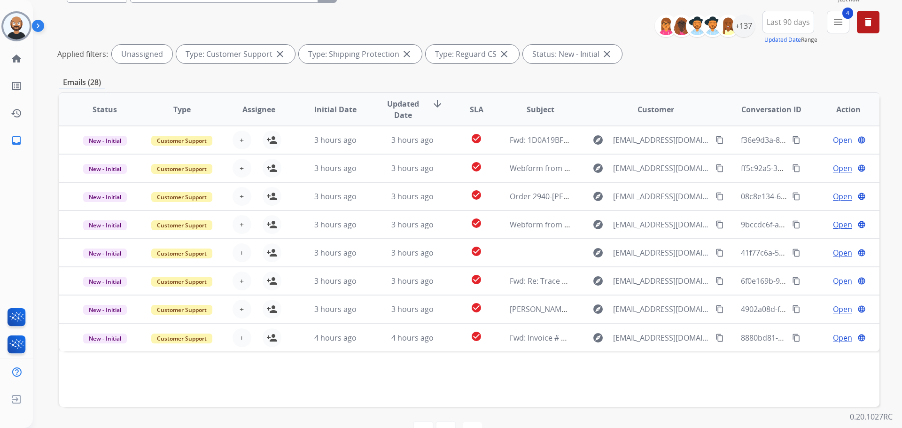
scroll to position [0, 0]
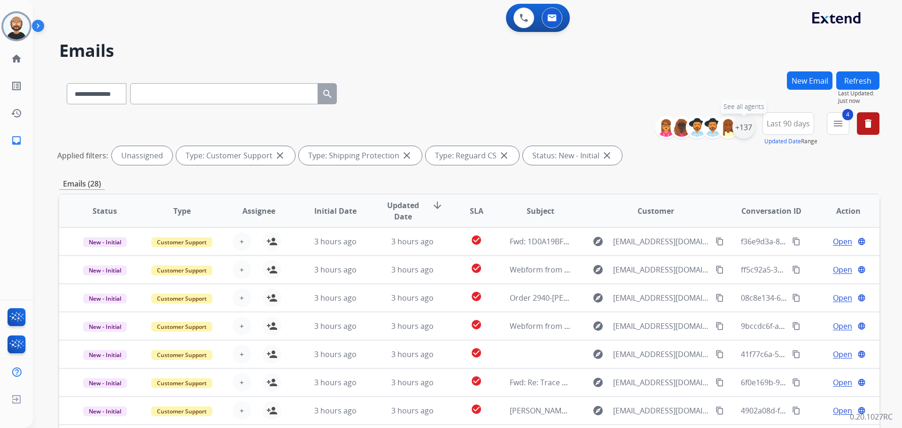
click at [745, 129] on div "+137" at bounding box center [744, 127] width 23 height 23
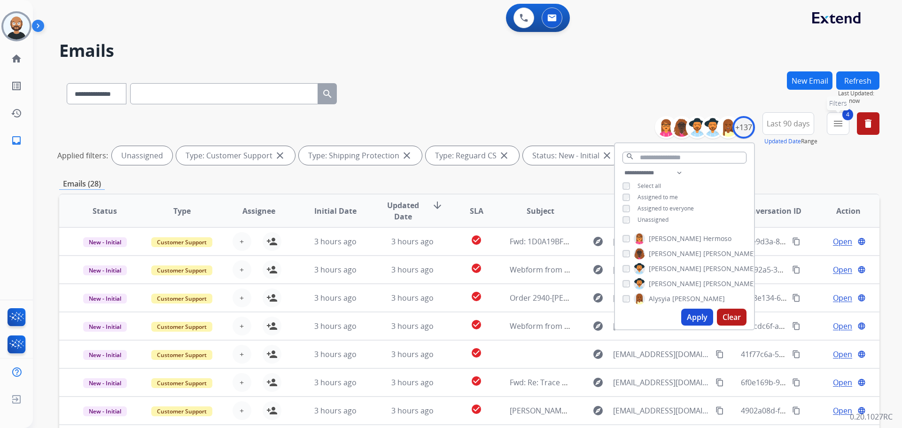
click at [837, 124] on mat-icon "menu" at bounding box center [838, 123] width 11 height 11
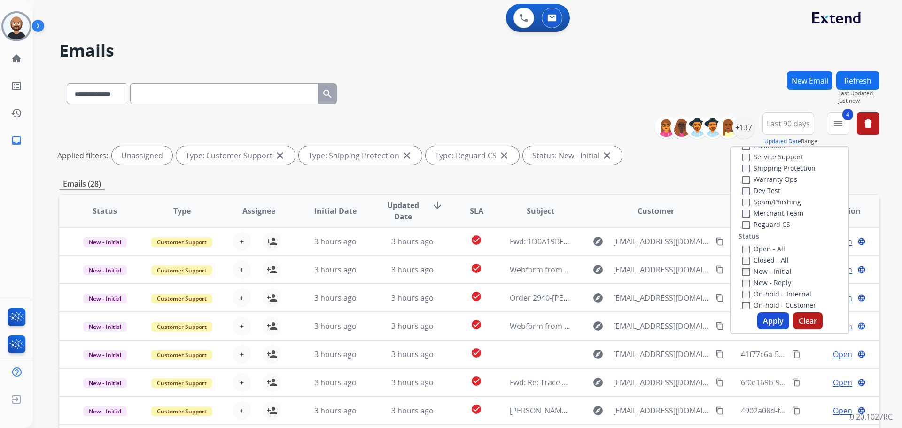
click at [759, 273] on label "New - Initial" at bounding box center [766, 271] width 49 height 9
click at [759, 281] on label "New - Reply" at bounding box center [766, 282] width 49 height 9
click at [765, 316] on button "Apply" at bounding box center [773, 320] width 32 height 17
select select "*"
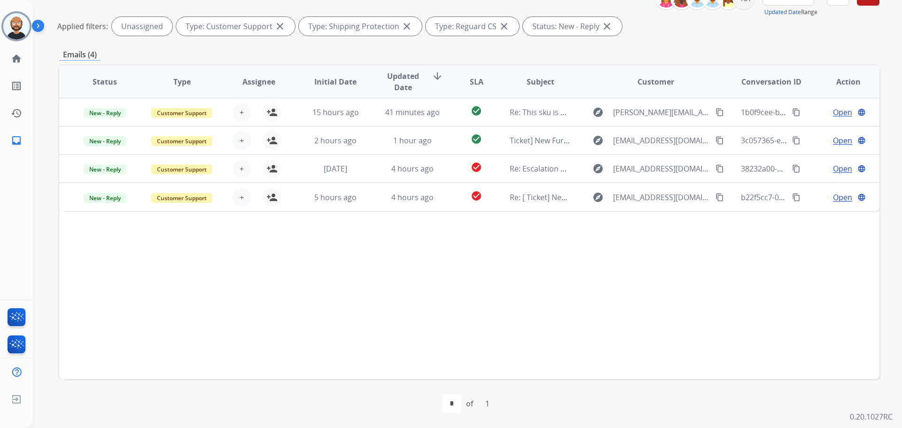
scroll to position [82, 0]
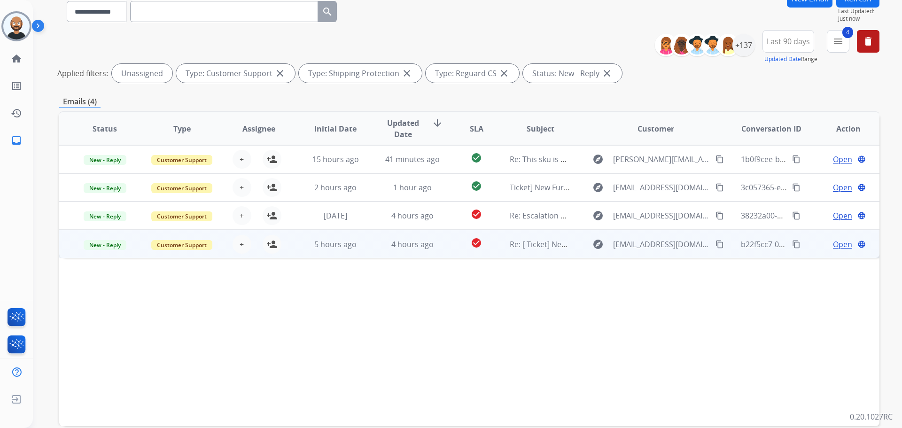
drag, startPoint x: 245, startPoint y: 244, endPoint x: 248, endPoint y: 257, distance: 13.0
click at [251, 288] on div "Status Type Assignee Initial Date Updated Date arrow_downward SLA Subject Custo…" at bounding box center [469, 268] width 820 height 315
click at [240, 244] on span "+" at bounding box center [242, 244] width 4 height 11
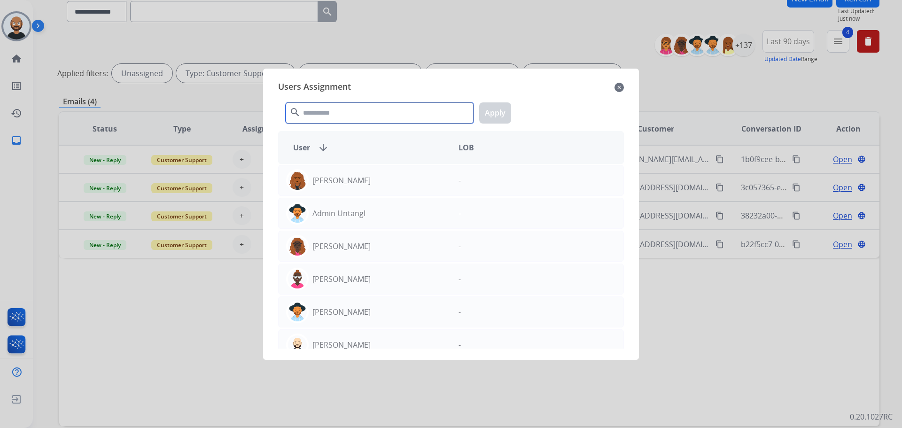
click at [349, 109] on input "text" at bounding box center [380, 112] width 188 height 21
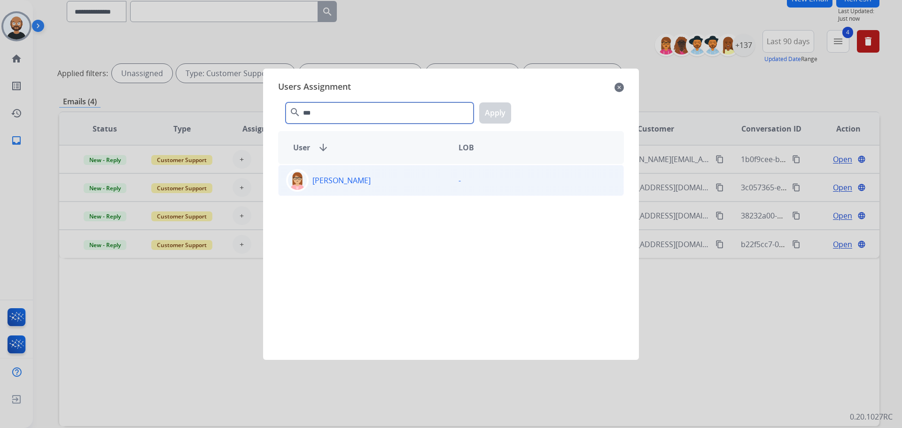
type input "***"
click at [375, 190] on div "[PERSON_NAME]" at bounding box center [365, 180] width 172 height 23
click at [489, 113] on button "Apply" at bounding box center [495, 112] width 32 height 21
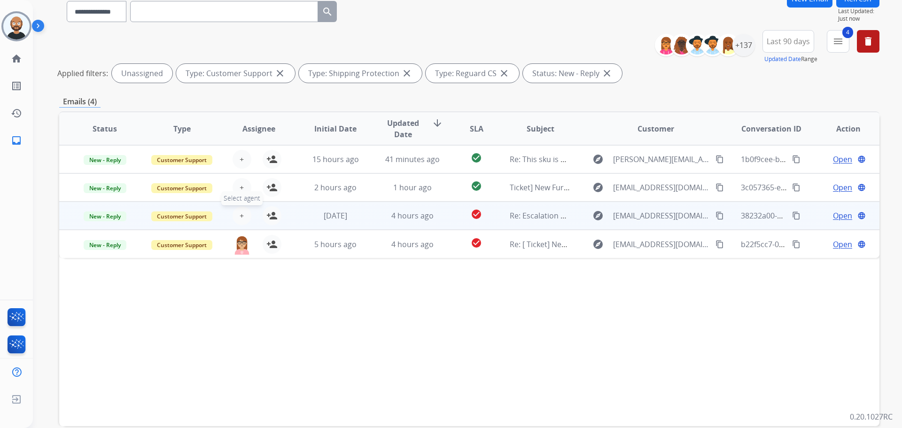
click at [234, 216] on button "+ Select agent" at bounding box center [242, 215] width 19 height 19
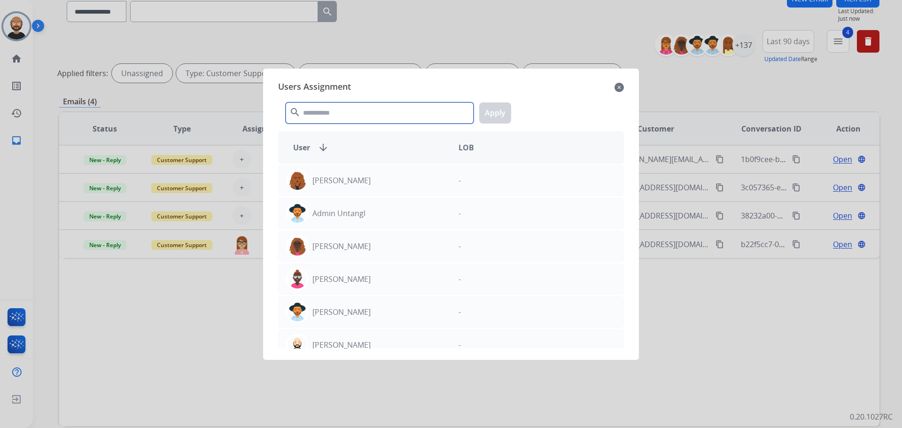
click at [325, 116] on input "text" at bounding box center [380, 112] width 188 height 21
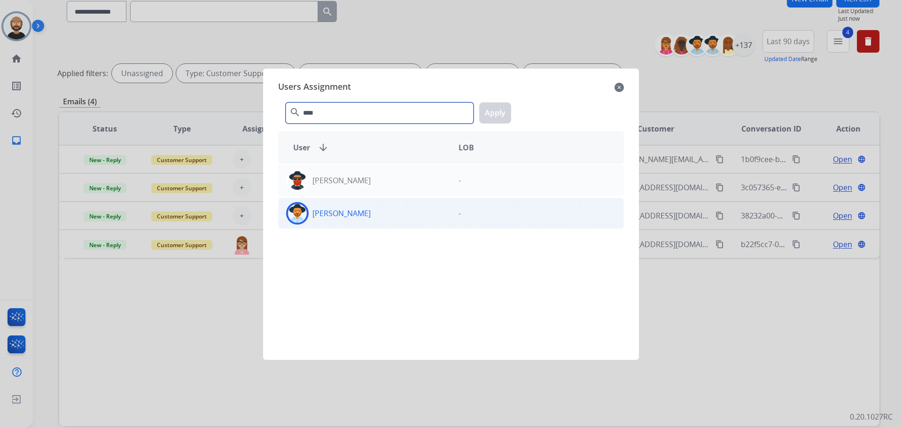
type input "****"
click at [366, 223] on div "[PERSON_NAME]" at bounding box center [365, 213] width 172 height 23
click at [490, 108] on button "Apply" at bounding box center [495, 112] width 32 height 21
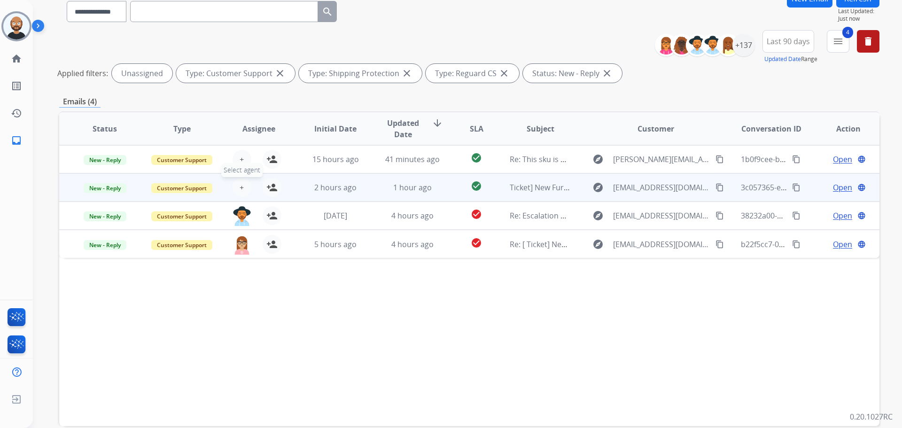
click at [240, 187] on span "+" at bounding box center [242, 187] width 4 height 11
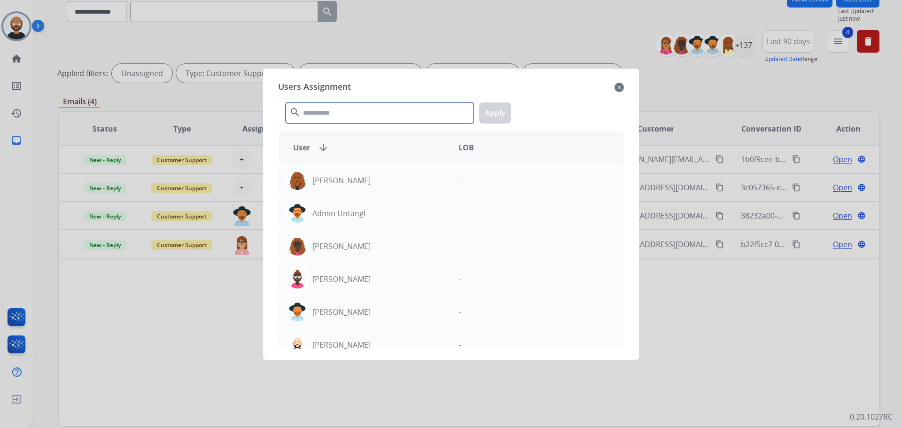
click at [338, 117] on input "text" at bounding box center [380, 112] width 188 height 21
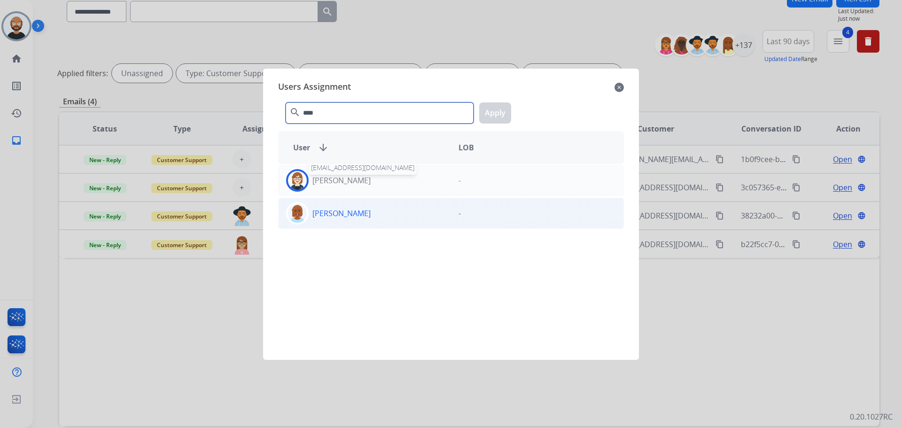
type input "****"
click at [362, 223] on div "[PERSON_NAME]" at bounding box center [365, 213] width 172 height 23
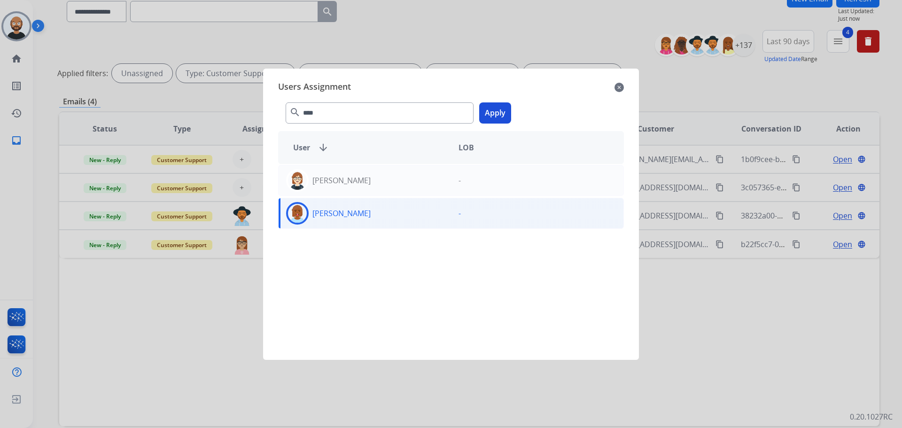
click at [493, 112] on button "Apply" at bounding box center [495, 112] width 32 height 21
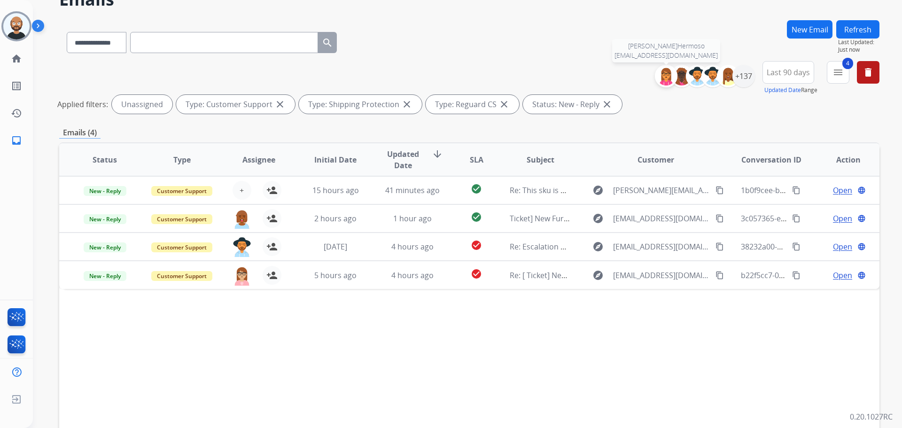
scroll to position [35, 0]
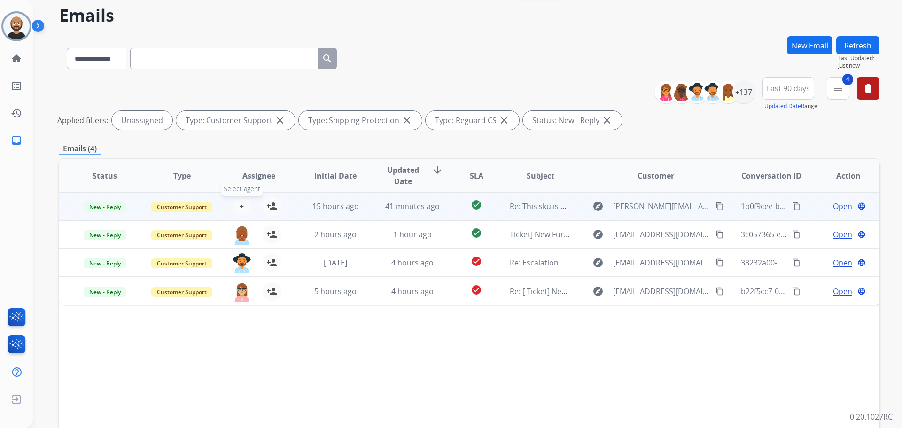
click at [240, 207] on span "+" at bounding box center [242, 206] width 4 height 11
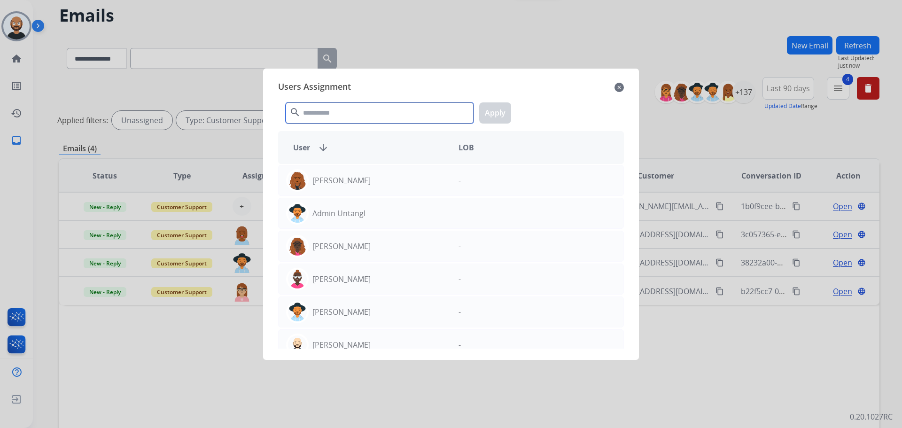
click at [341, 111] on input "text" at bounding box center [380, 112] width 188 height 21
click at [617, 85] on mat-icon "close" at bounding box center [619, 87] width 9 height 11
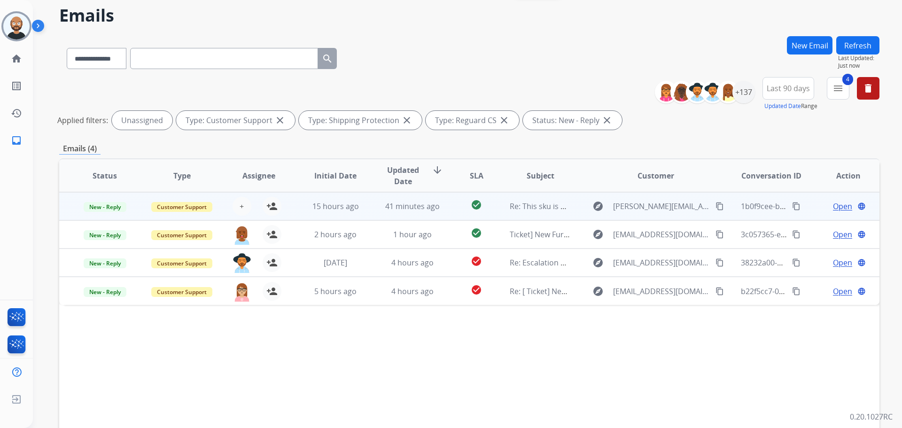
click at [833, 203] on span "Open" at bounding box center [842, 206] width 19 height 11
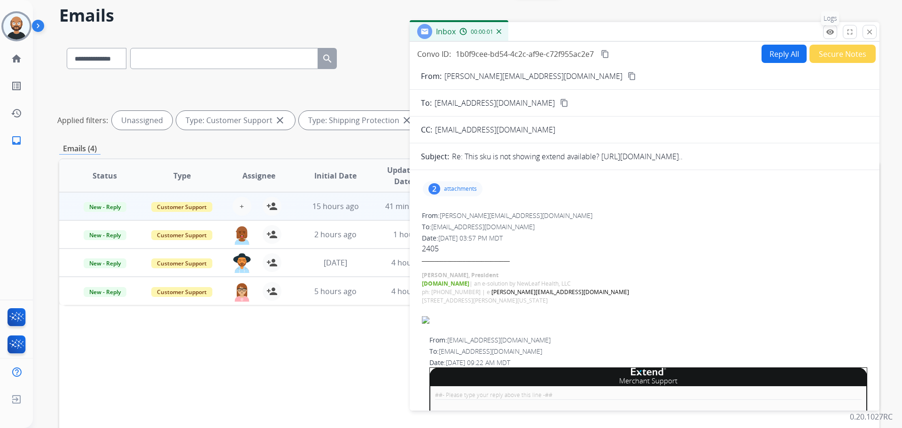
click at [834, 34] on mat-icon "remove_red_eye" at bounding box center [830, 32] width 8 height 8
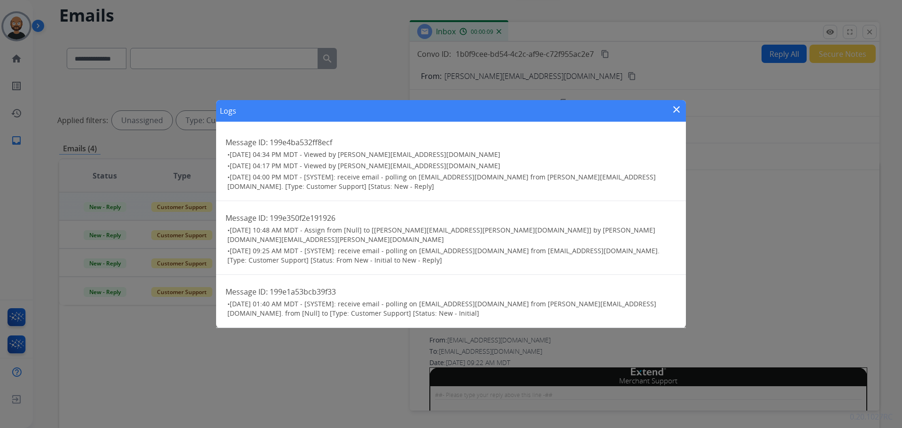
click at [677, 112] on mat-icon "close" at bounding box center [676, 109] width 11 height 11
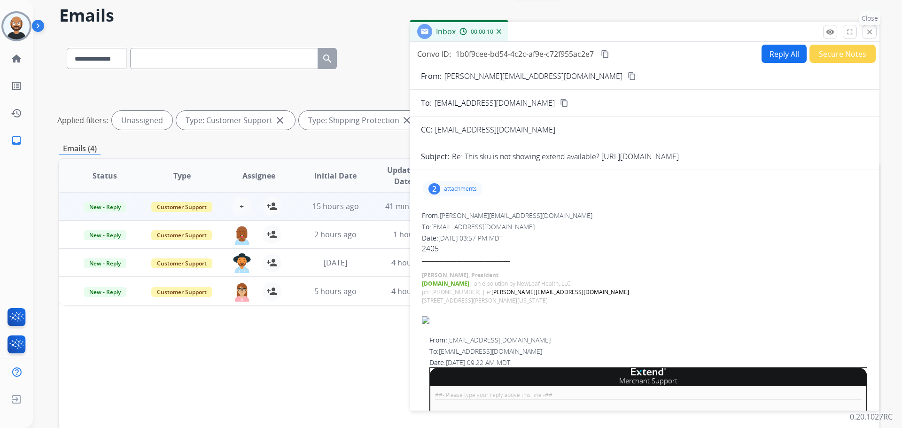
click at [867, 35] on mat-icon "close" at bounding box center [870, 32] width 8 height 8
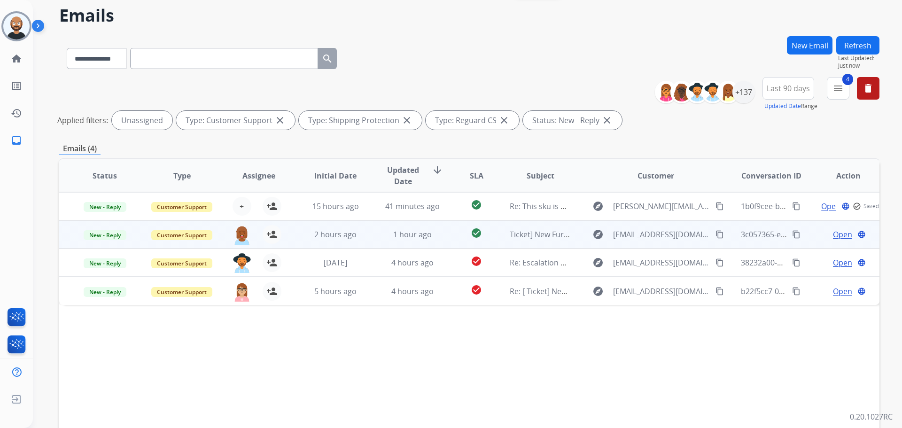
click at [833, 234] on span "Open" at bounding box center [842, 234] width 19 height 11
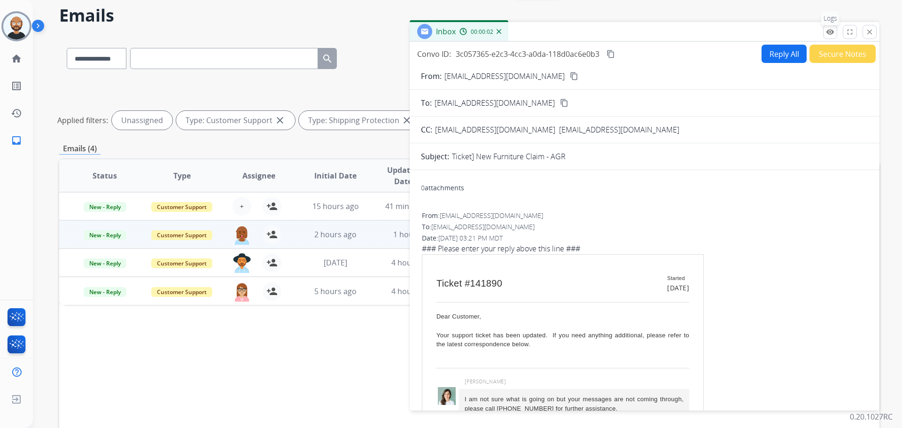
click at [829, 33] on mat-icon "remove_red_eye" at bounding box center [830, 32] width 8 height 8
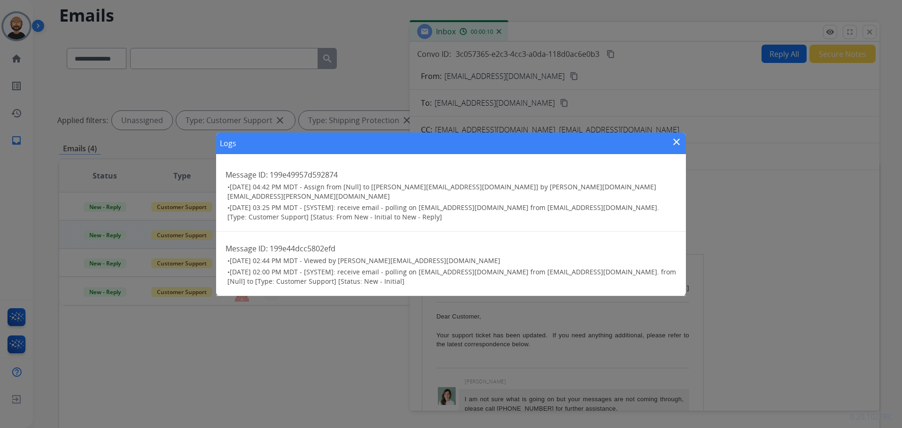
click at [676, 144] on mat-icon "close" at bounding box center [676, 141] width 11 height 11
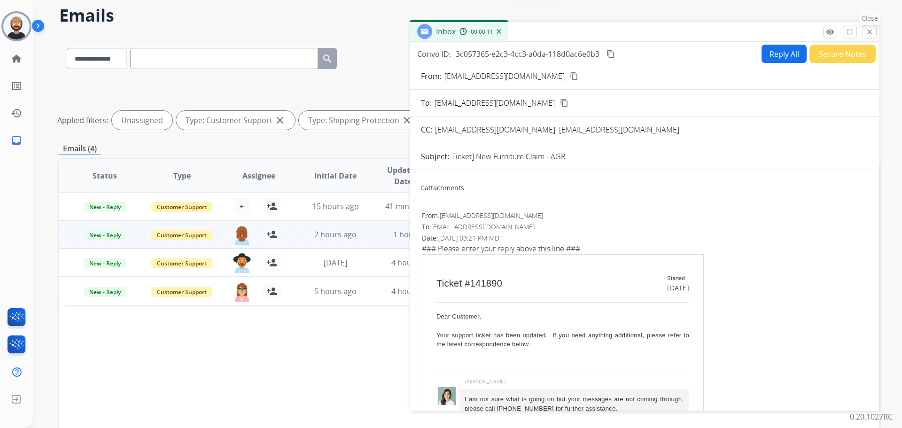
click at [873, 31] on mat-icon "close" at bounding box center [870, 32] width 8 height 8
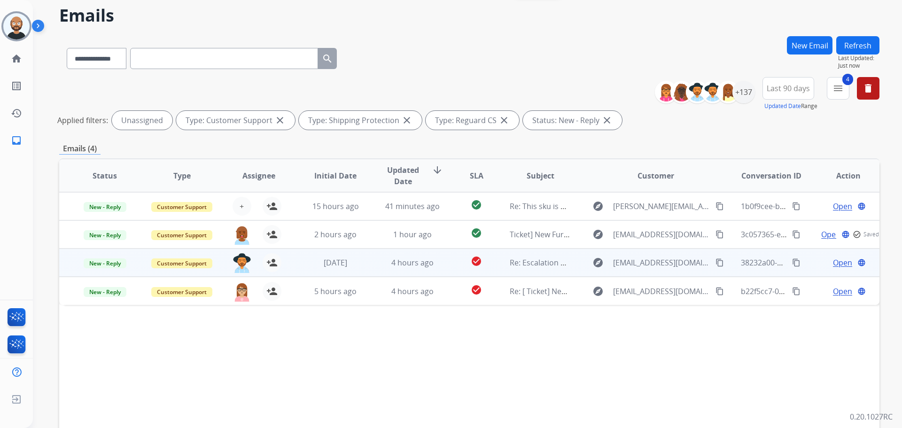
click at [833, 263] on span "Open" at bounding box center [842, 262] width 19 height 11
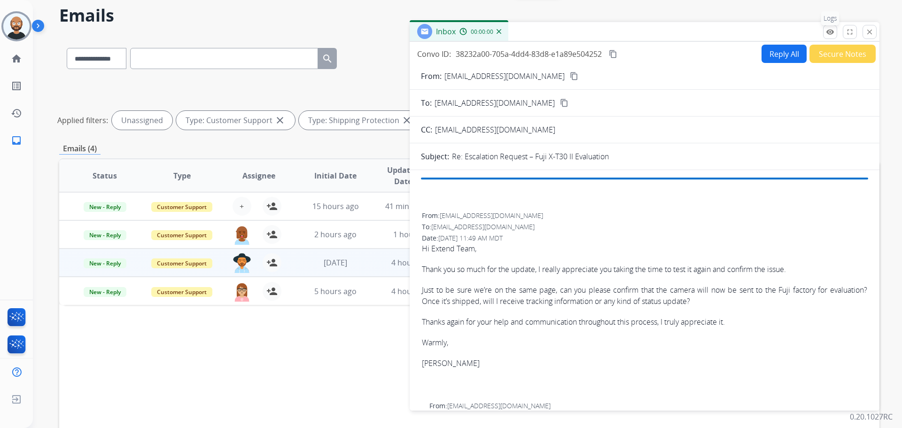
click at [828, 31] on mat-icon "remove_red_eye" at bounding box center [830, 32] width 8 height 8
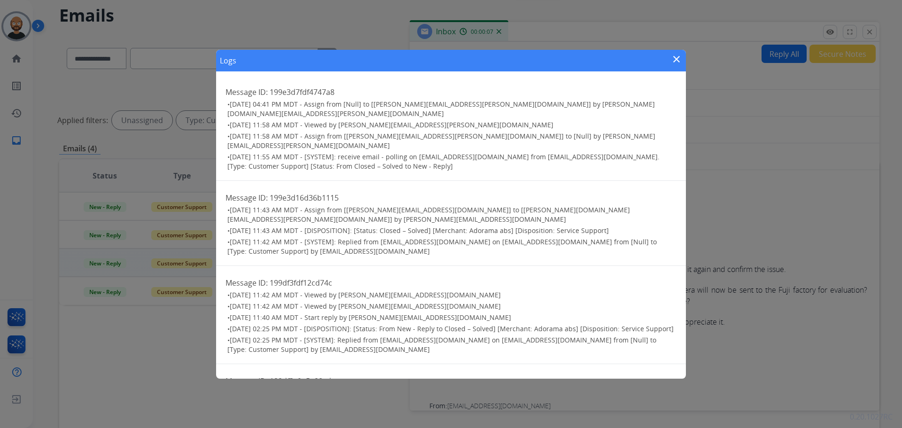
click at [673, 57] on mat-icon "close" at bounding box center [676, 59] width 11 height 11
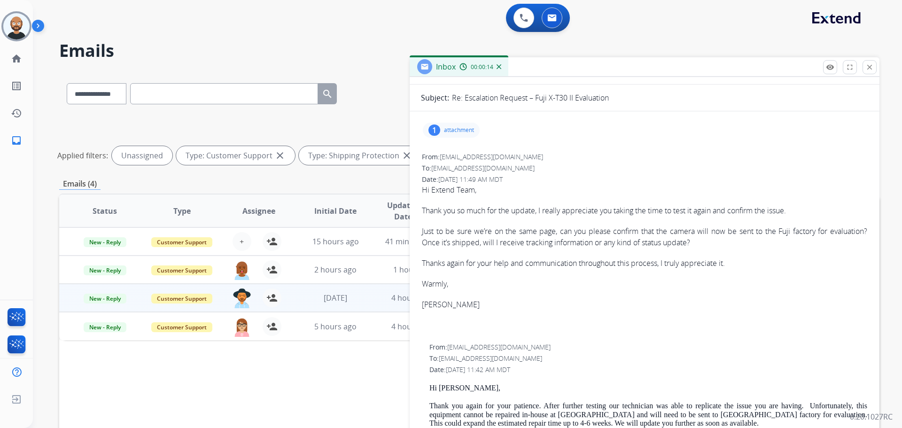
scroll to position [0, 0]
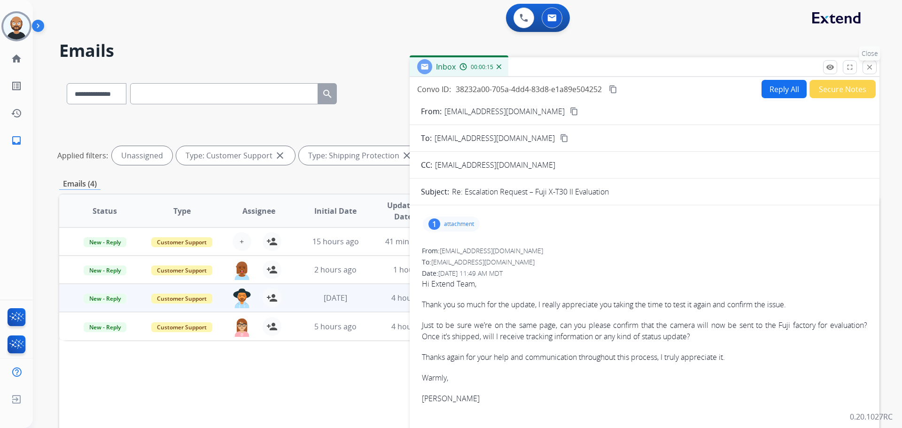
click at [868, 65] on mat-icon "close" at bounding box center [870, 67] width 8 height 8
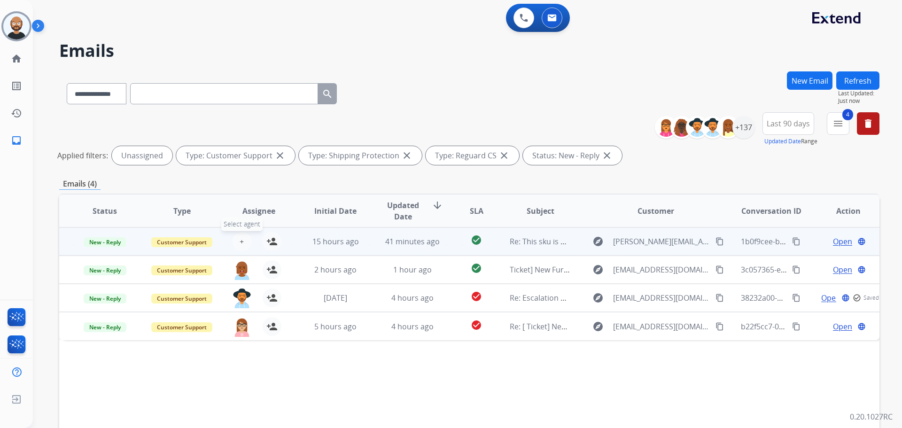
click at [240, 239] on span "+" at bounding box center [242, 241] width 4 height 11
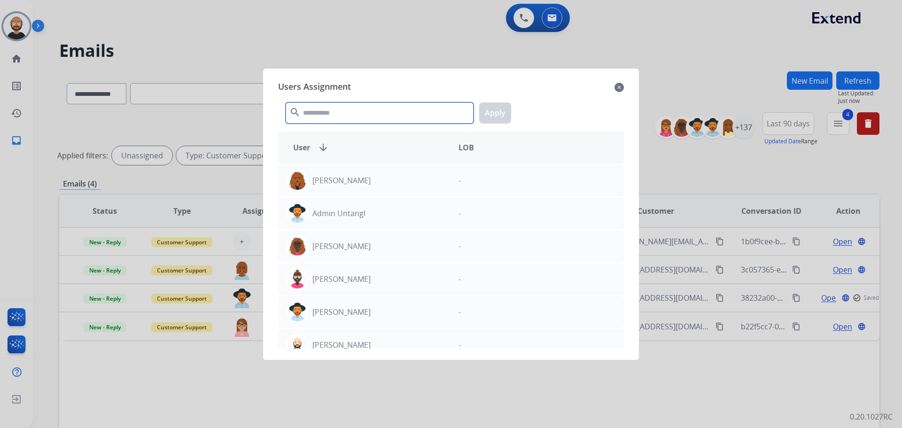
click at [364, 114] on input "text" at bounding box center [380, 112] width 188 height 21
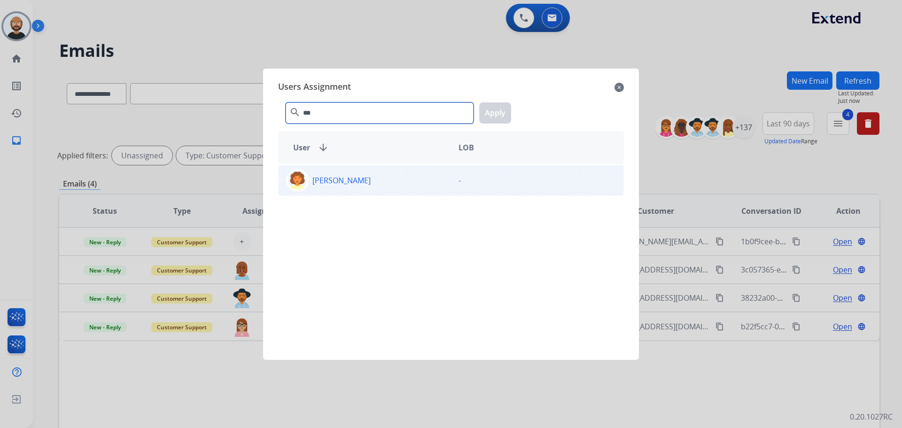
type input "***"
click at [375, 173] on div "[PERSON_NAME]" at bounding box center [365, 180] width 172 height 23
click at [493, 108] on button "Apply" at bounding box center [495, 112] width 32 height 21
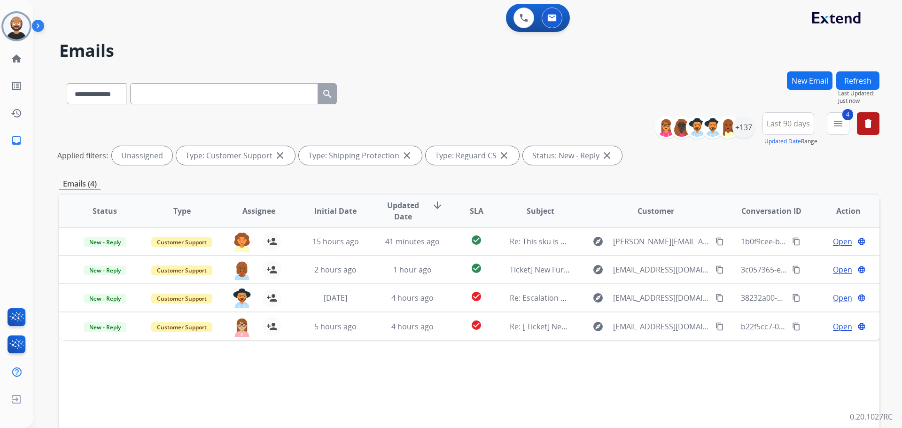
click at [850, 85] on button "Refresh" at bounding box center [857, 80] width 43 height 18
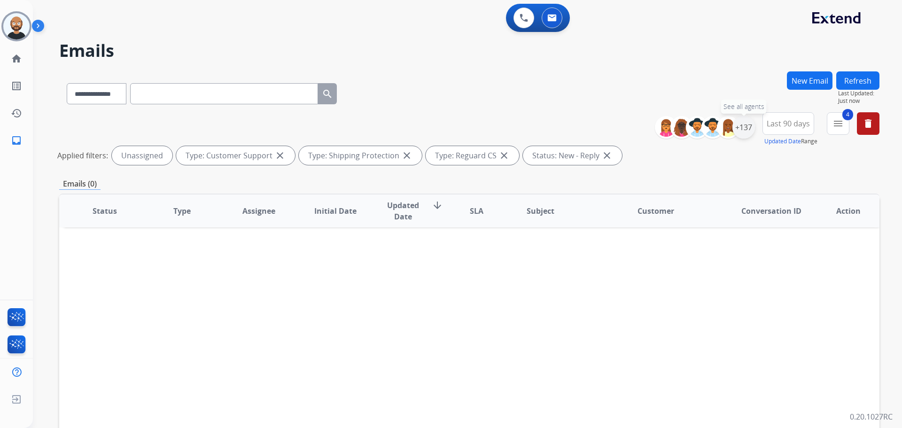
click at [747, 132] on div "+137" at bounding box center [744, 127] width 23 height 23
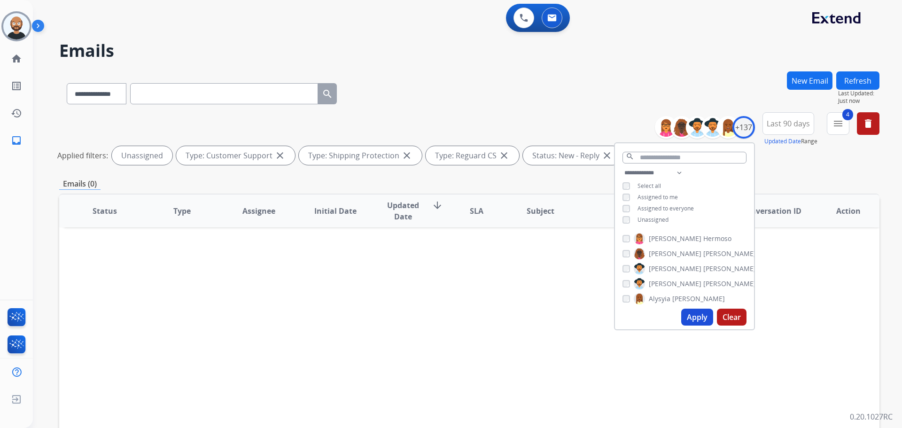
click at [495, 118] on div "**********" at bounding box center [469, 140] width 820 height 56
